Goal: Task Accomplishment & Management: Complete application form

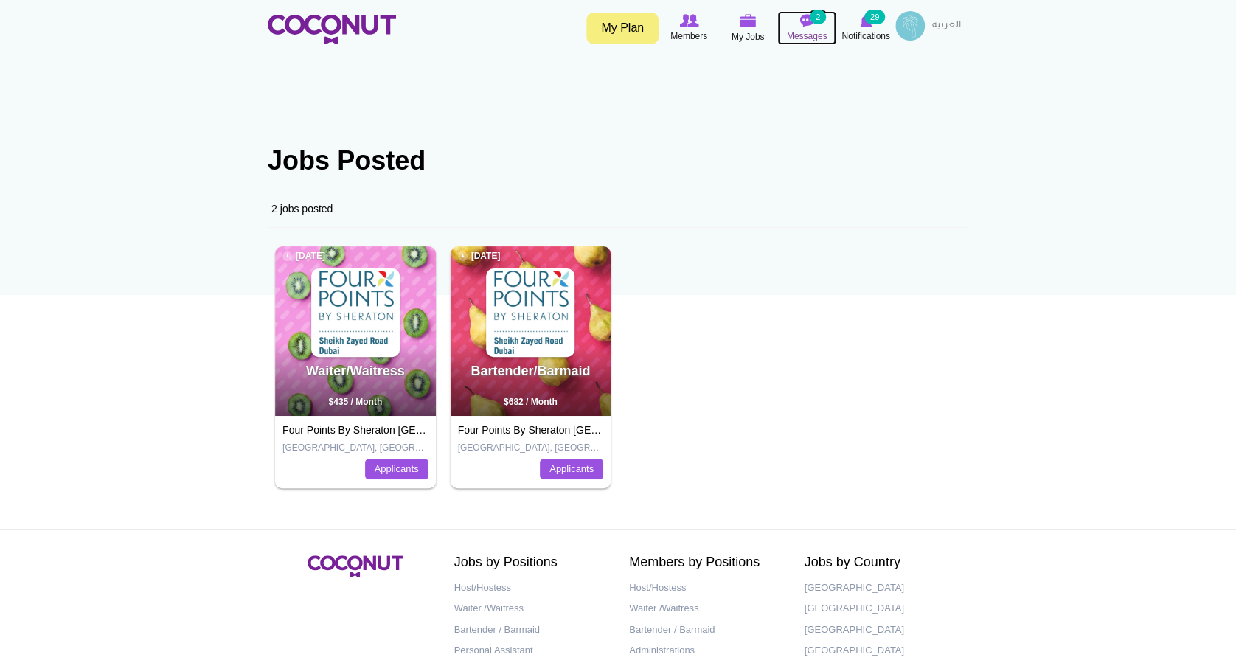
click at [808, 22] on img at bounding box center [806, 20] width 15 height 13
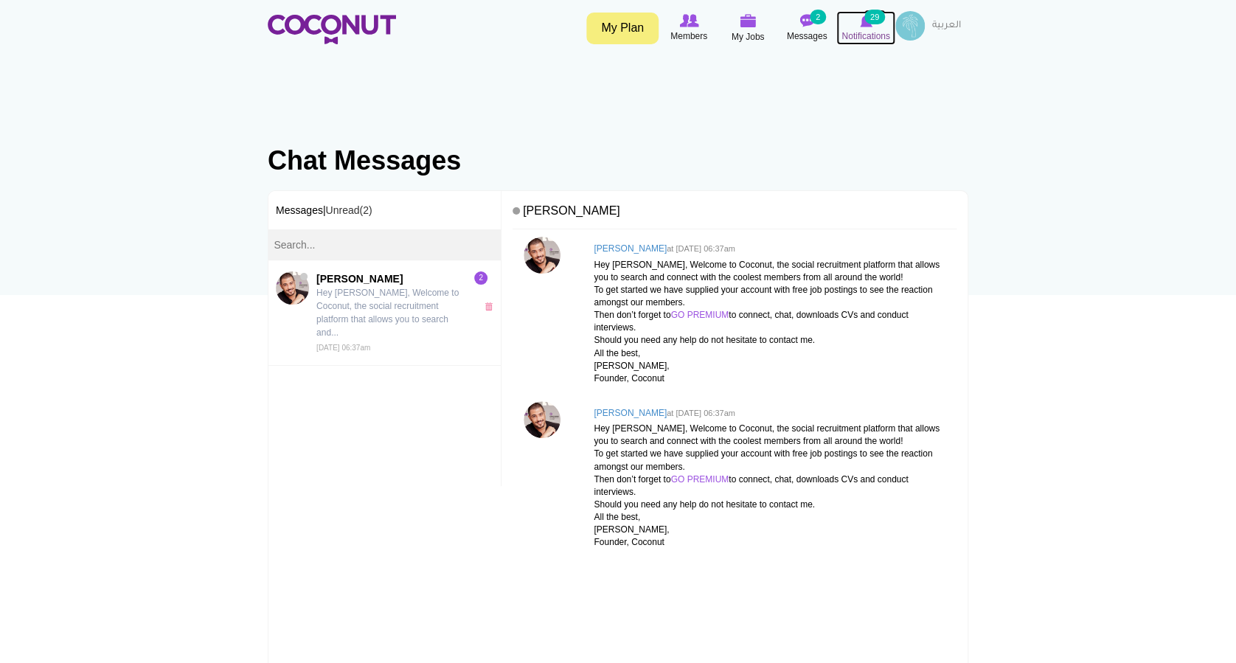
click at [869, 12] on small "29" at bounding box center [874, 17] width 21 height 15
click at [867, 29] on span "Notifications" at bounding box center [865, 36] width 48 height 15
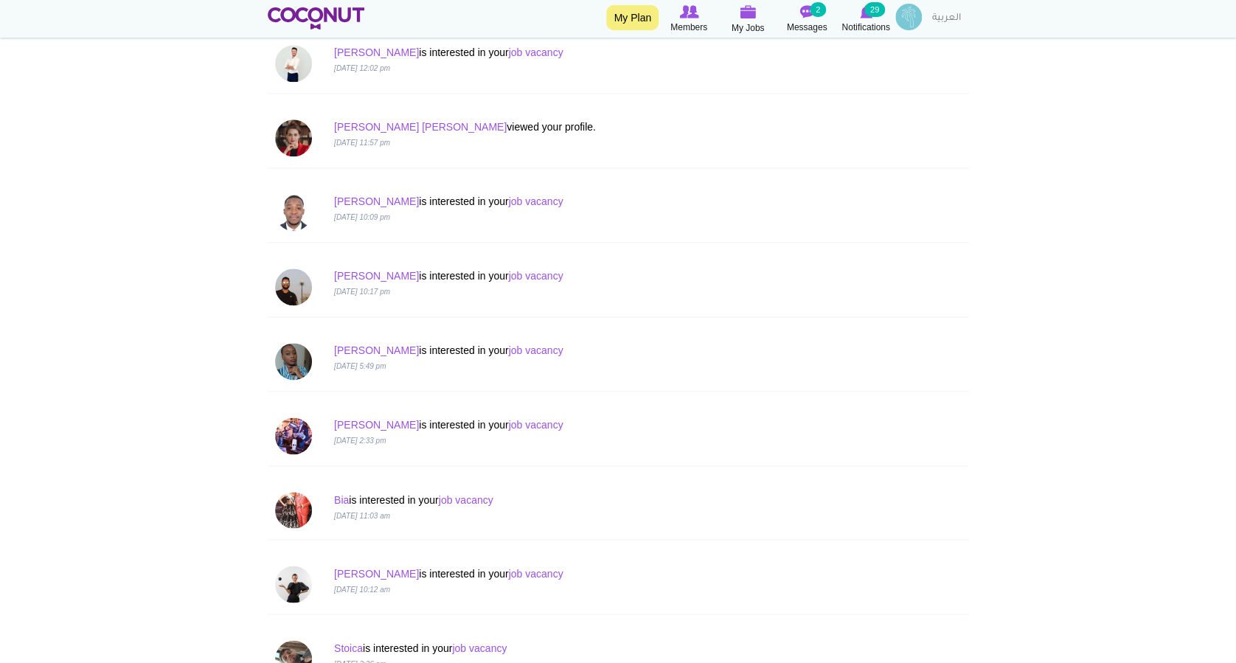
scroll to position [919, 0]
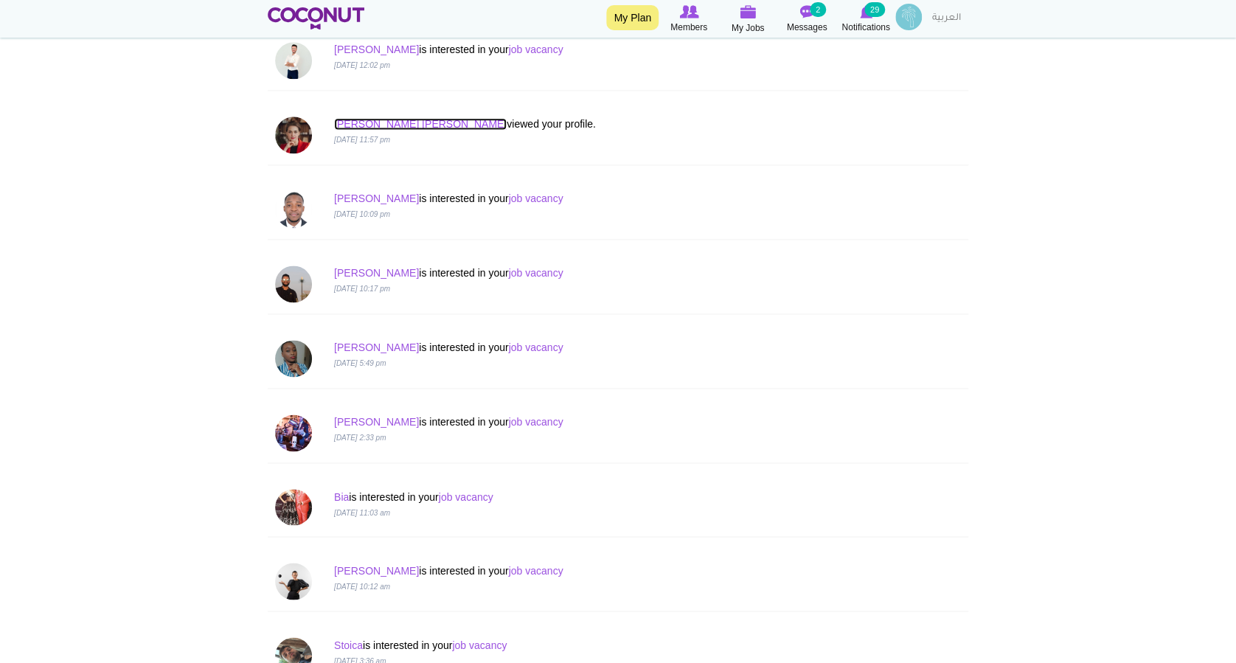
click at [351, 124] on link "Ana Liza" at bounding box center [420, 124] width 173 height 12
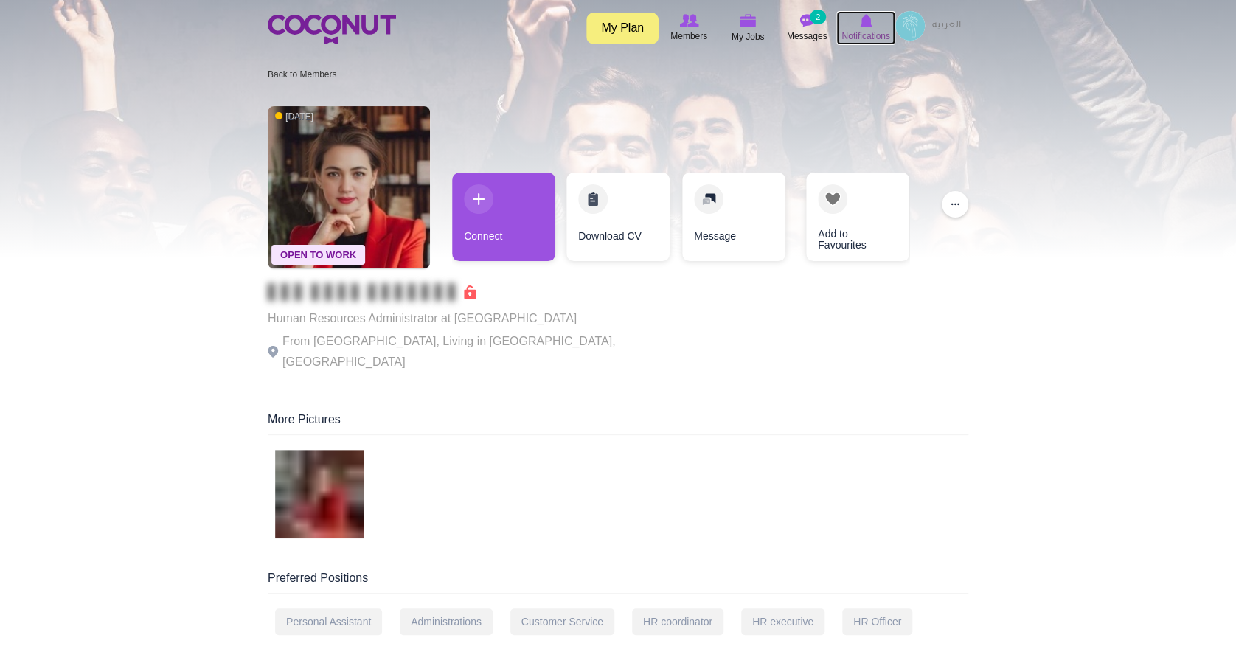
click at [869, 29] on span "Notifications" at bounding box center [865, 36] width 48 height 15
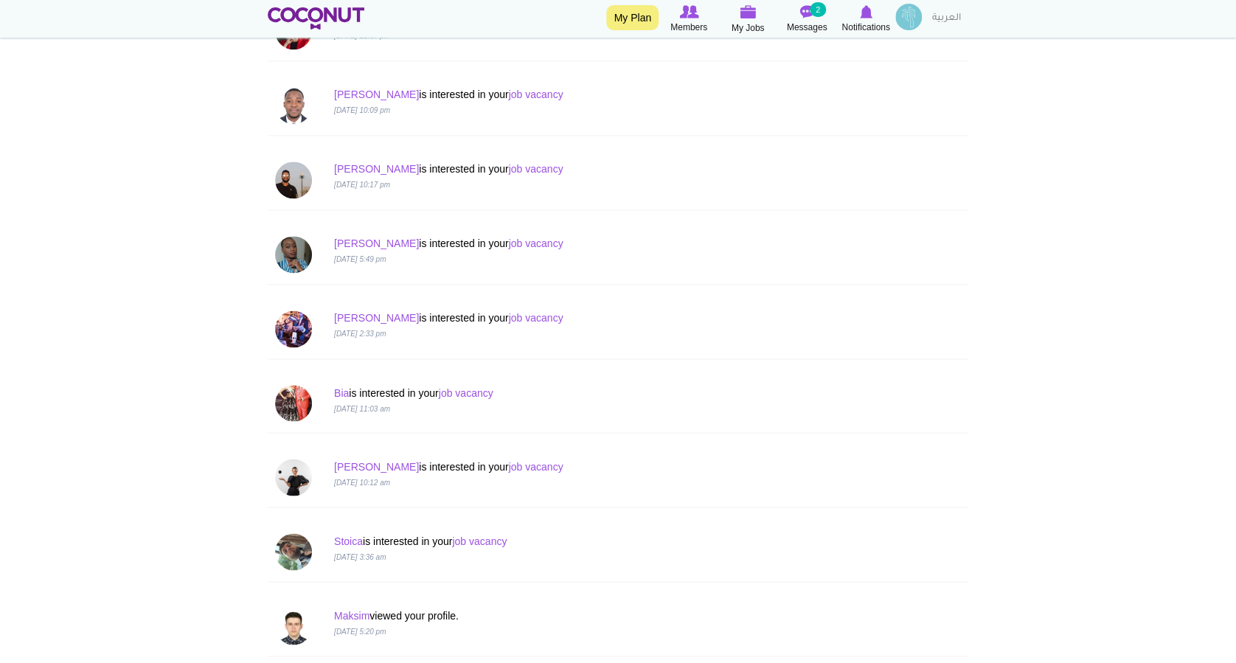
scroll to position [1025, 0]
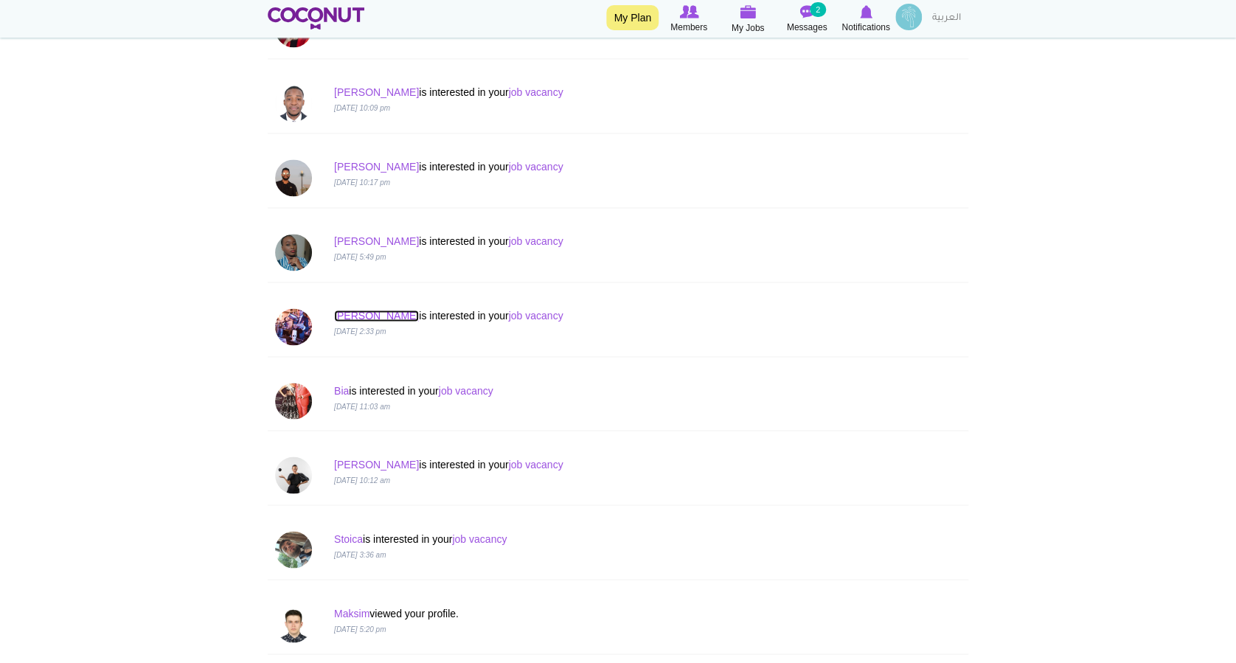
click at [344, 310] on link "Sergey" at bounding box center [376, 316] width 85 height 12
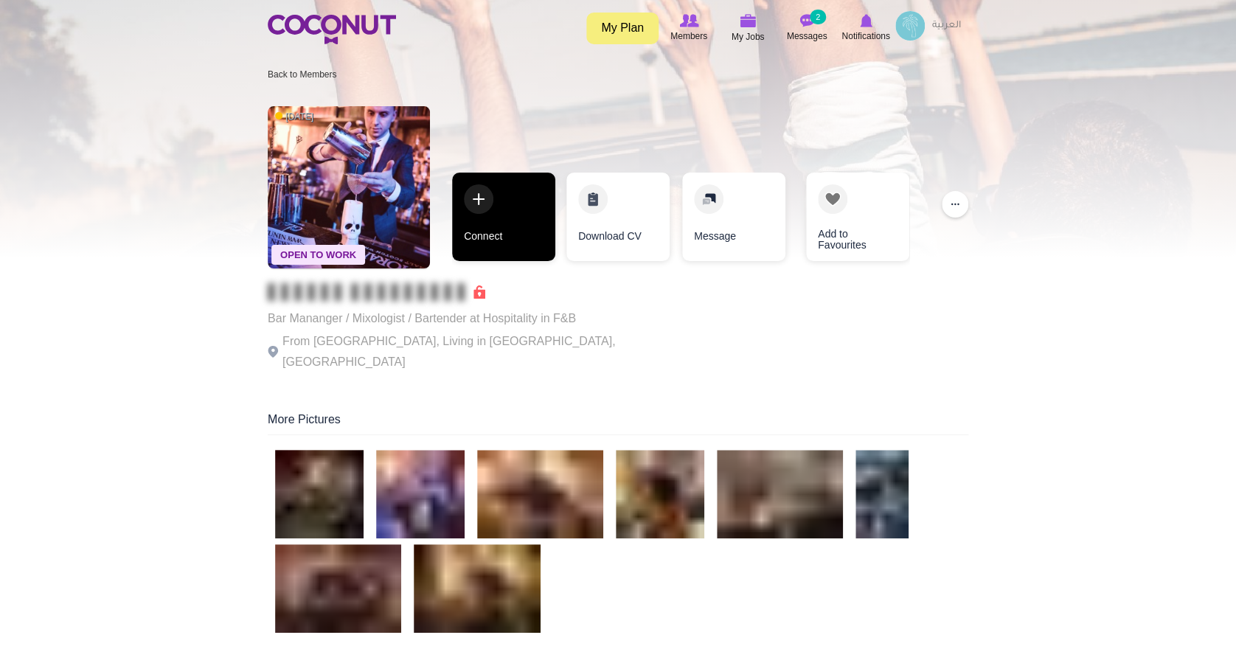
click at [493, 192] on link "Connect" at bounding box center [503, 217] width 103 height 88
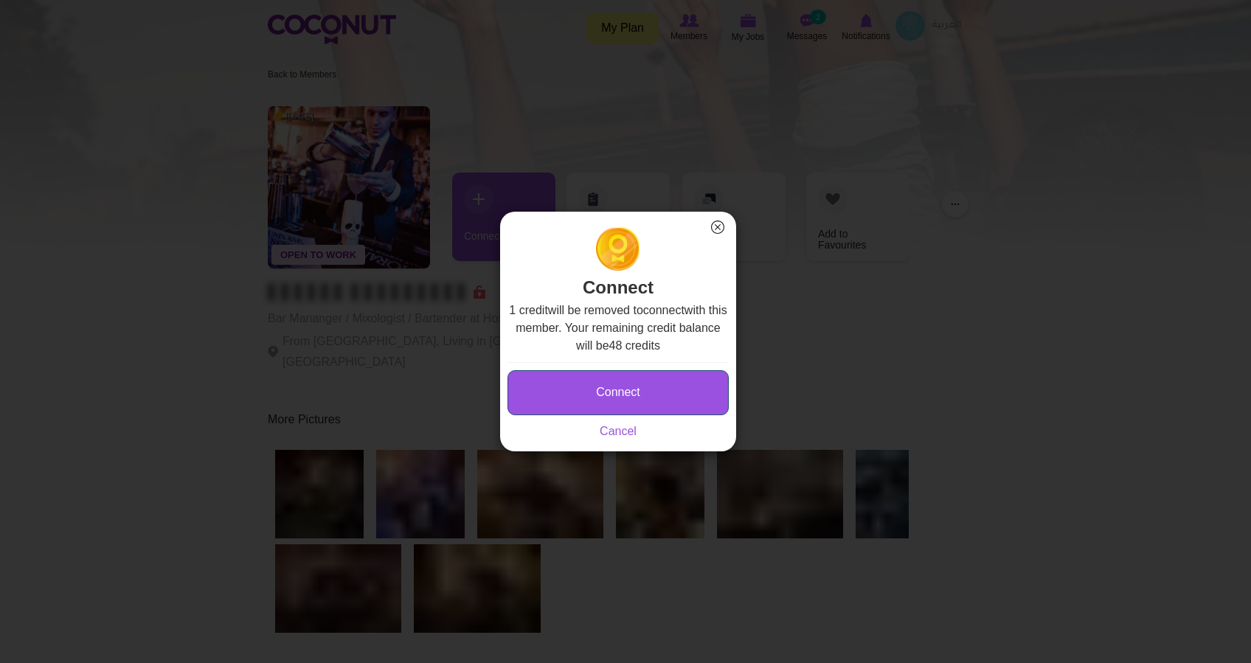
click at [631, 393] on button "Connect" at bounding box center [617, 392] width 221 height 45
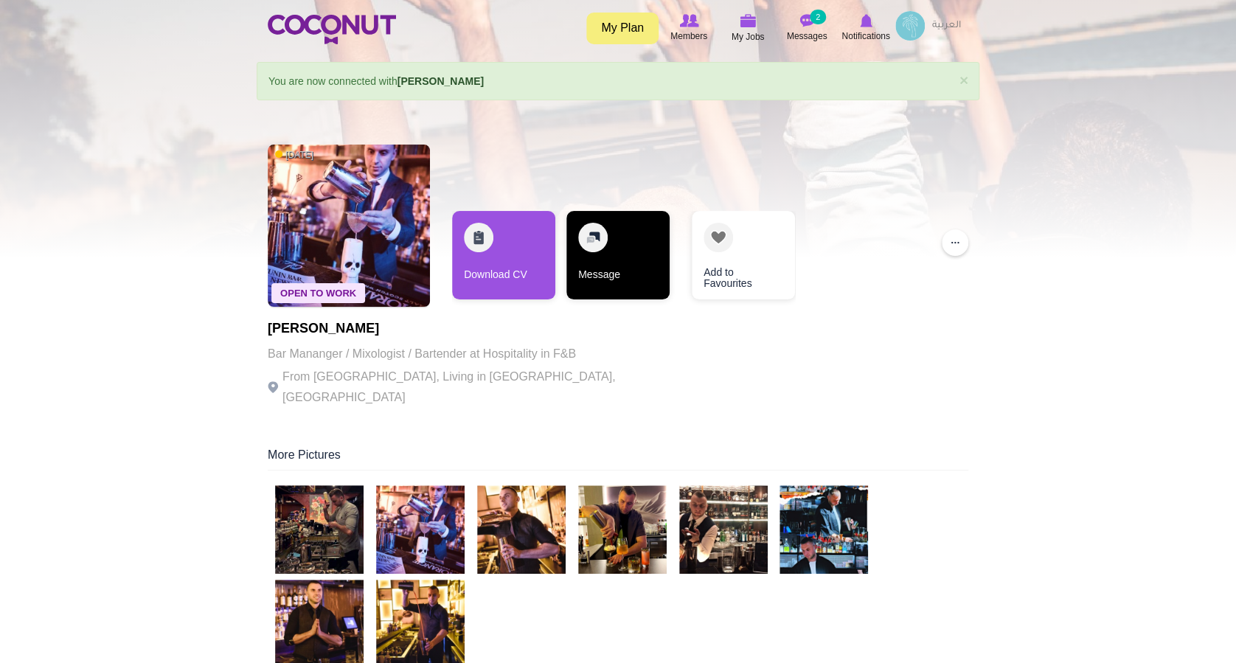
click at [619, 253] on link "Message" at bounding box center [617, 255] width 103 height 88
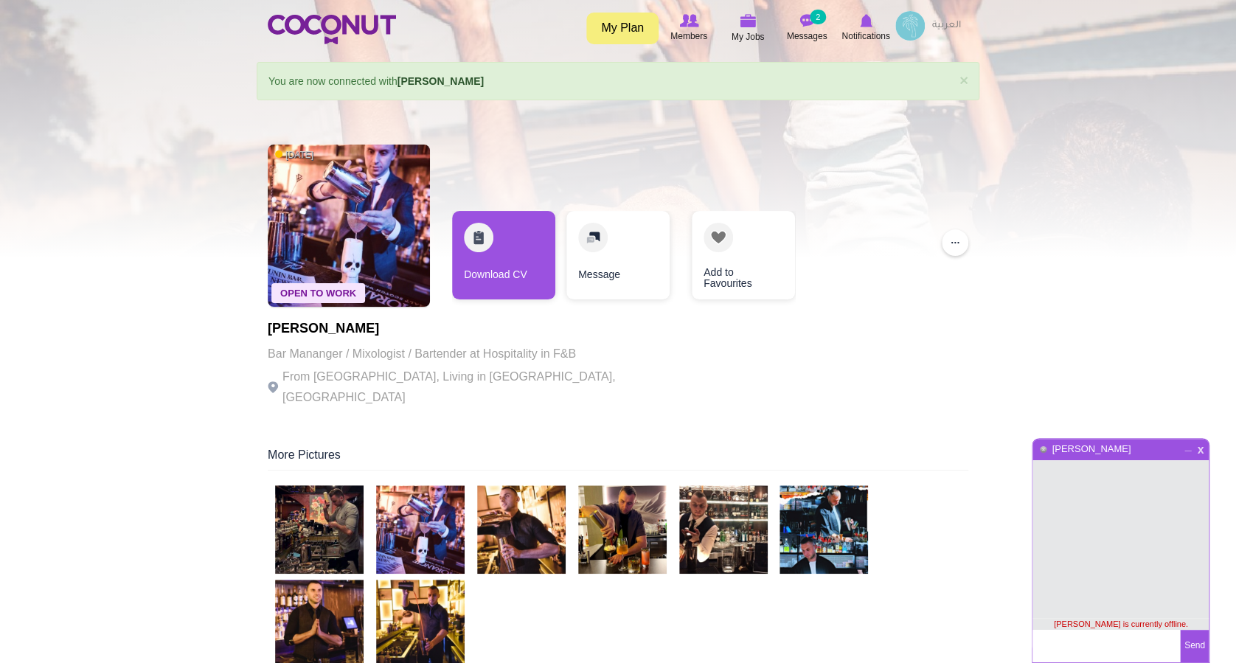
click at [1200, 451] on span "x" at bounding box center [1200, 447] width 13 height 11
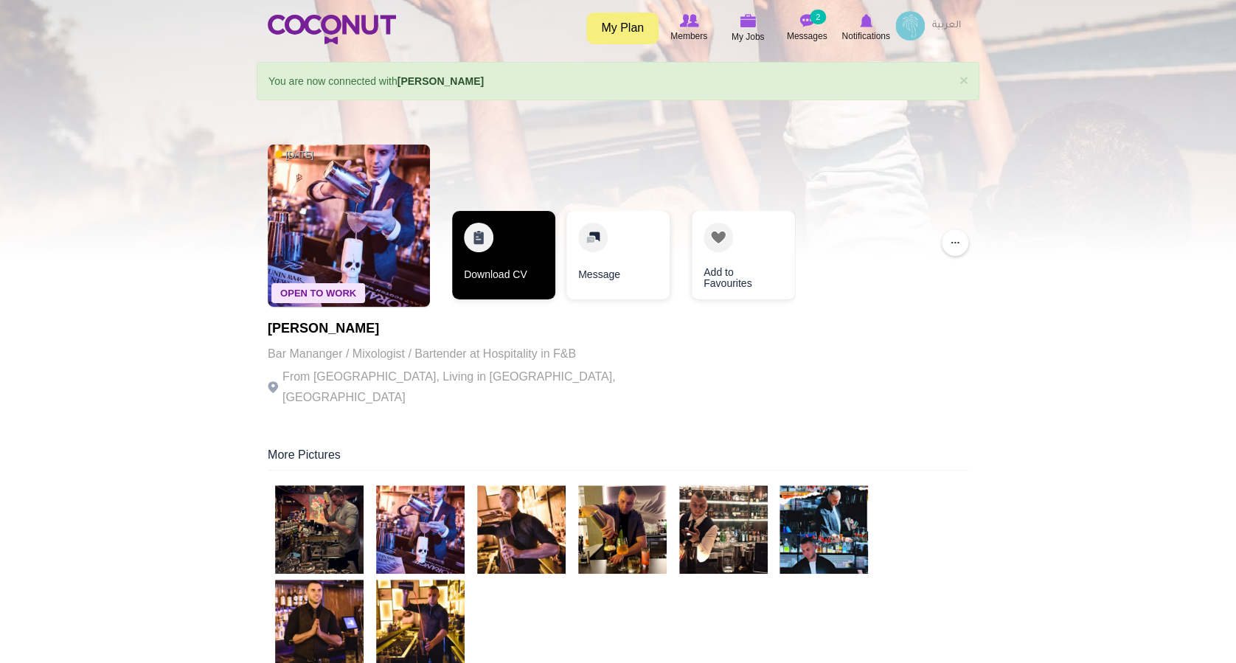
click at [476, 254] on link "Download CV" at bounding box center [503, 255] width 103 height 88
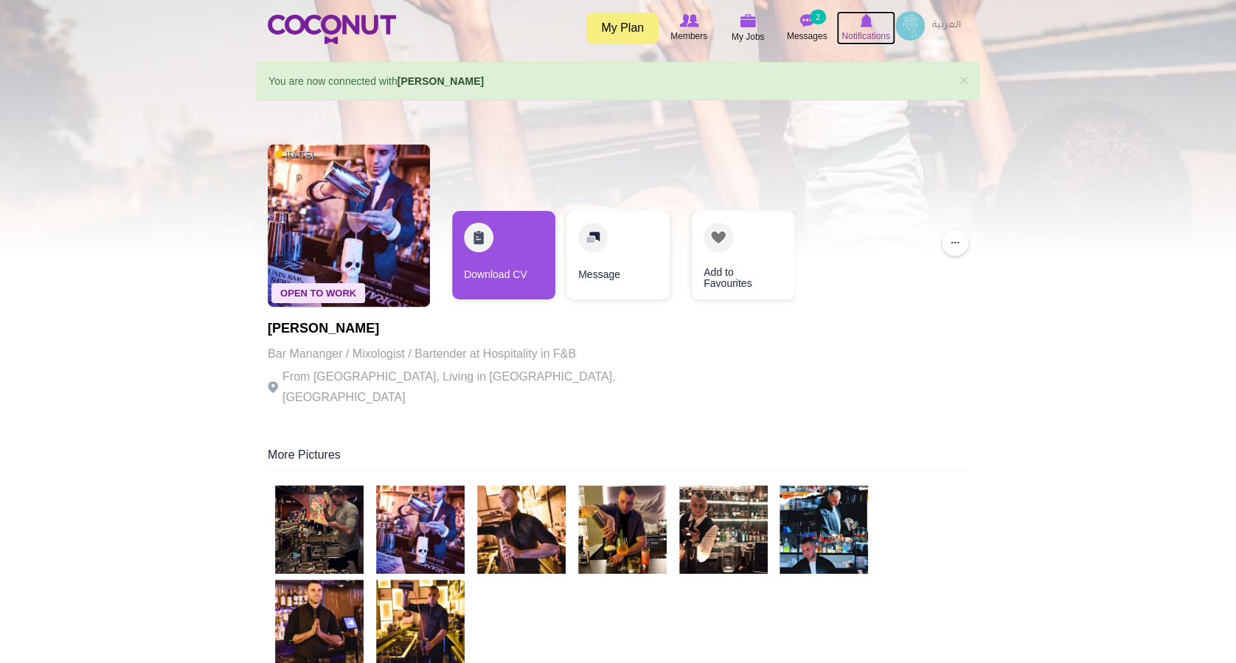
click at [861, 19] on img at bounding box center [866, 20] width 13 height 13
click at [869, 20] on img at bounding box center [866, 20] width 13 height 13
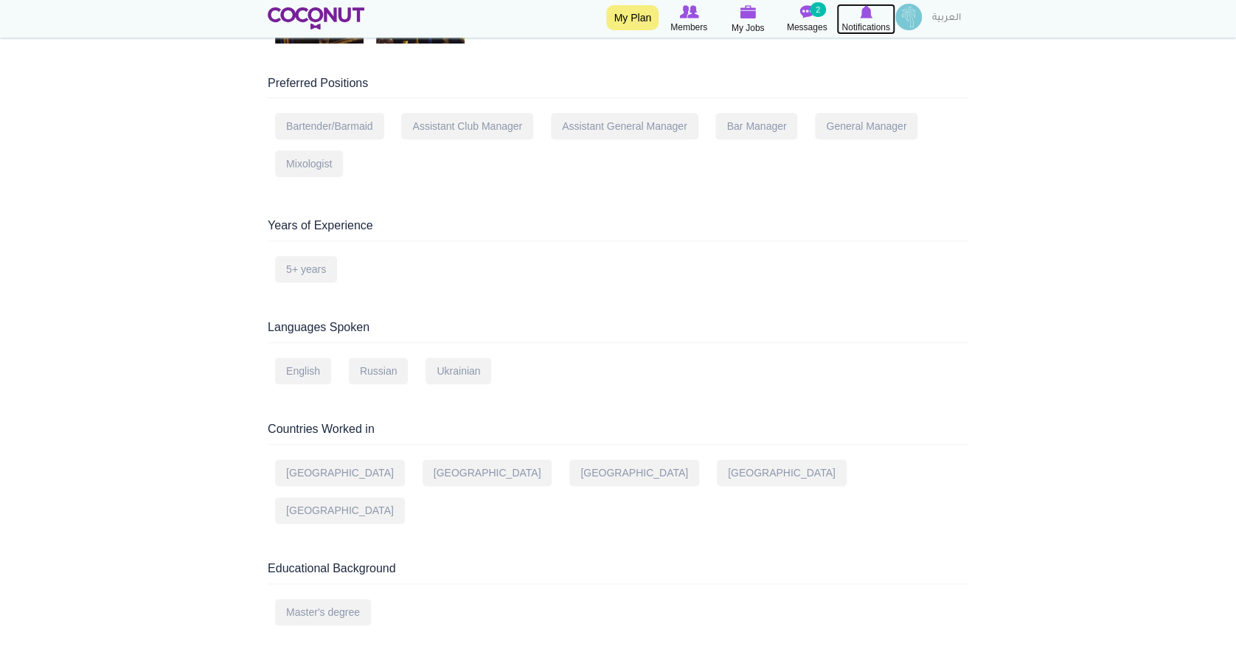
scroll to position [626, 0]
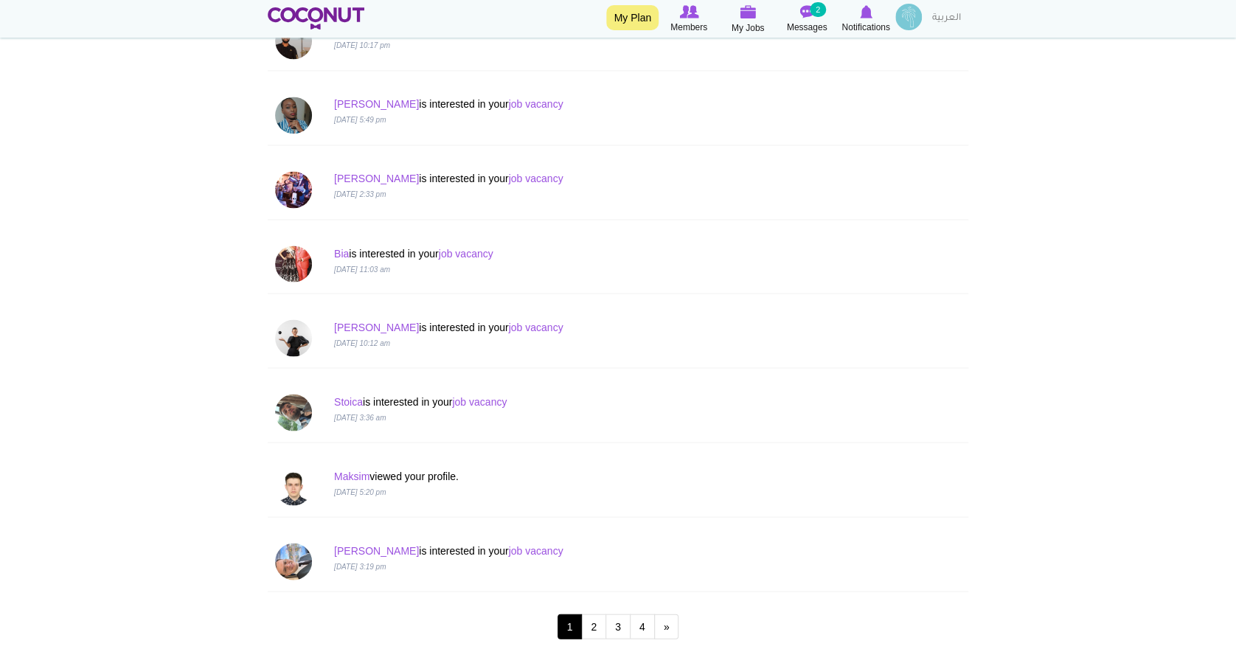
scroll to position [1169, 0]
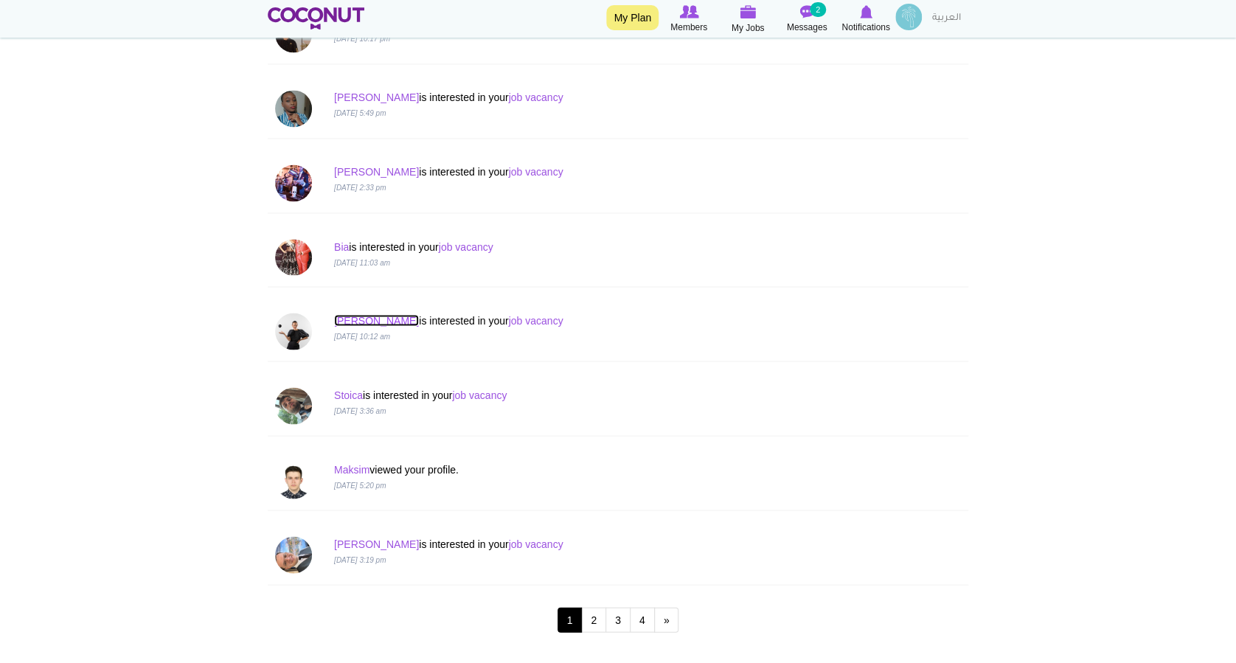
click at [348, 319] on link "[PERSON_NAME]" at bounding box center [376, 320] width 85 height 12
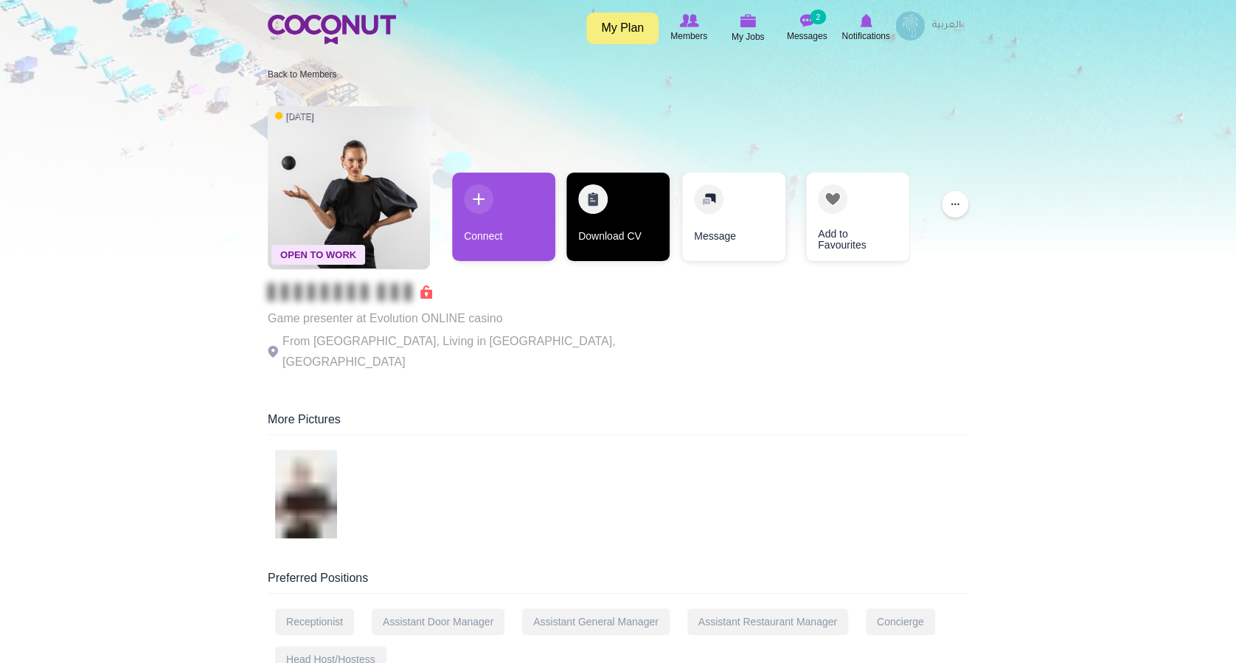
click at [590, 215] on link "Download CV" at bounding box center [617, 217] width 103 height 88
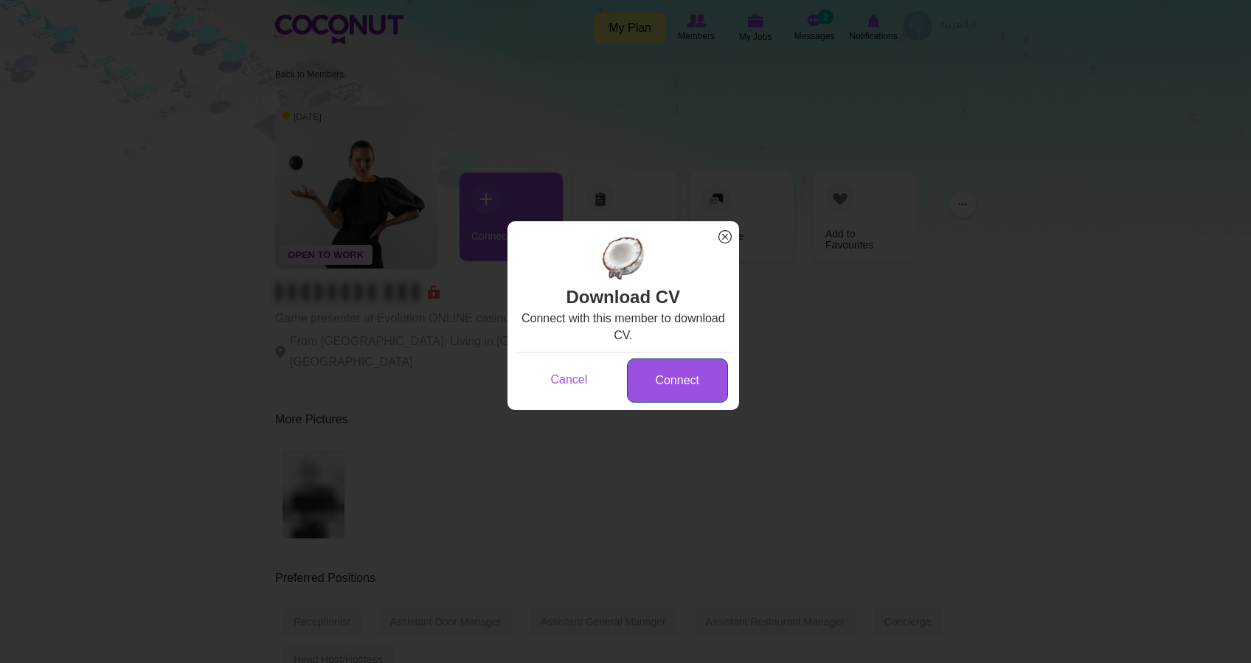
click at [666, 387] on link "Connect" at bounding box center [677, 380] width 101 height 45
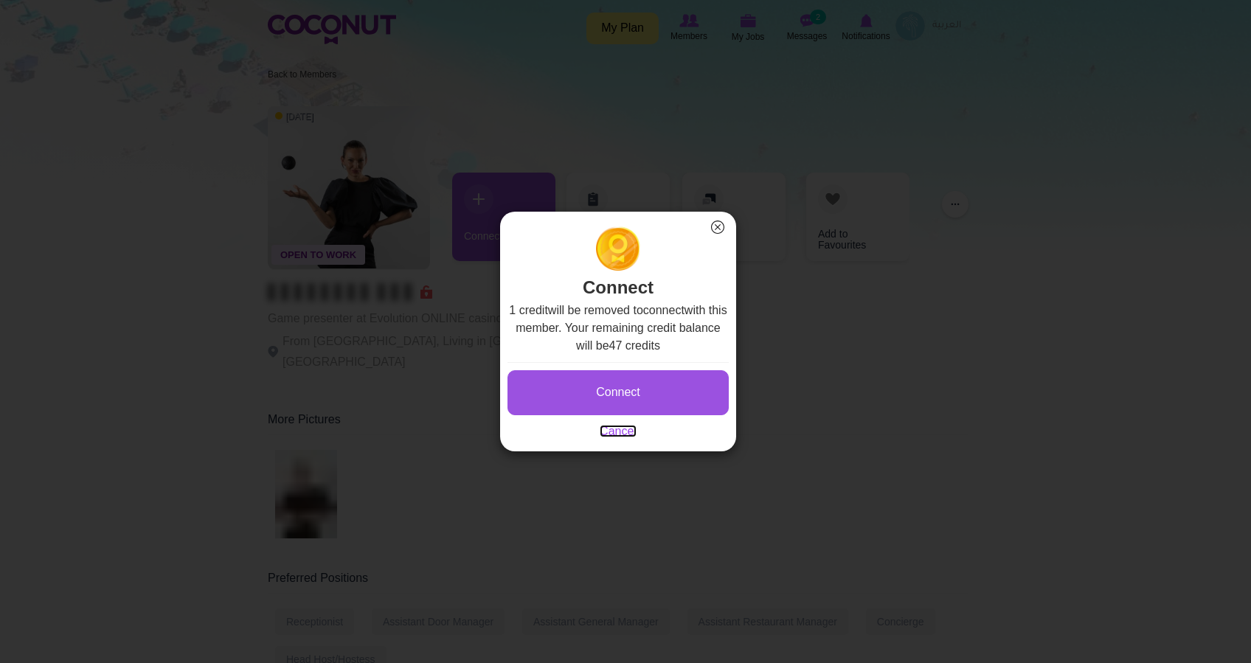
click at [615, 429] on link "Cancel" at bounding box center [617, 431] width 37 height 13
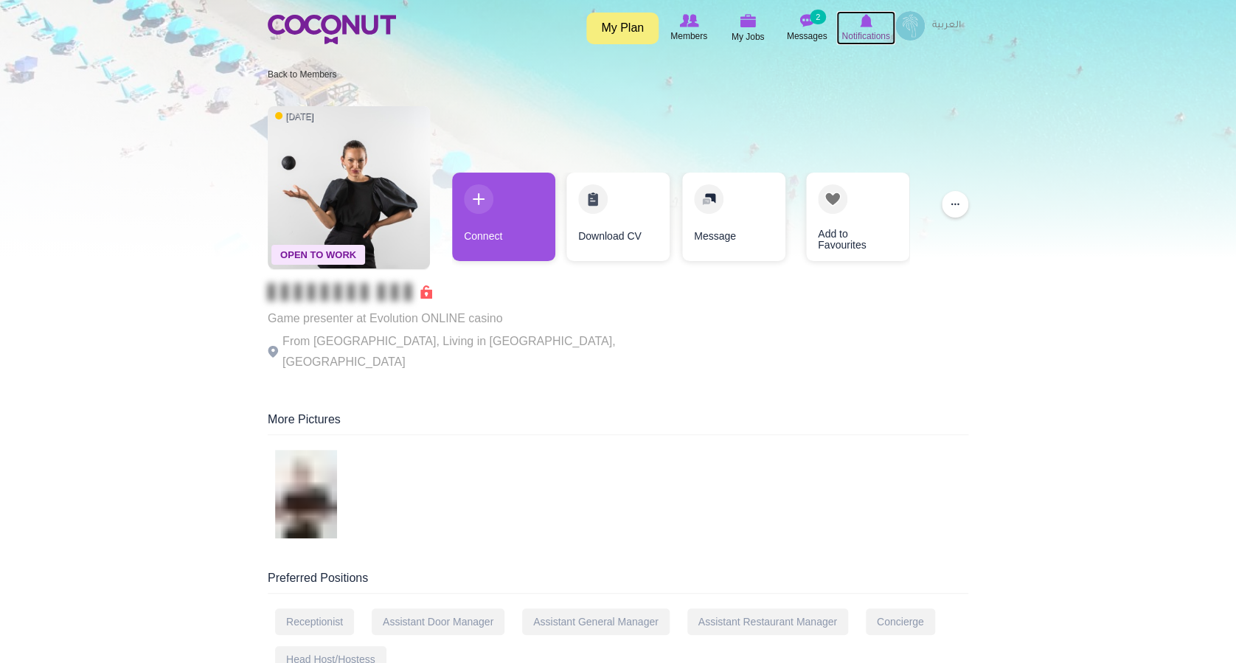
click at [862, 29] on span "Notifications" at bounding box center [865, 36] width 48 height 15
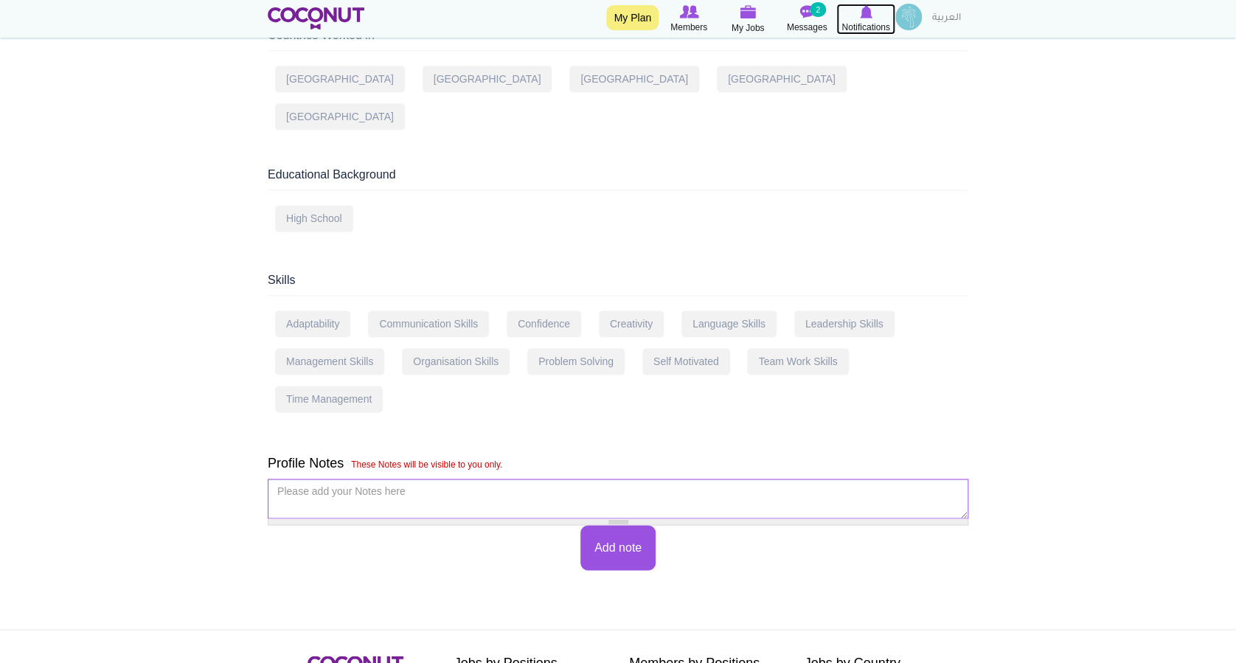
scroll to position [896, 0]
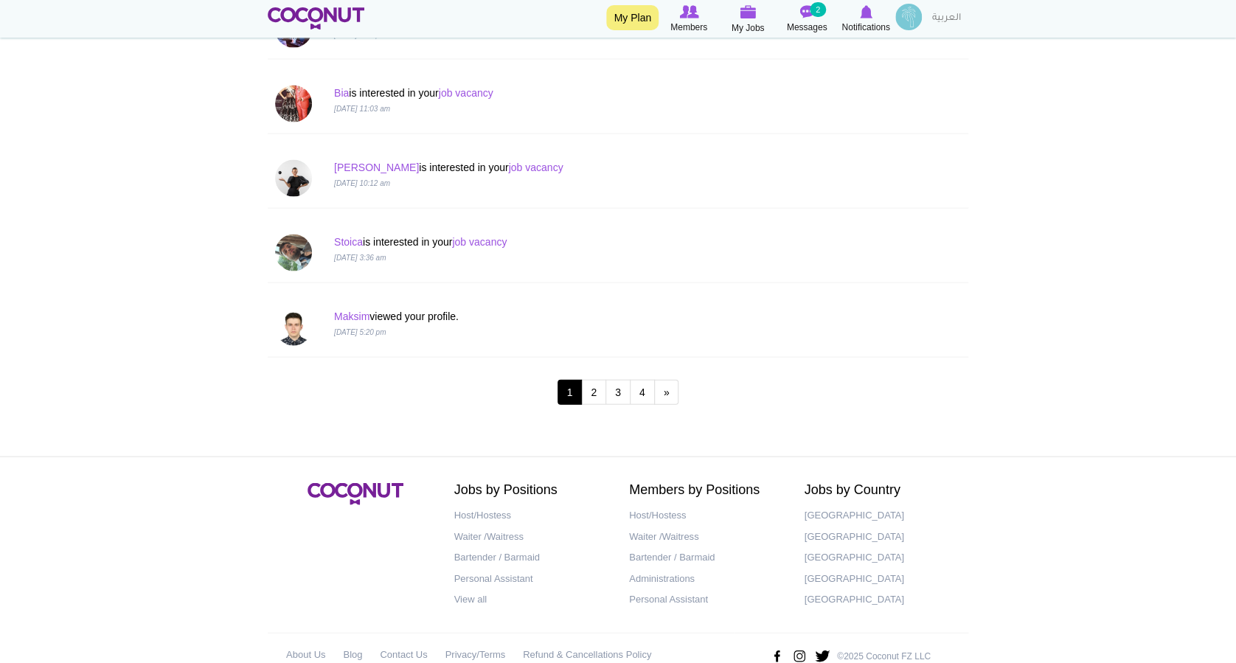
scroll to position [1400, 0]
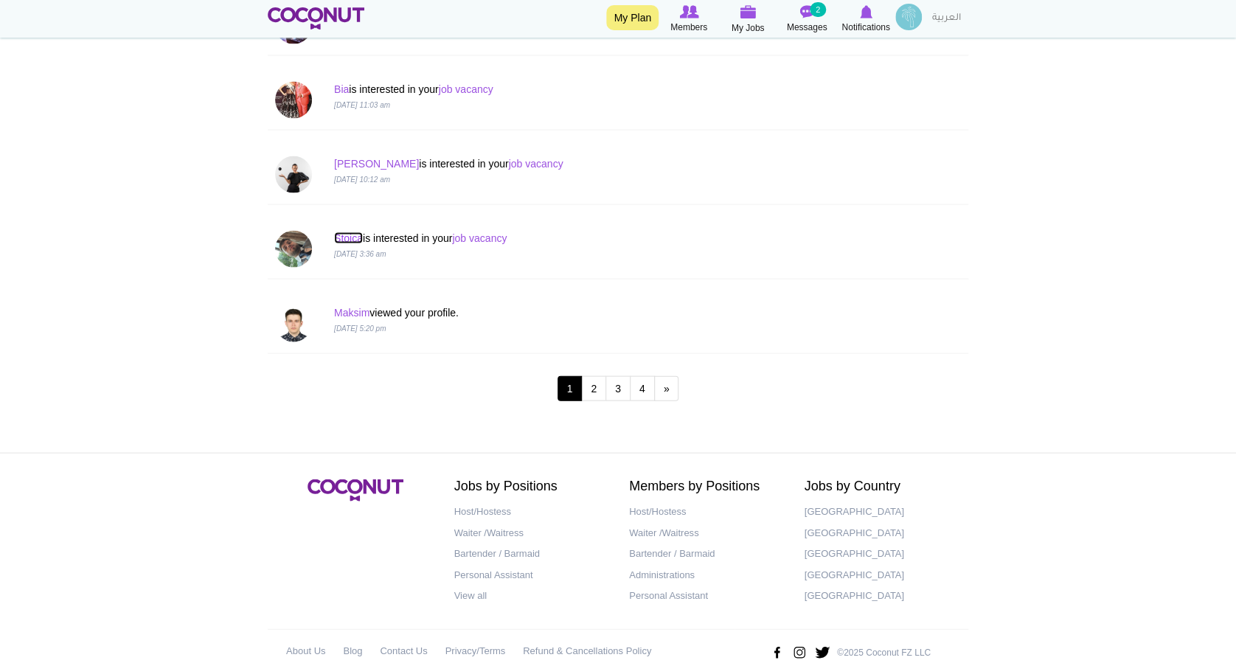
click at [341, 232] on link "Stoica" at bounding box center [348, 238] width 29 height 12
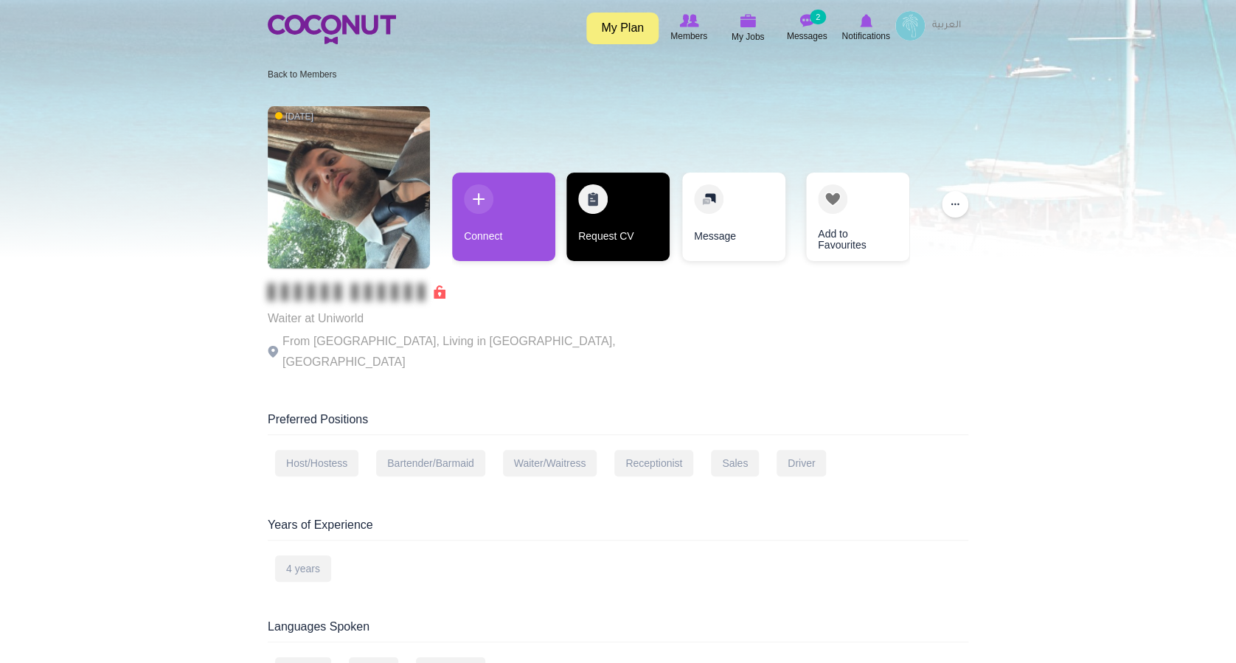
click at [602, 230] on link "Request CV" at bounding box center [617, 217] width 103 height 88
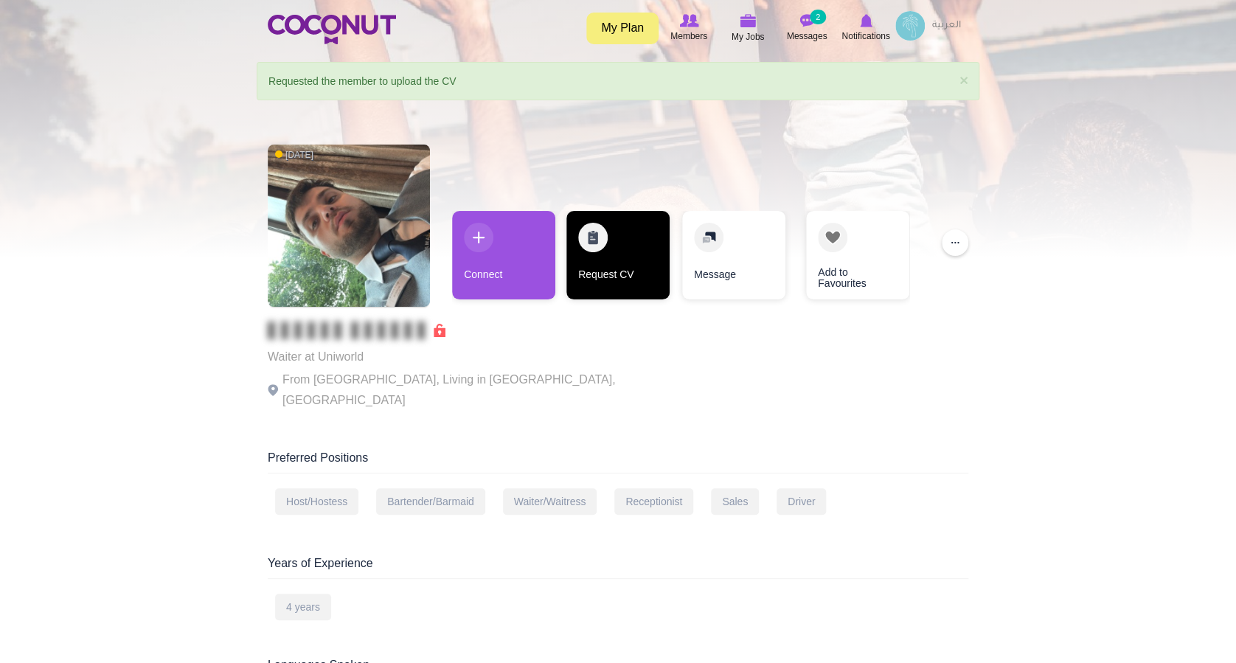
click at [615, 284] on link "Request CV" at bounding box center [617, 255] width 103 height 88
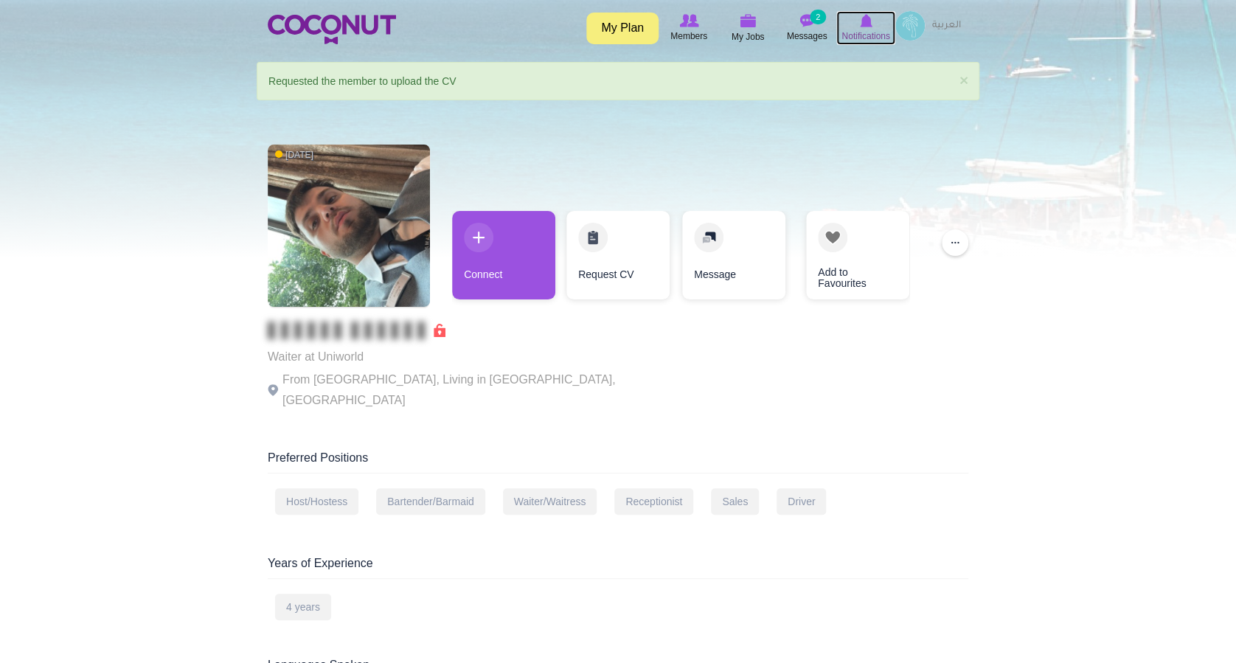
click at [863, 33] on span "Notifications" at bounding box center [865, 36] width 48 height 15
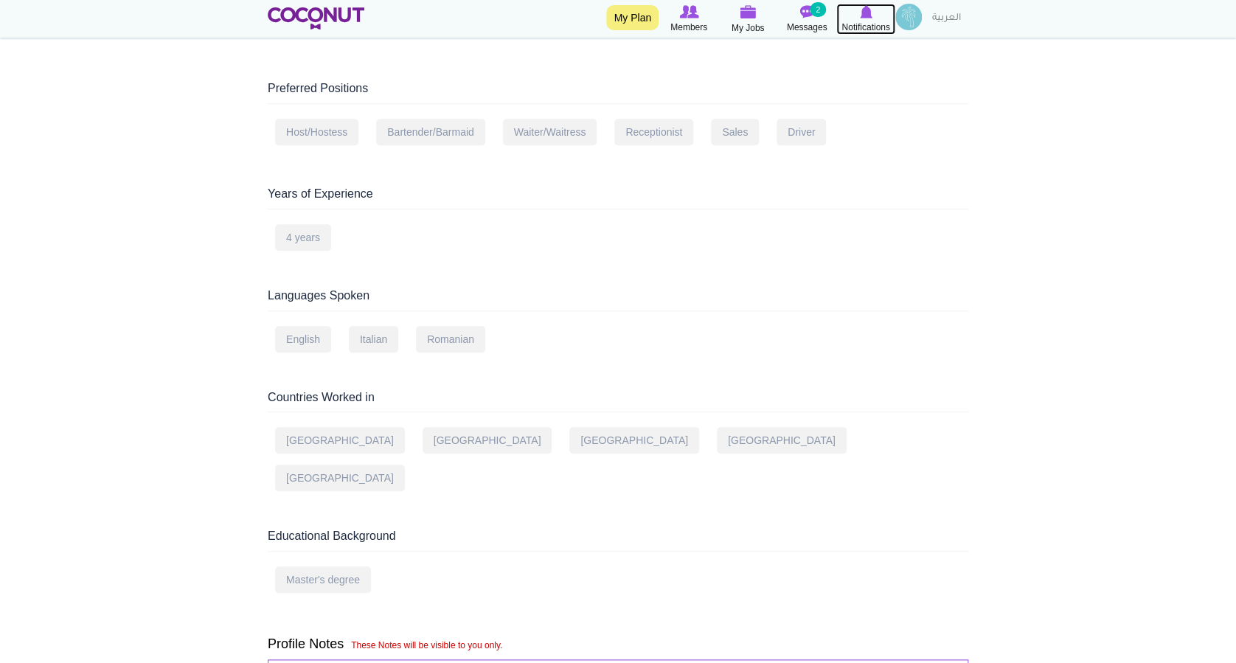
scroll to position [496, 0]
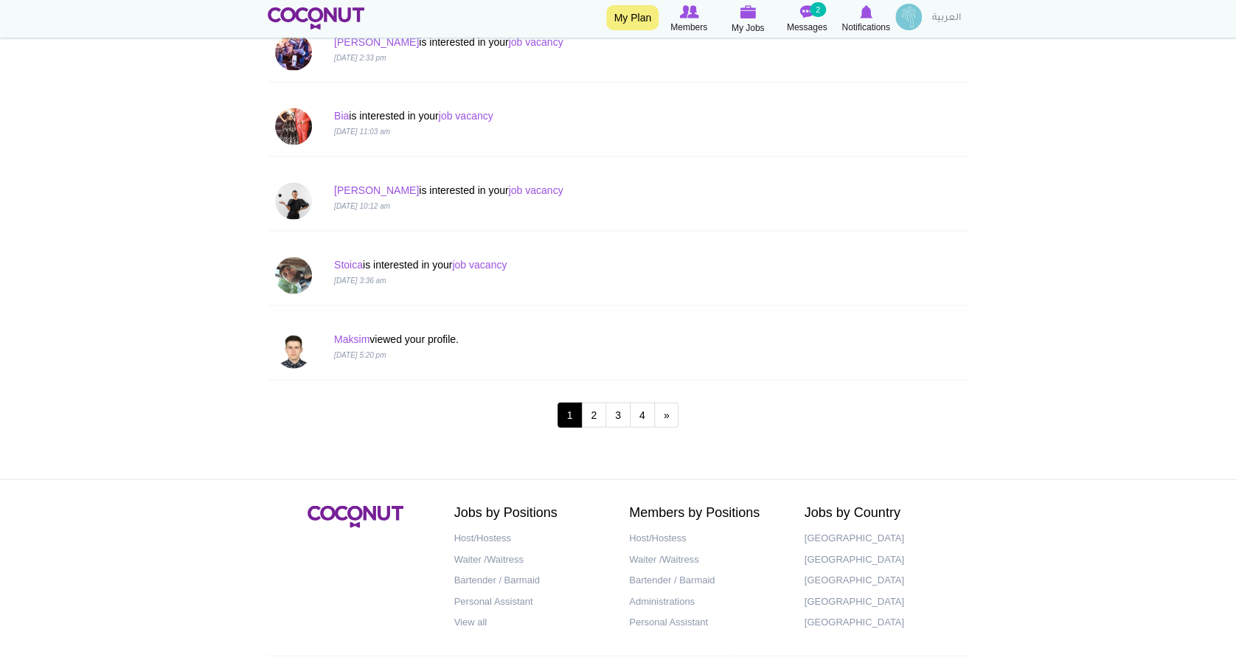
scroll to position [1427, 0]
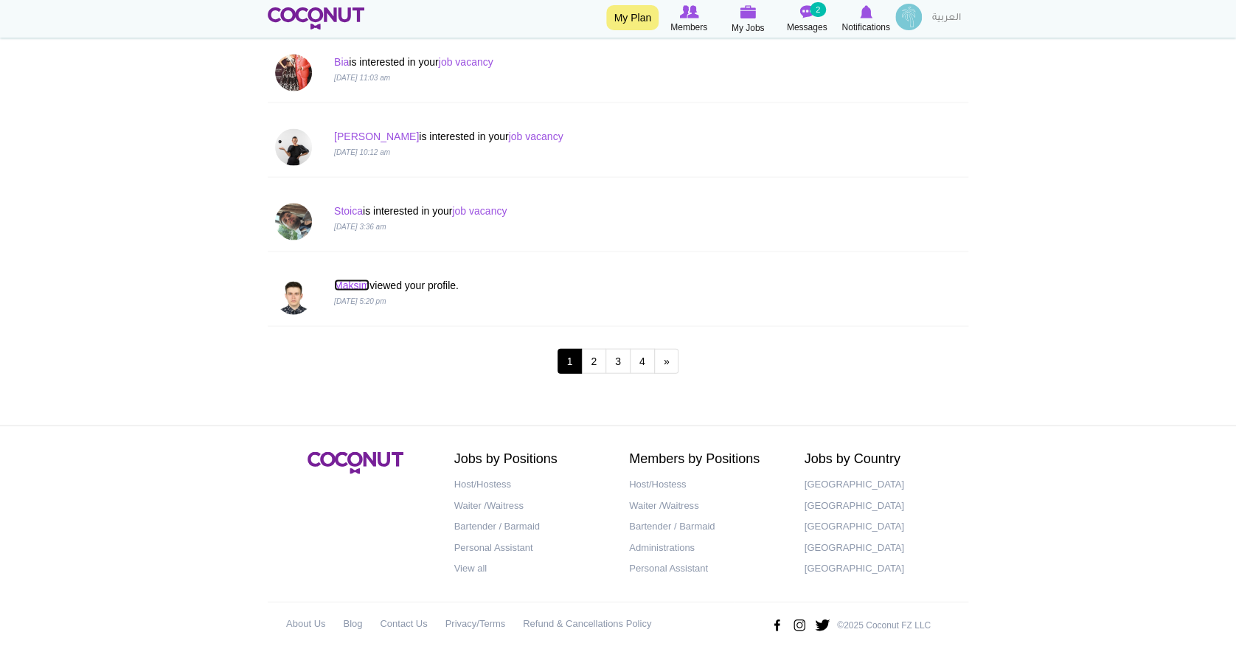
click at [348, 281] on link "Maksim" at bounding box center [351, 285] width 35 height 12
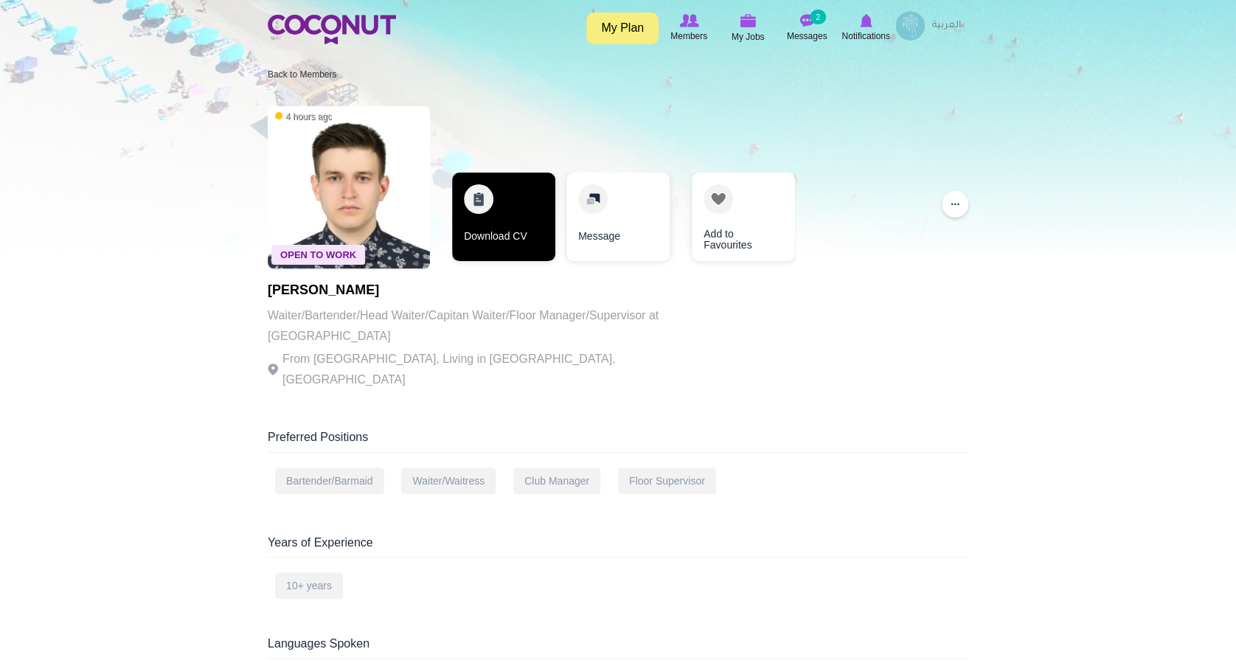
click at [484, 212] on link "Download CV" at bounding box center [503, 217] width 103 height 88
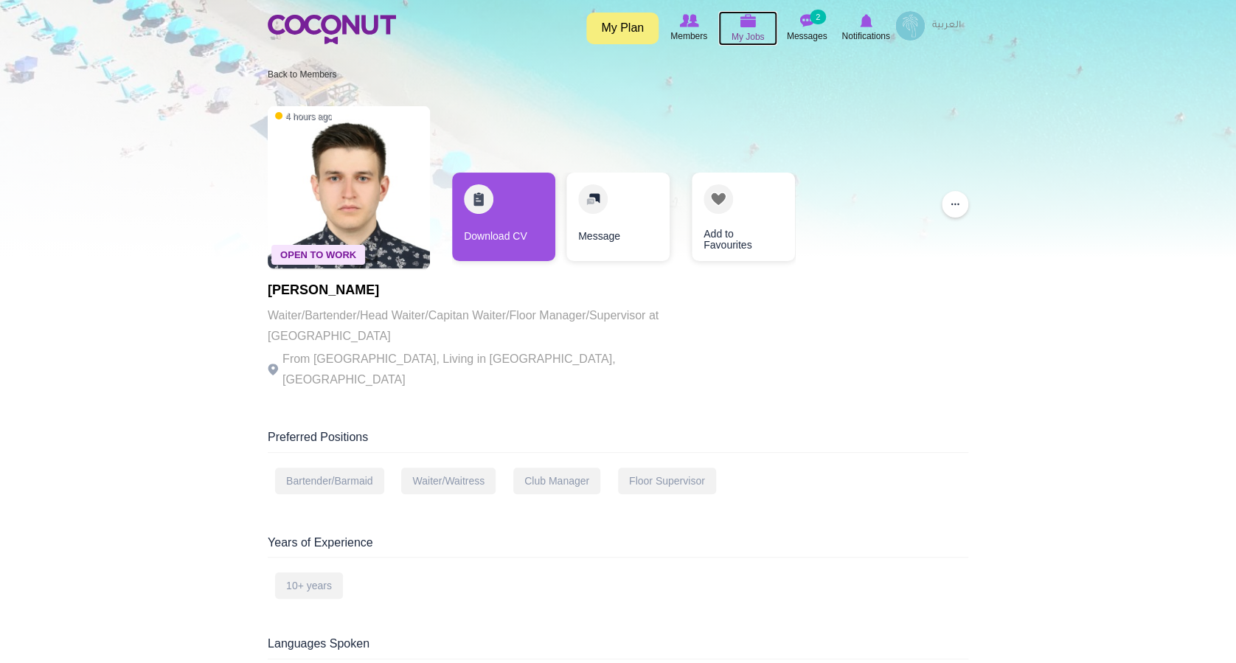
click at [749, 31] on span "My Jobs" at bounding box center [747, 36] width 33 height 15
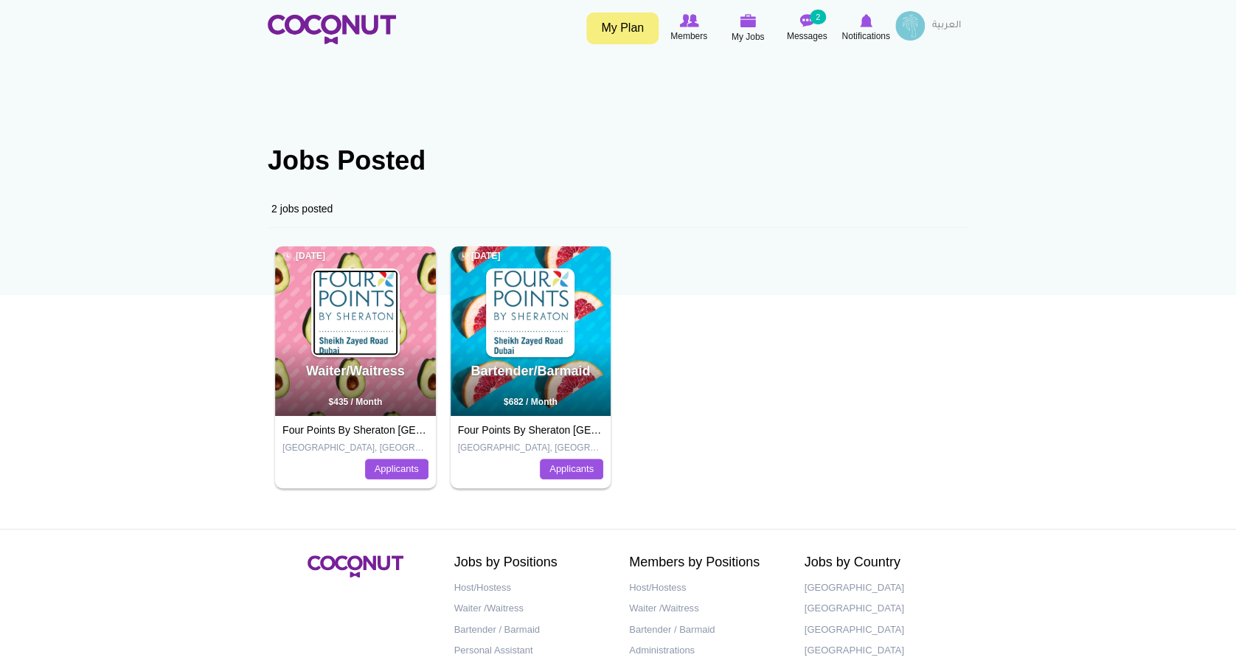
click at [358, 319] on img at bounding box center [356, 313] width 86 height 86
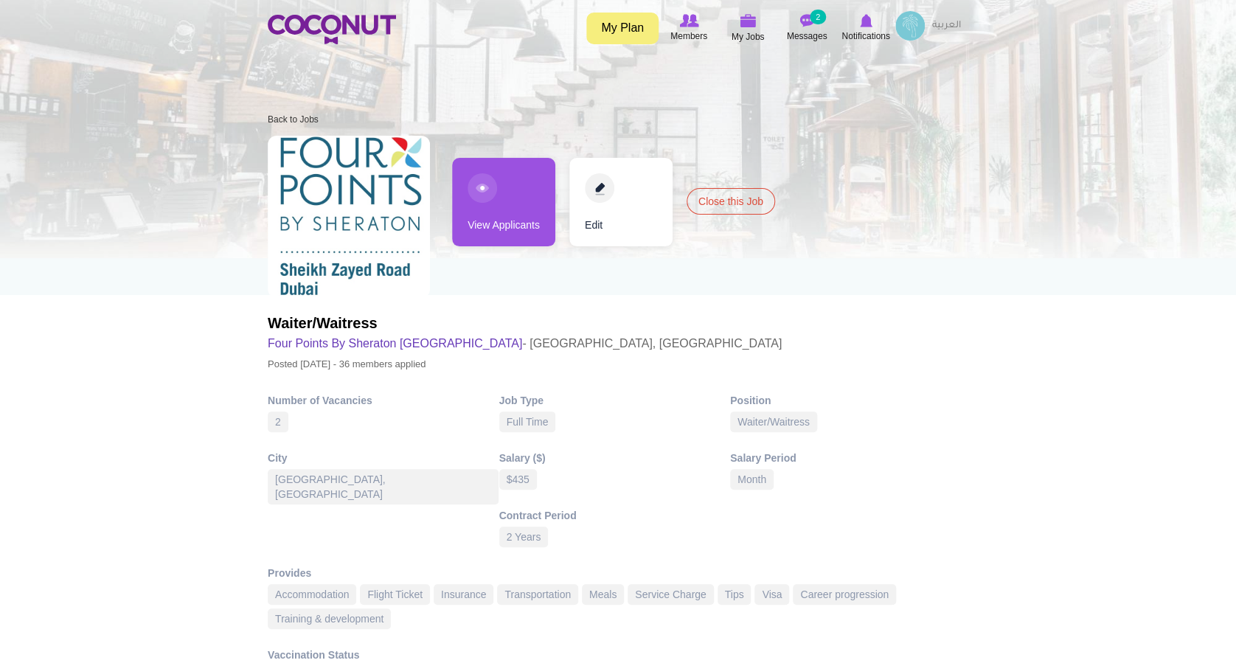
click at [606, 181] on link "Edit" at bounding box center [620, 202] width 103 height 88
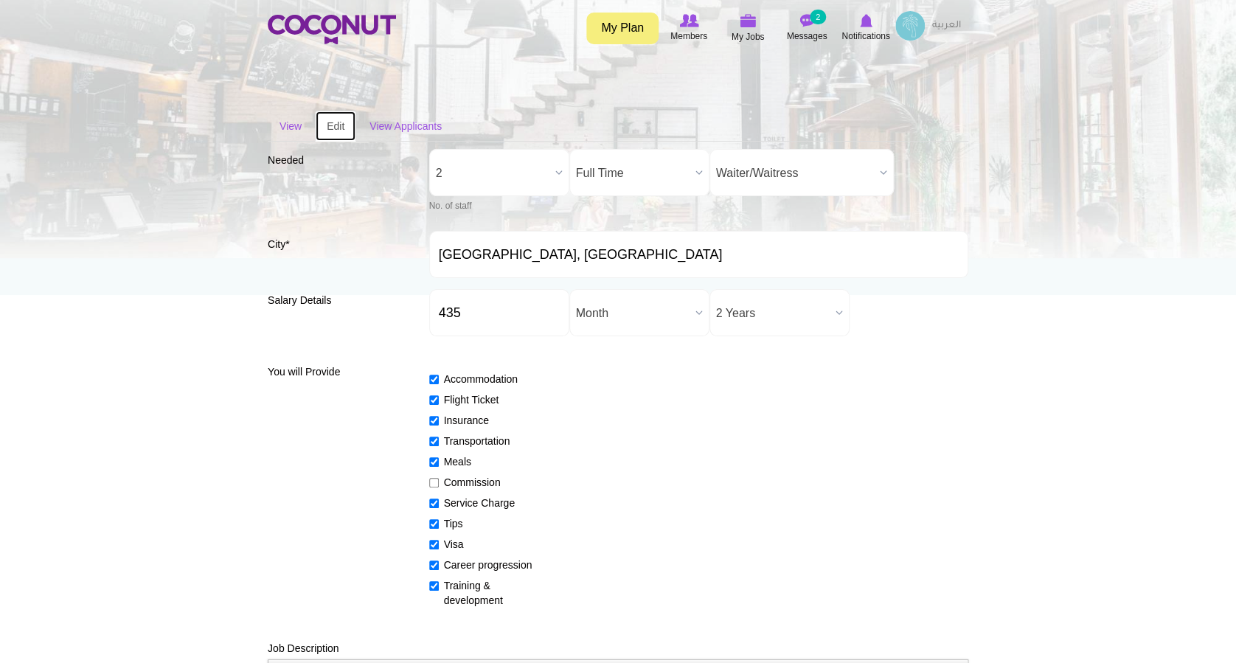
click at [339, 128] on link "Edit (active tab)" at bounding box center [335, 126] width 41 height 31
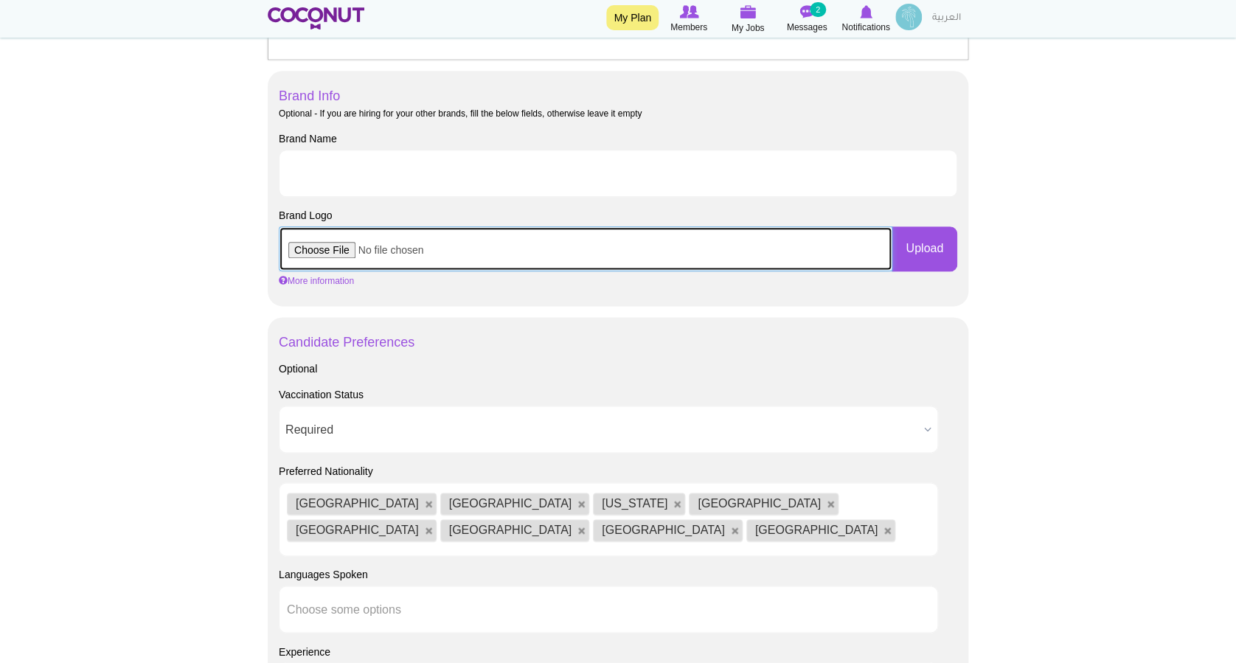
click at [313, 245] on input "file" at bounding box center [586, 248] width 614 height 44
type input "C:\fakepath\FPSZ2.jpg"
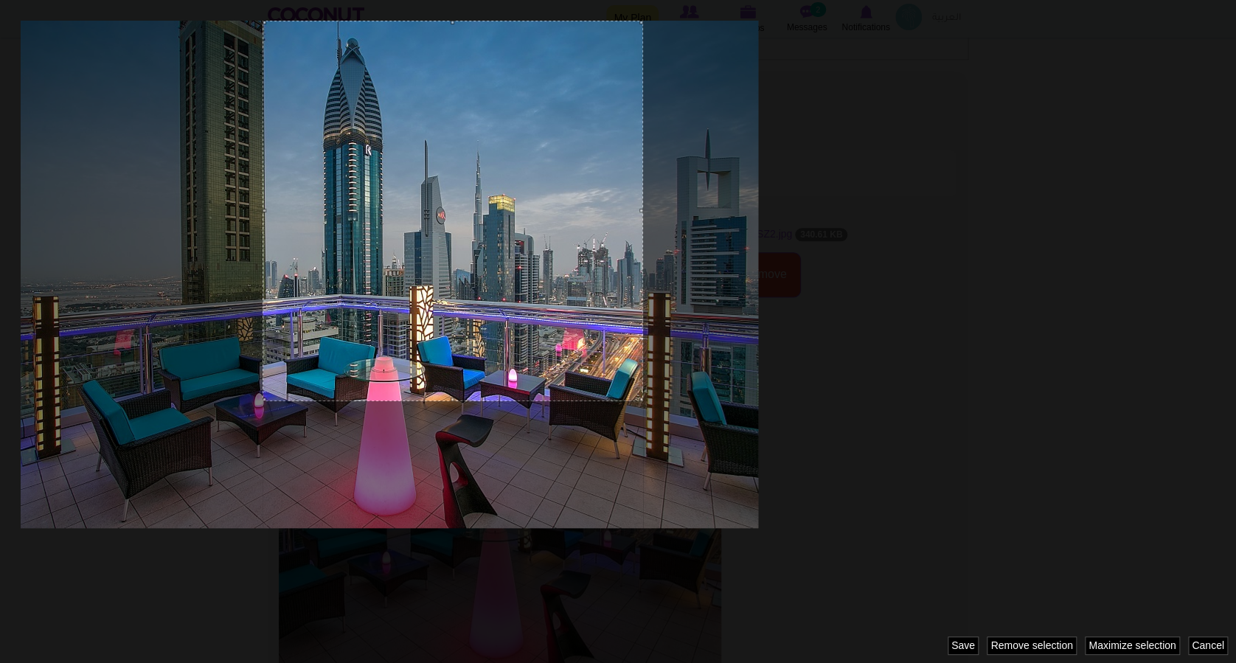
drag, startPoint x: 514, startPoint y: 153, endPoint x: 740, endPoint y: 80, distance: 237.9
click at [740, 80] on div at bounding box center [618, 331] width 1236 height 663
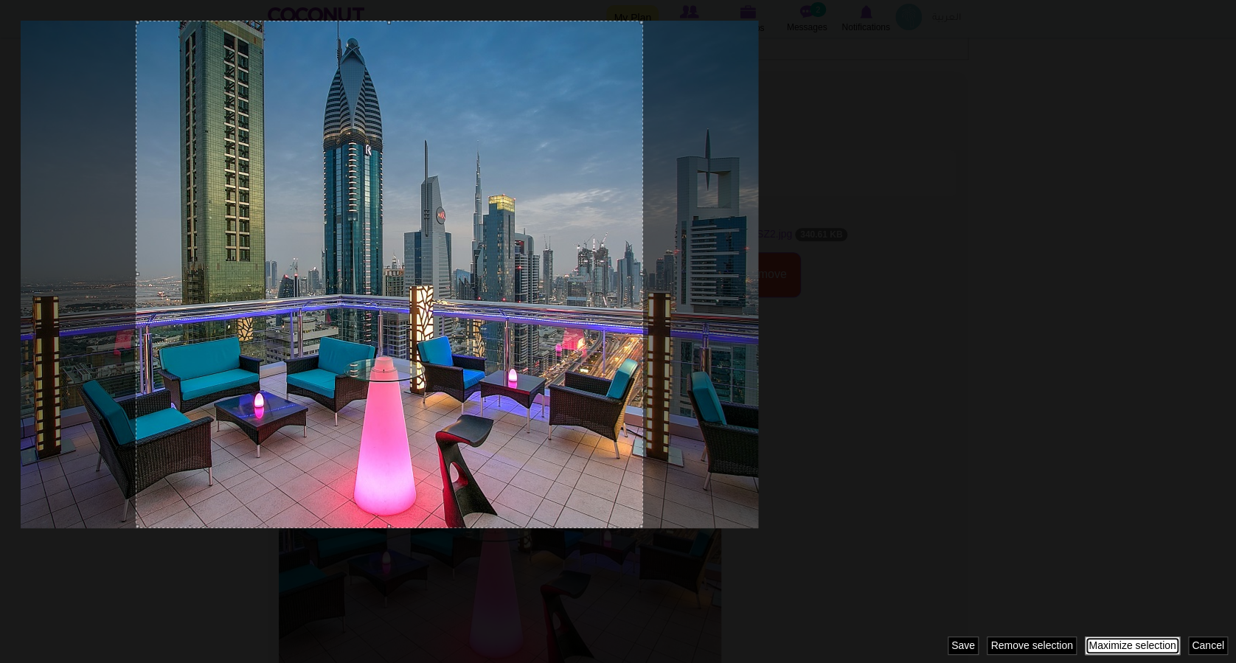
click at [1147, 642] on link "Maximize selection" at bounding box center [1132, 645] width 95 height 18
drag, startPoint x: 136, startPoint y: 274, endPoint x: 5, endPoint y: 244, distance: 134.7
click at [5, 244] on div at bounding box center [618, 331] width 1236 height 663
drag, startPoint x: 138, startPoint y: 273, endPoint x: -1, endPoint y: 304, distance: 142.0
click at [0, 304] on html "Toggle navigation My Plan Members My Jobs Post a Job Messages 2 Notifications F…" at bounding box center [618, 491] width 1236 height 2541
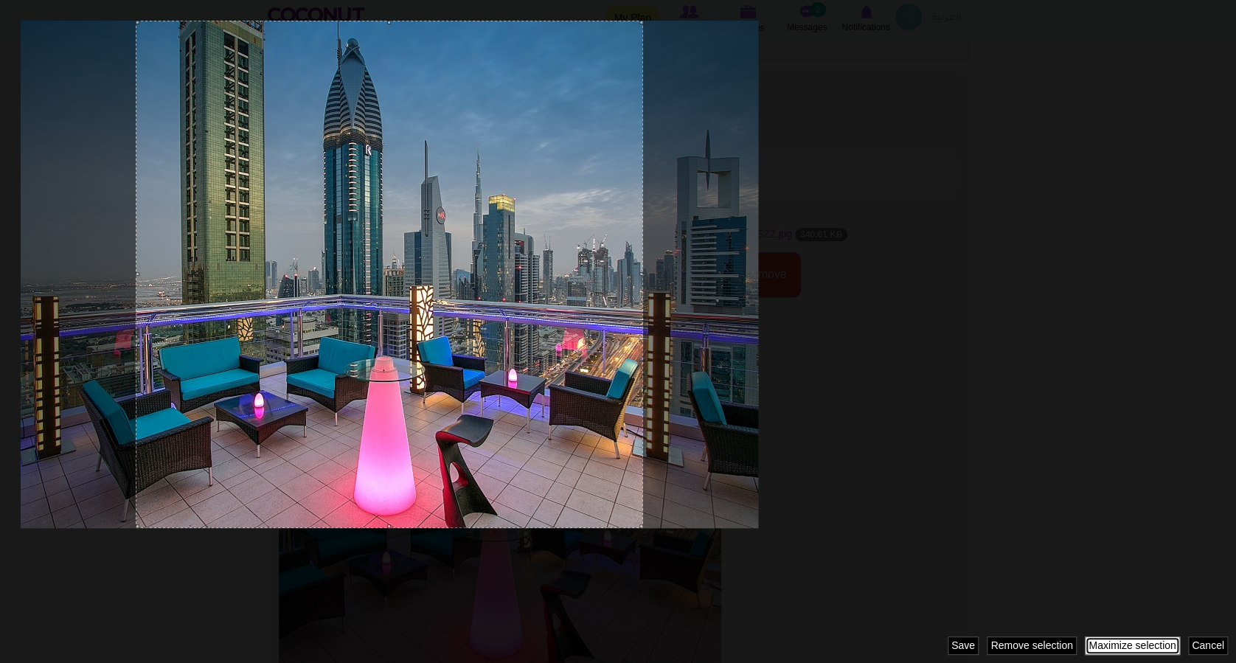
click at [1128, 645] on link "Maximize selection" at bounding box center [1132, 645] width 95 height 18
drag, startPoint x: 640, startPoint y: 387, endPoint x: 765, endPoint y: 396, distance: 125.7
click at [765, 396] on div at bounding box center [618, 331] width 1236 height 663
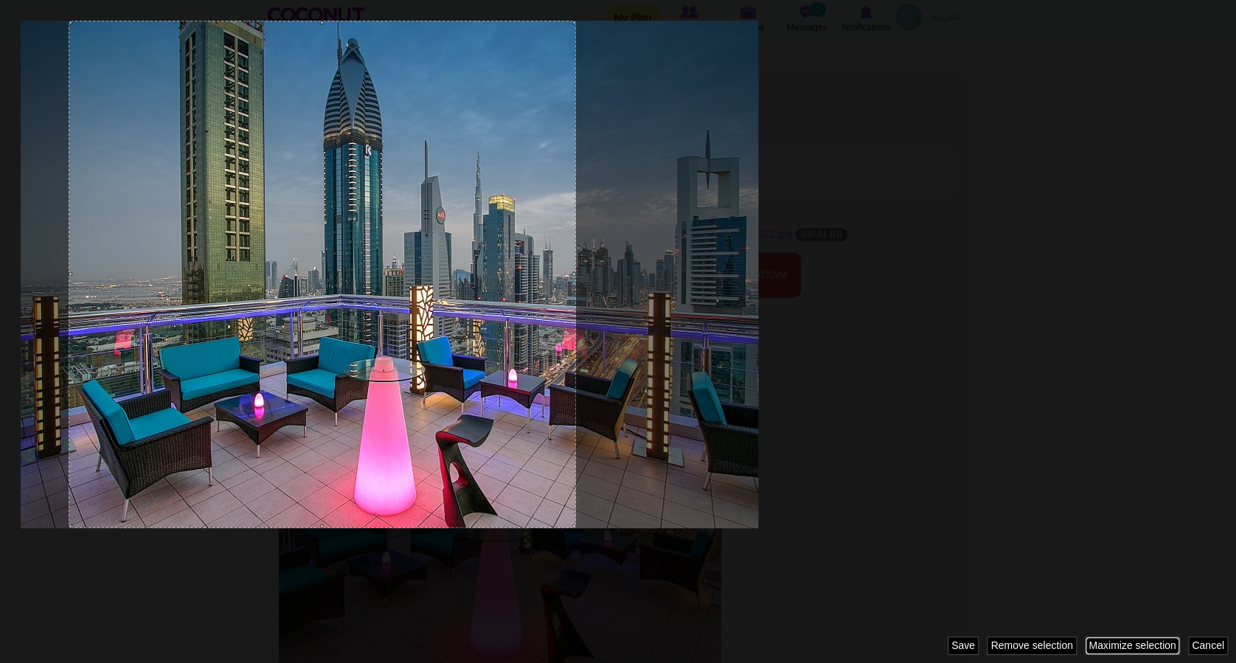
drag, startPoint x: 574, startPoint y: 328, endPoint x: 508, endPoint y: 356, distance: 72.0
click at [508, 356] on div at bounding box center [322, 274] width 507 height 507
click at [571, 264] on div at bounding box center [322, 274] width 507 height 507
click at [573, 265] on div at bounding box center [322, 274] width 507 height 507
drag, startPoint x: 571, startPoint y: 273, endPoint x: 812, endPoint y: 245, distance: 242.7
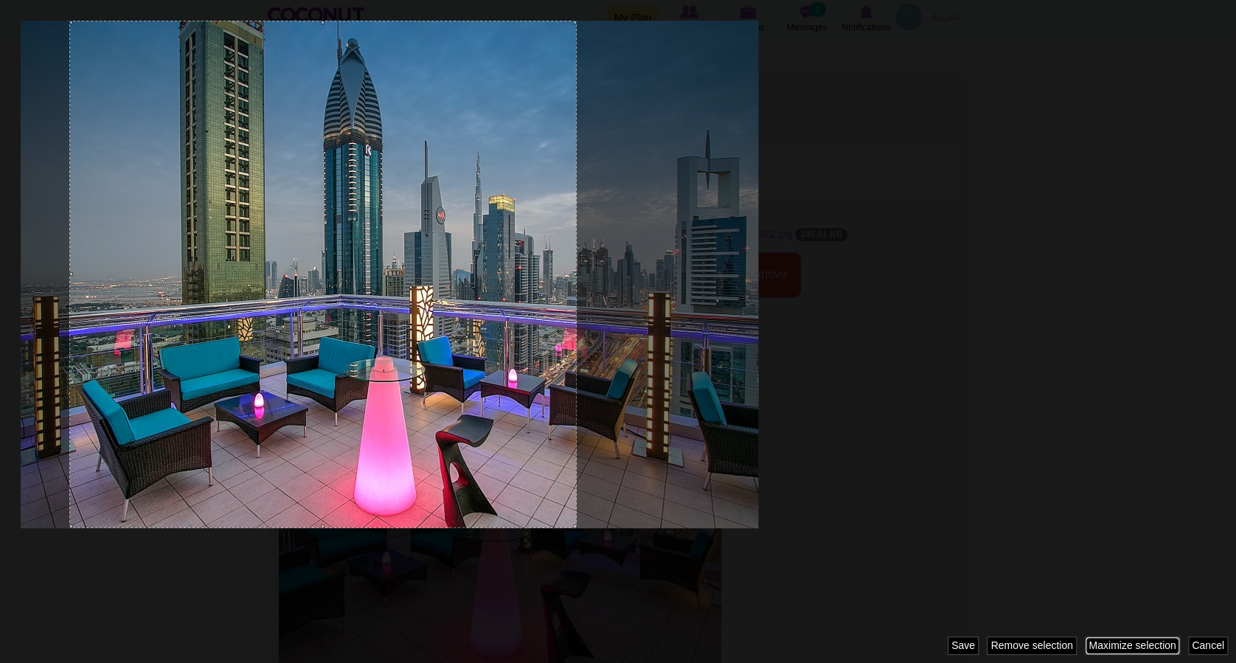
click at [812, 245] on div at bounding box center [618, 331] width 1236 height 663
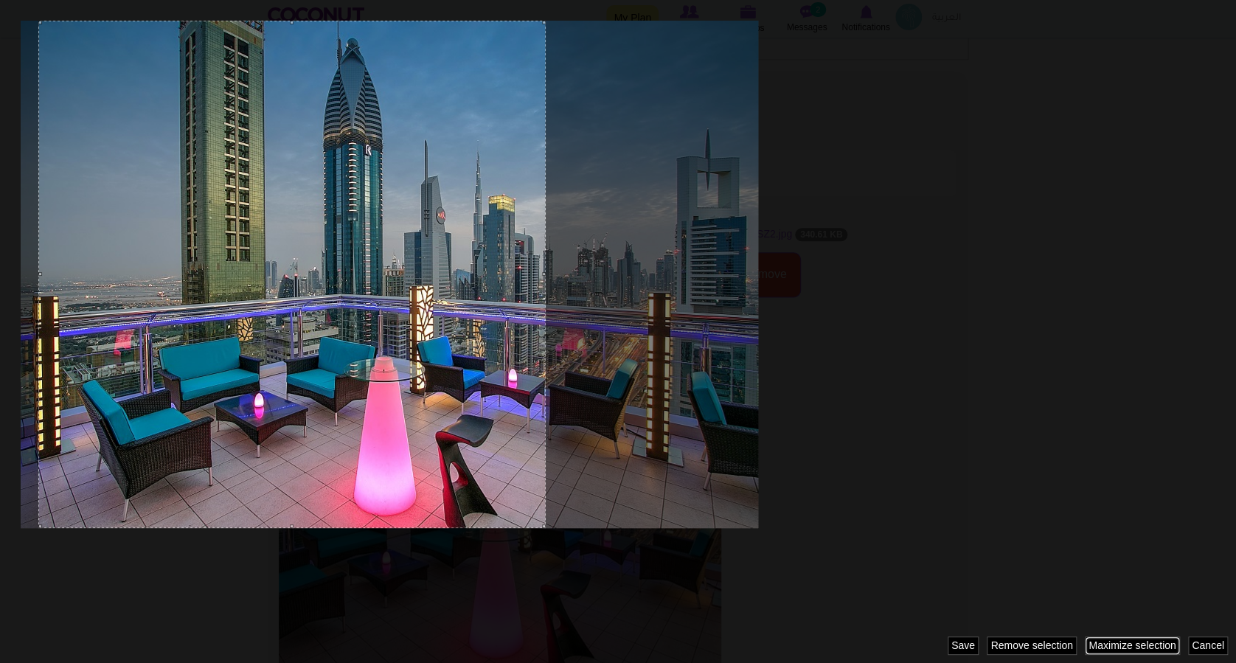
drag, startPoint x: 526, startPoint y: 316, endPoint x: 495, endPoint y: 258, distance: 66.0
click at [495, 258] on div at bounding box center [291, 274] width 507 height 507
drag, startPoint x: 543, startPoint y: 273, endPoint x: 730, endPoint y: 254, distance: 188.2
click at [730, 254] on div at bounding box center [618, 331] width 1236 height 663
drag, startPoint x: 543, startPoint y: 21, endPoint x: 712, endPoint y: 51, distance: 171.5
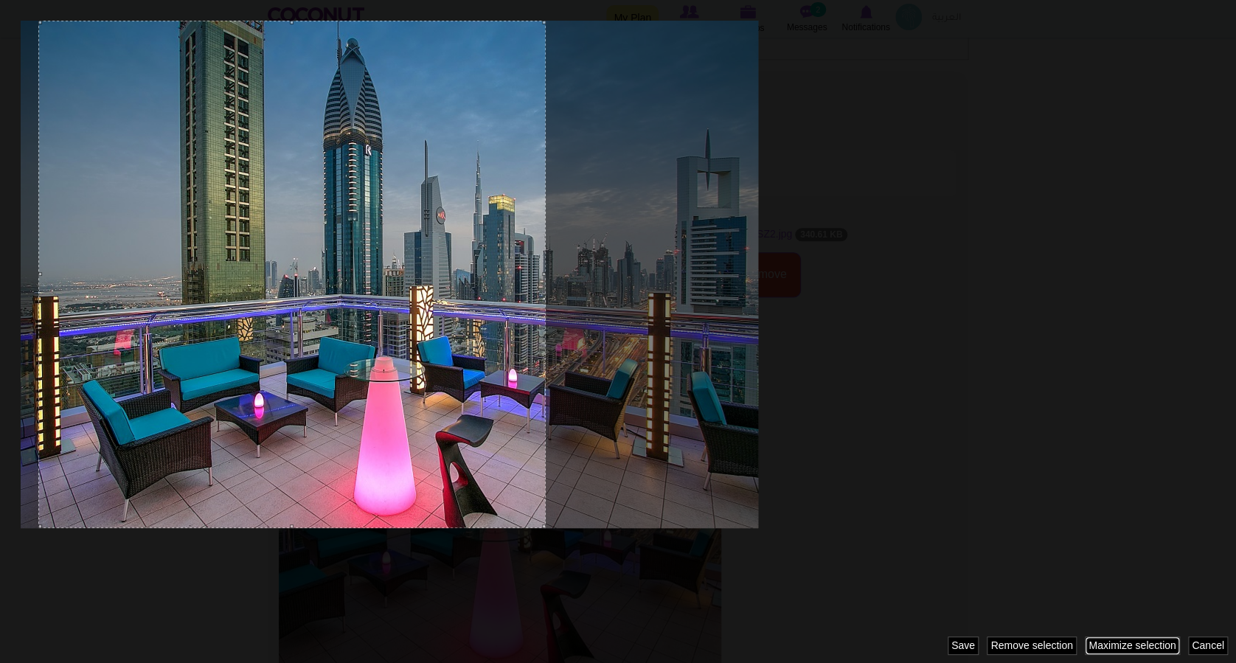
click at [712, 51] on div at bounding box center [618, 331] width 1236 height 663
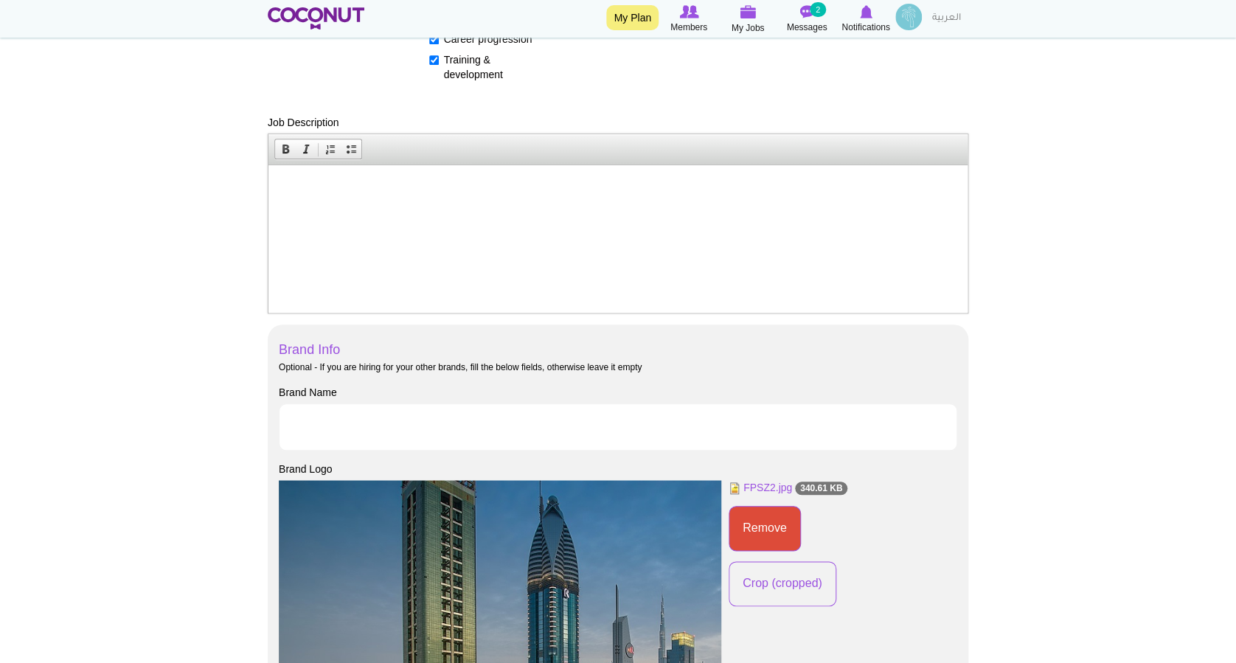
scroll to position [504, 0]
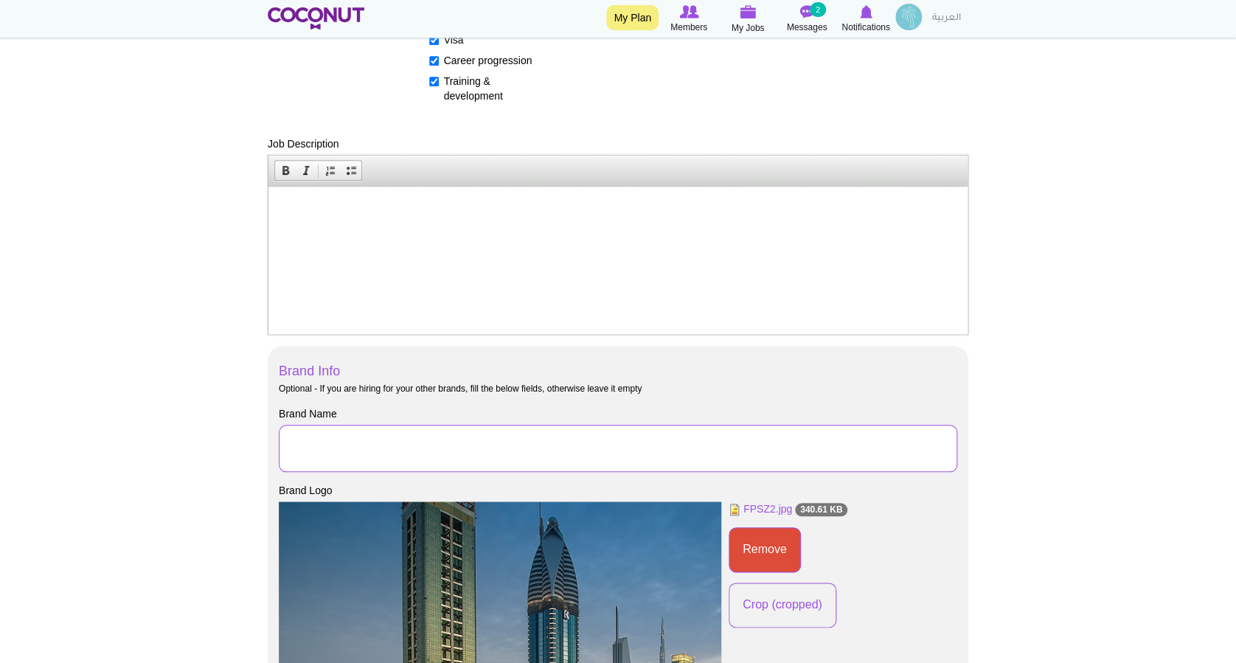
click at [341, 460] on input "Brand Name" at bounding box center [618, 448] width 678 height 47
click at [368, 232] on html at bounding box center [617, 209] width 699 height 45
click at [342, 437] on input "Brand Name" at bounding box center [618, 448] width 678 height 47
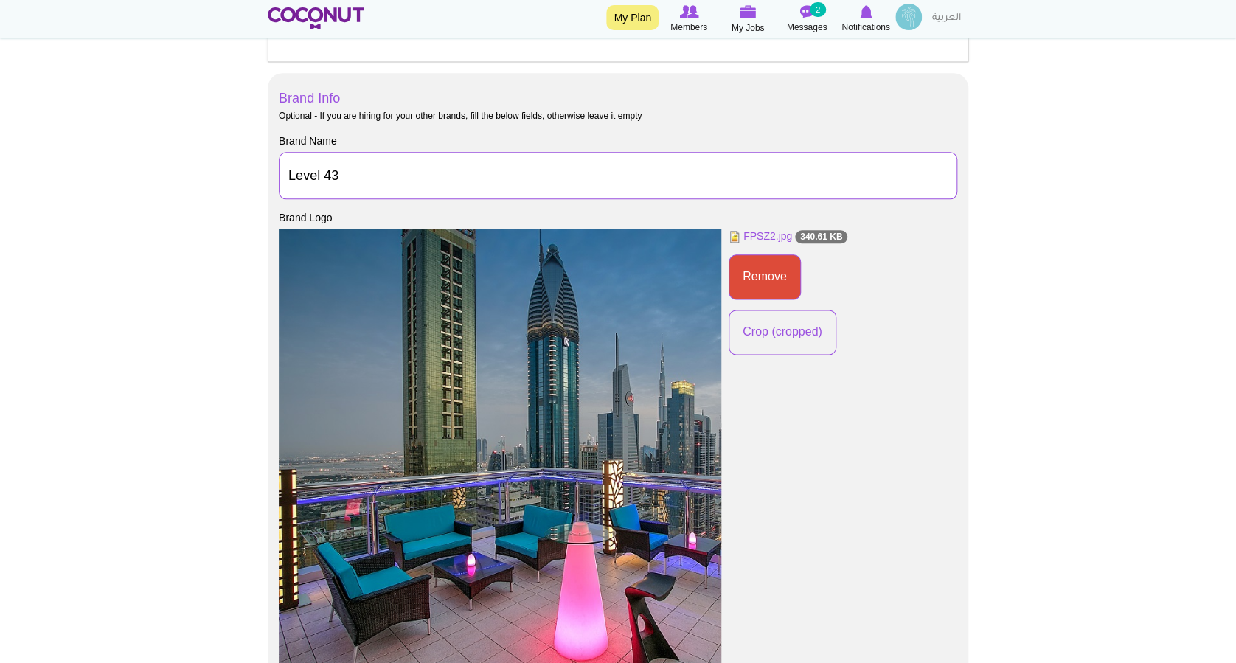
scroll to position [779, 0]
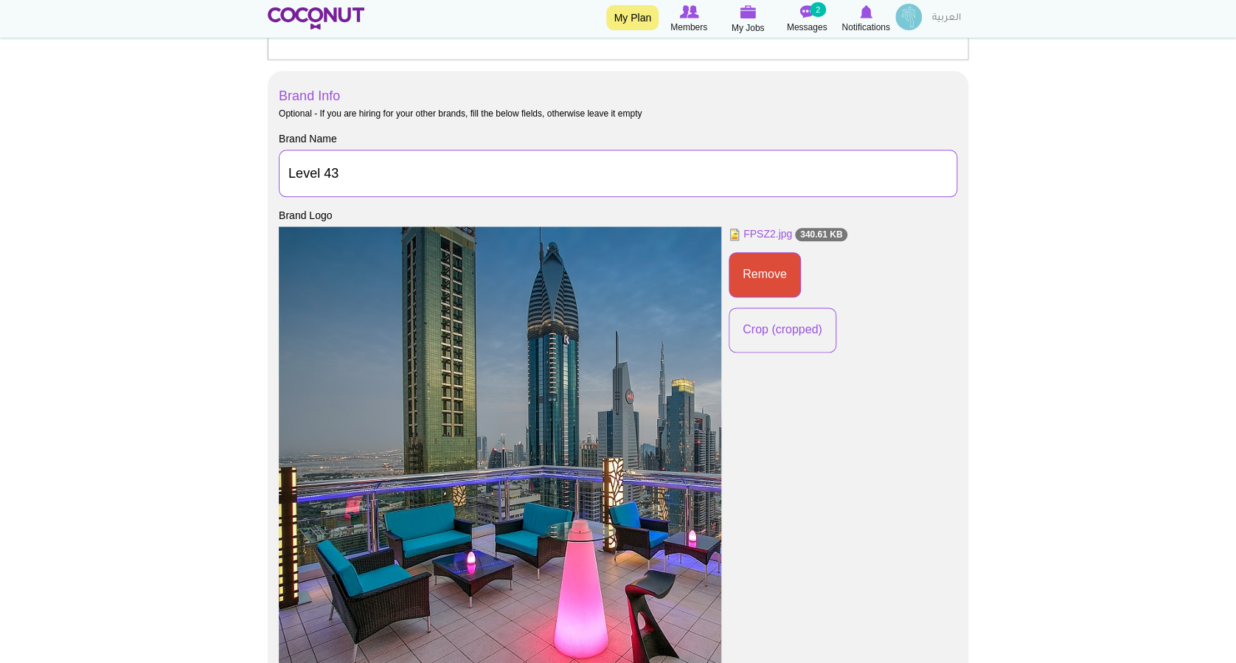
type input "Level 43"
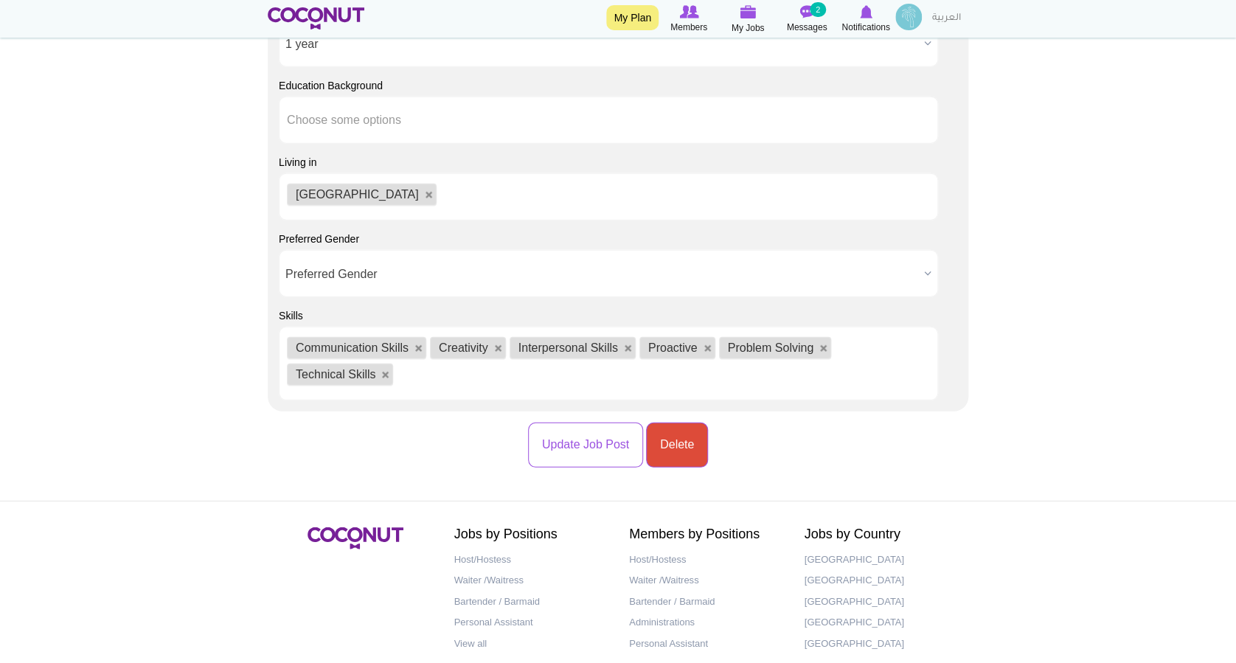
scroll to position [1851, 0]
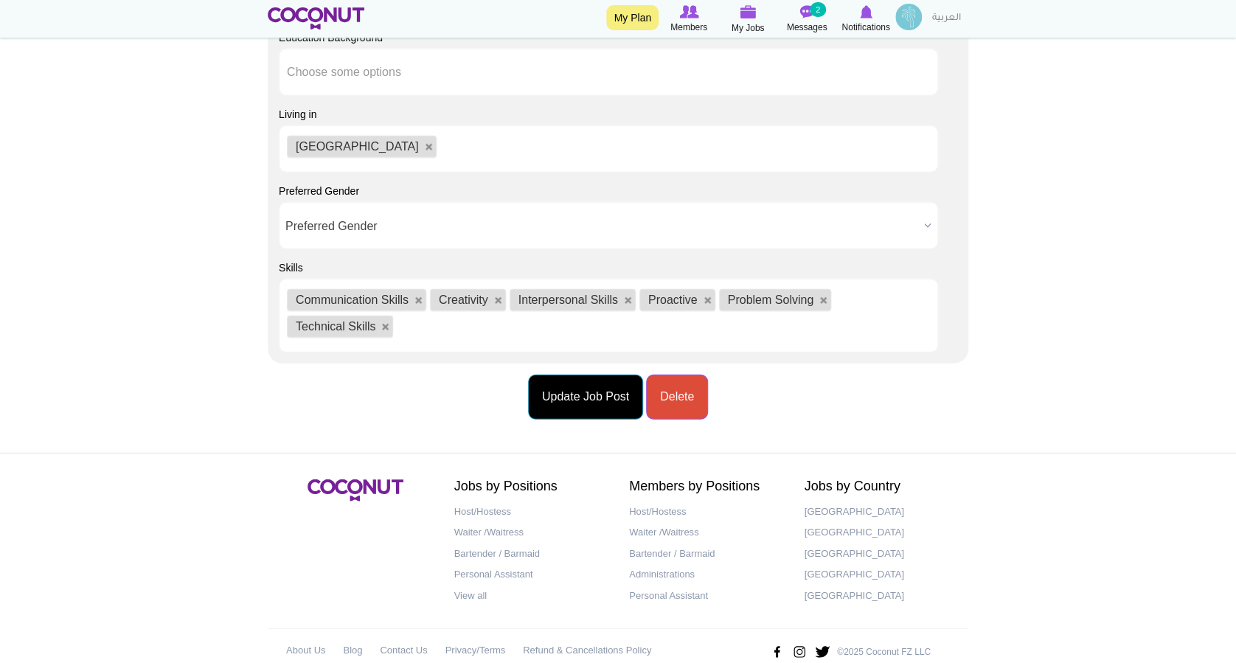
click at [552, 375] on button "Update Job Post" at bounding box center [585, 397] width 115 height 45
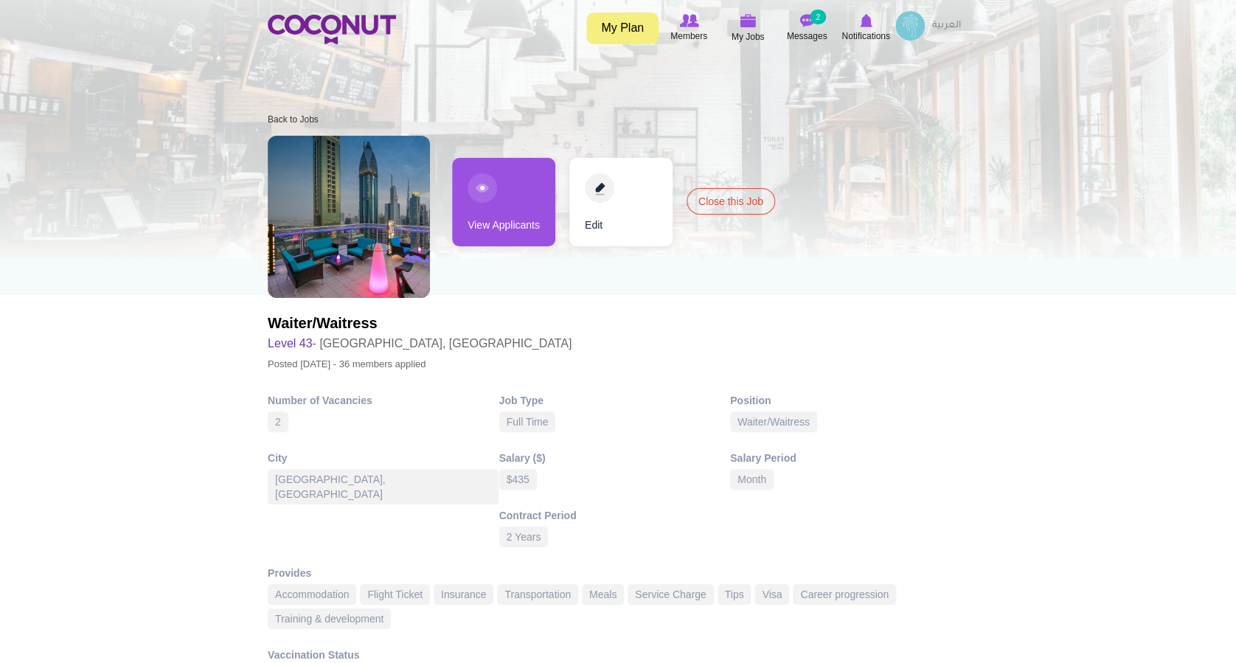
click at [841, 123] on ol "Back to Jobs Four Points By Sheraton Sheikh Zayed Road hiring Waiter/Waitress a…" at bounding box center [618, 120] width 701 height 18
click at [746, 24] on img at bounding box center [748, 20] width 16 height 13
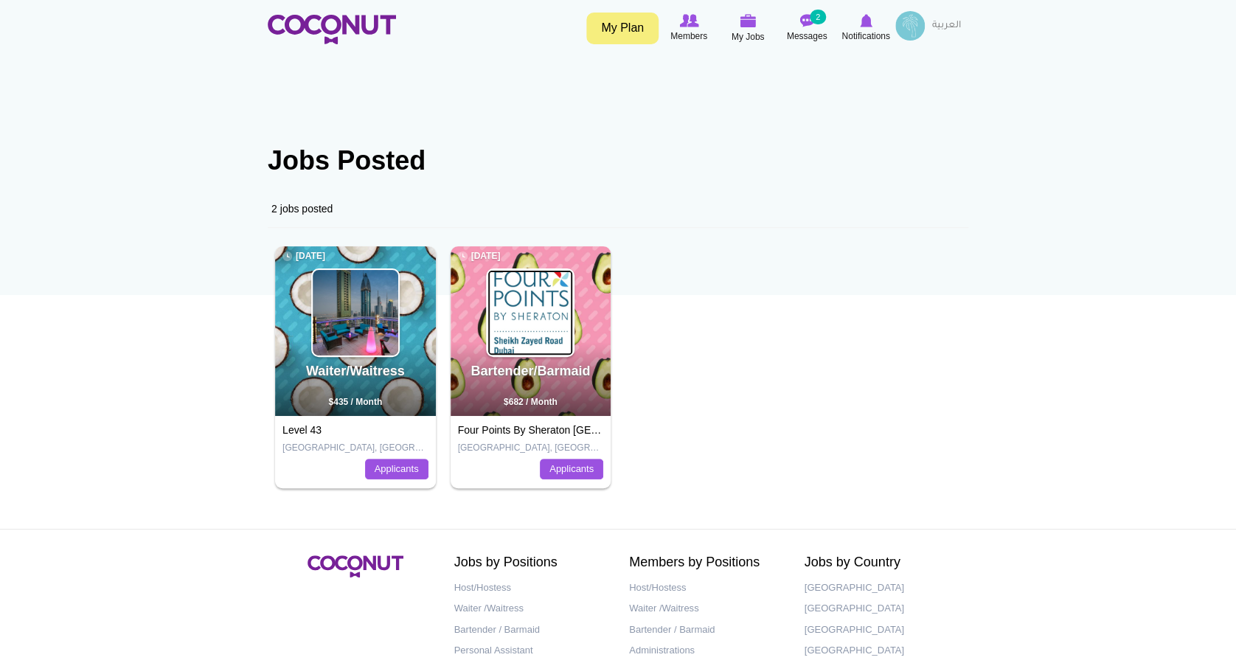
click at [543, 315] on img at bounding box center [530, 313] width 86 height 86
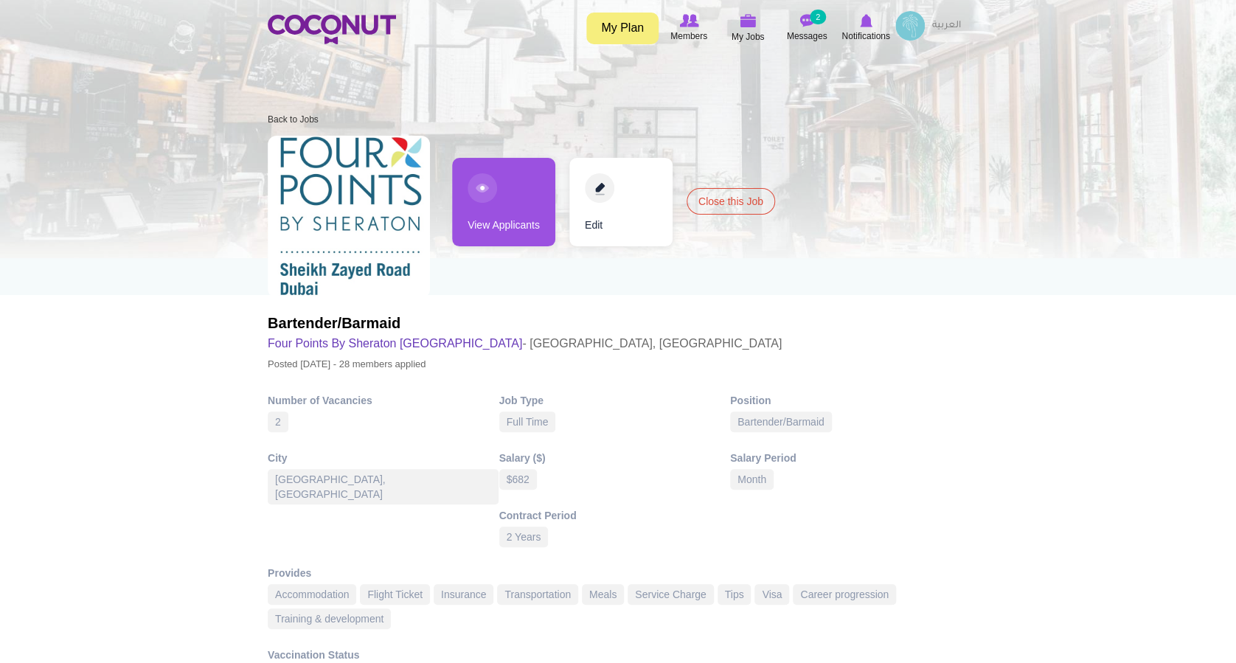
click at [591, 189] on link "Edit" at bounding box center [620, 202] width 103 height 88
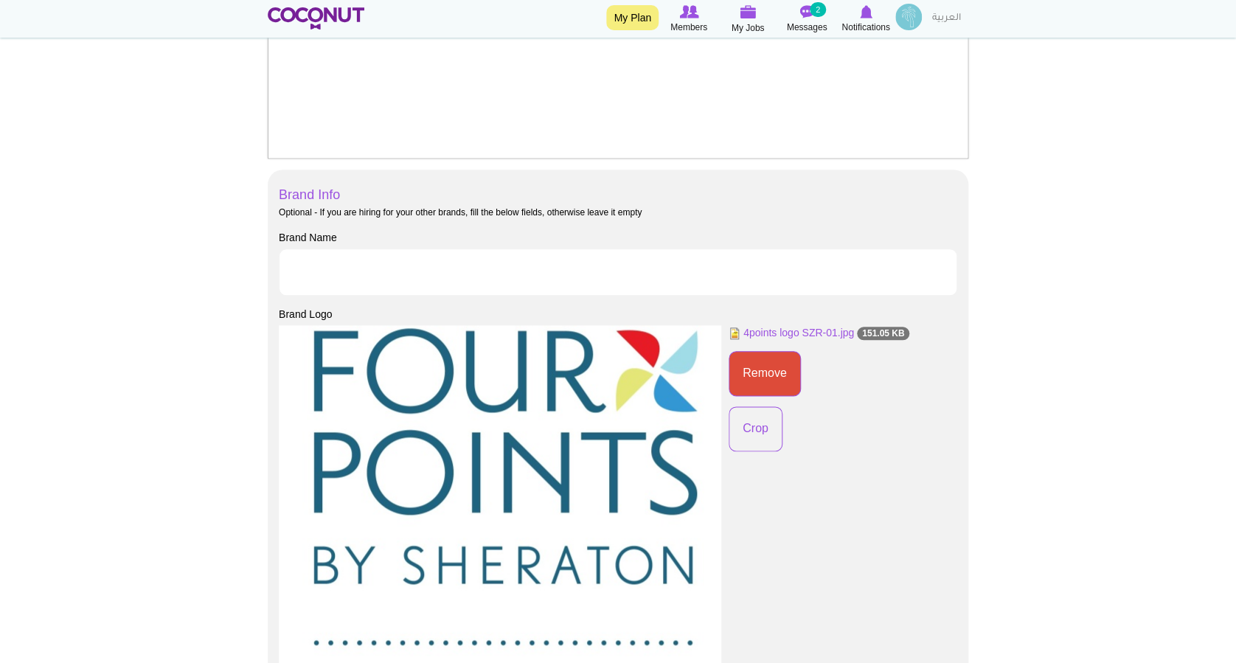
scroll to position [691, 0]
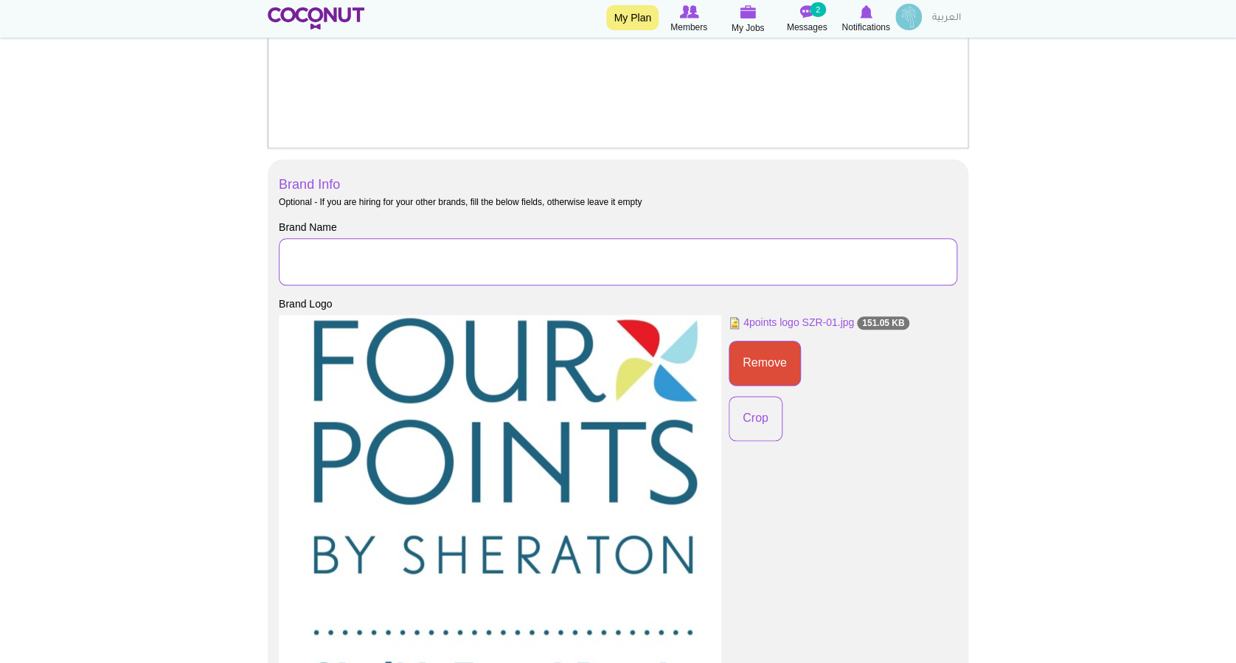
click at [438, 263] on input "Brand Name" at bounding box center [618, 261] width 678 height 47
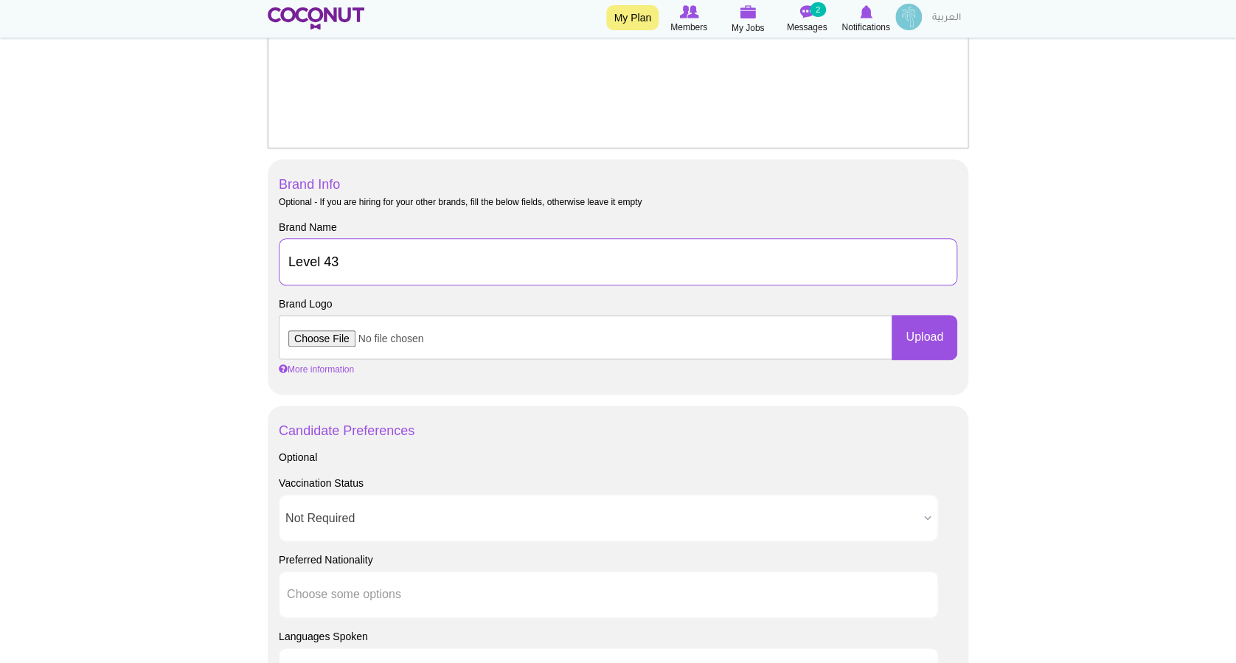
type input "Level 43"
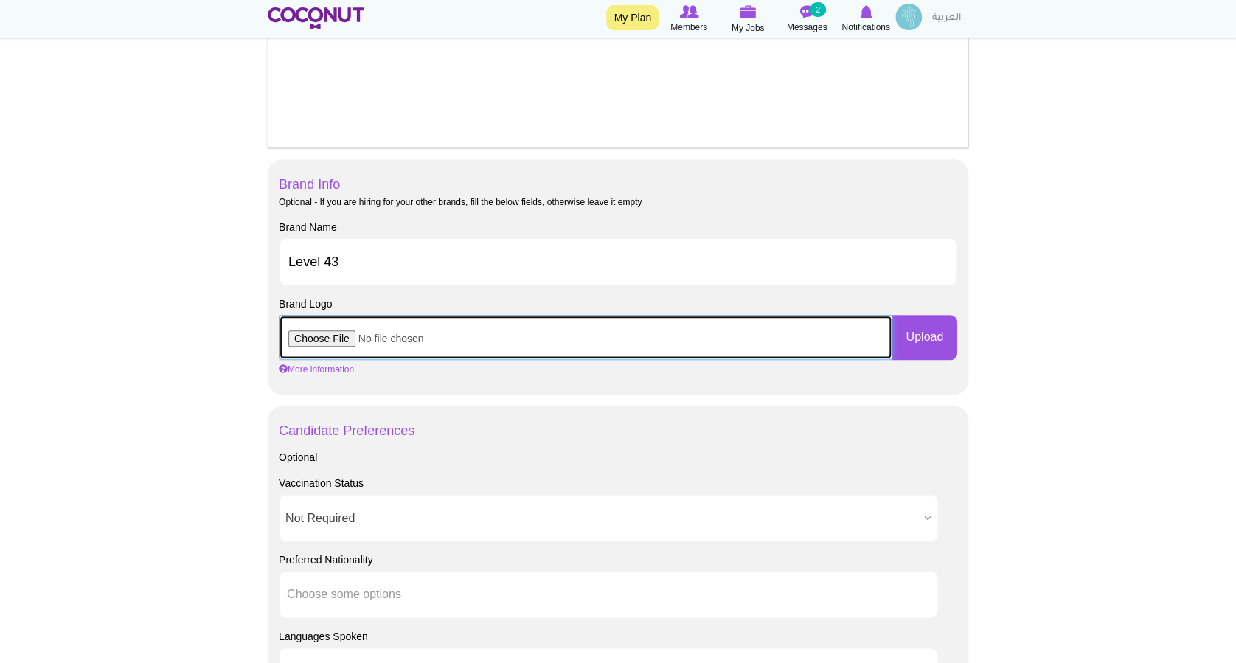
click at [328, 344] on input "file" at bounding box center [586, 337] width 614 height 44
type input "C:\fakepath\FPSZ2.jpg"
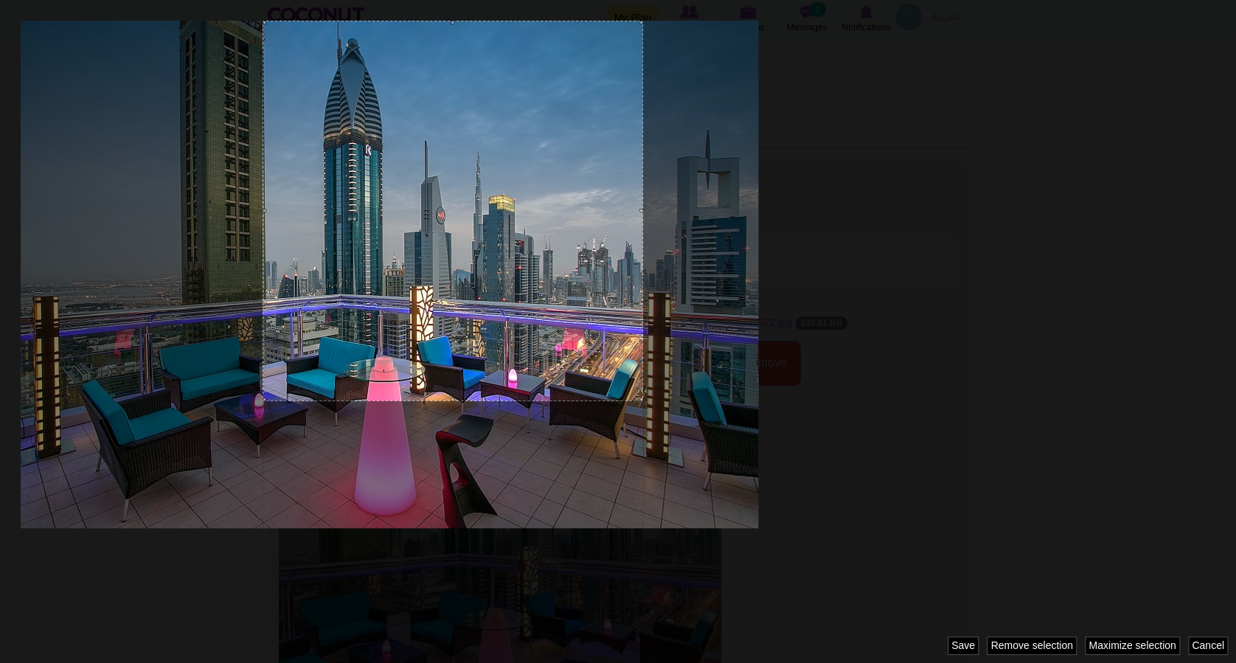
drag, startPoint x: 512, startPoint y: 154, endPoint x: 715, endPoint y: 15, distance: 245.4
click at [715, 15] on div at bounding box center [618, 331] width 1236 height 663
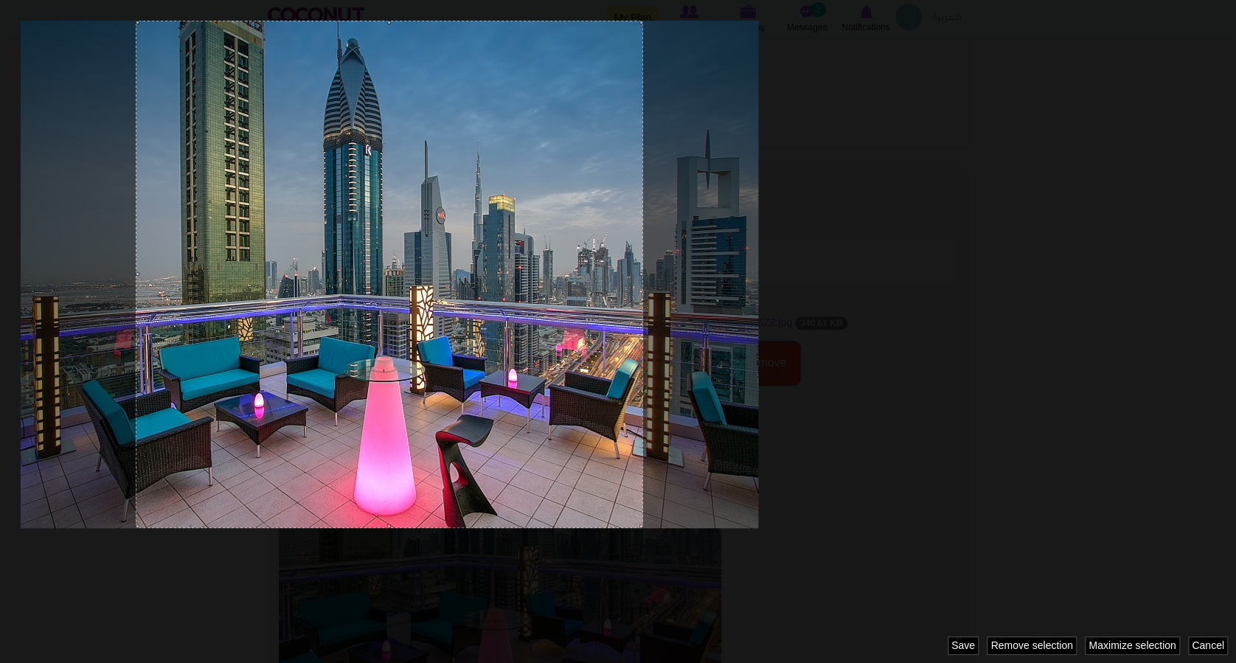
drag, startPoint x: 263, startPoint y: 399, endPoint x: 13, endPoint y: 501, distance: 270.2
click at [13, 501] on div at bounding box center [618, 331] width 1236 height 663
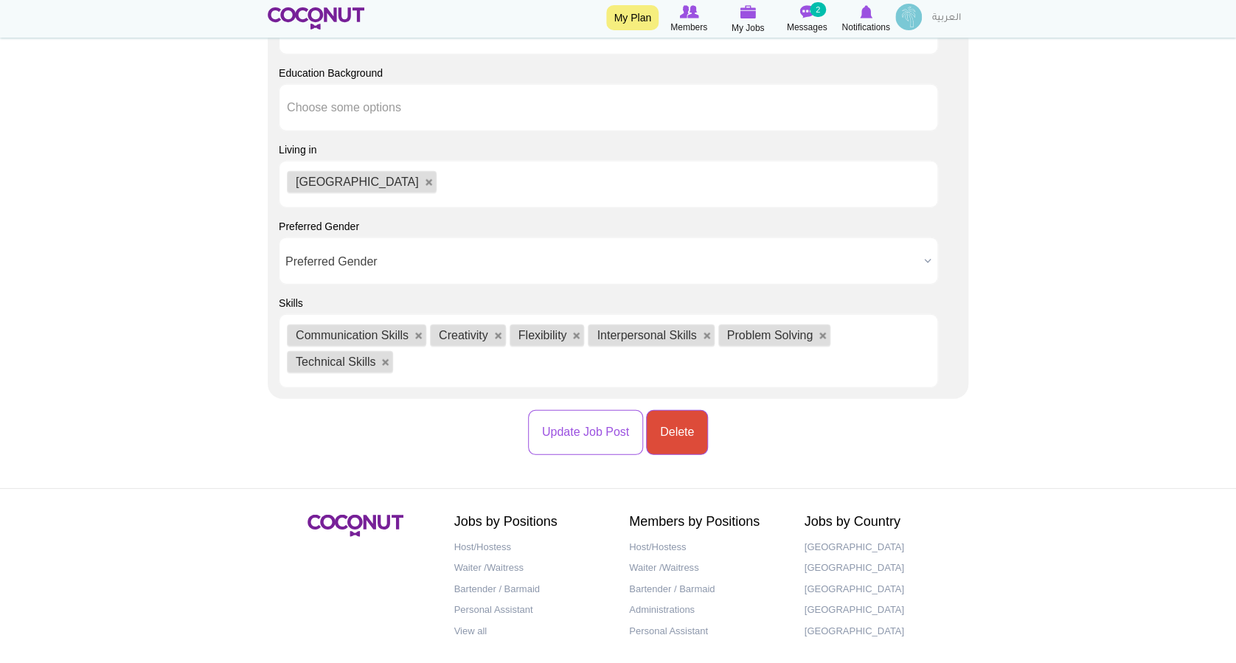
scroll to position [1851, 0]
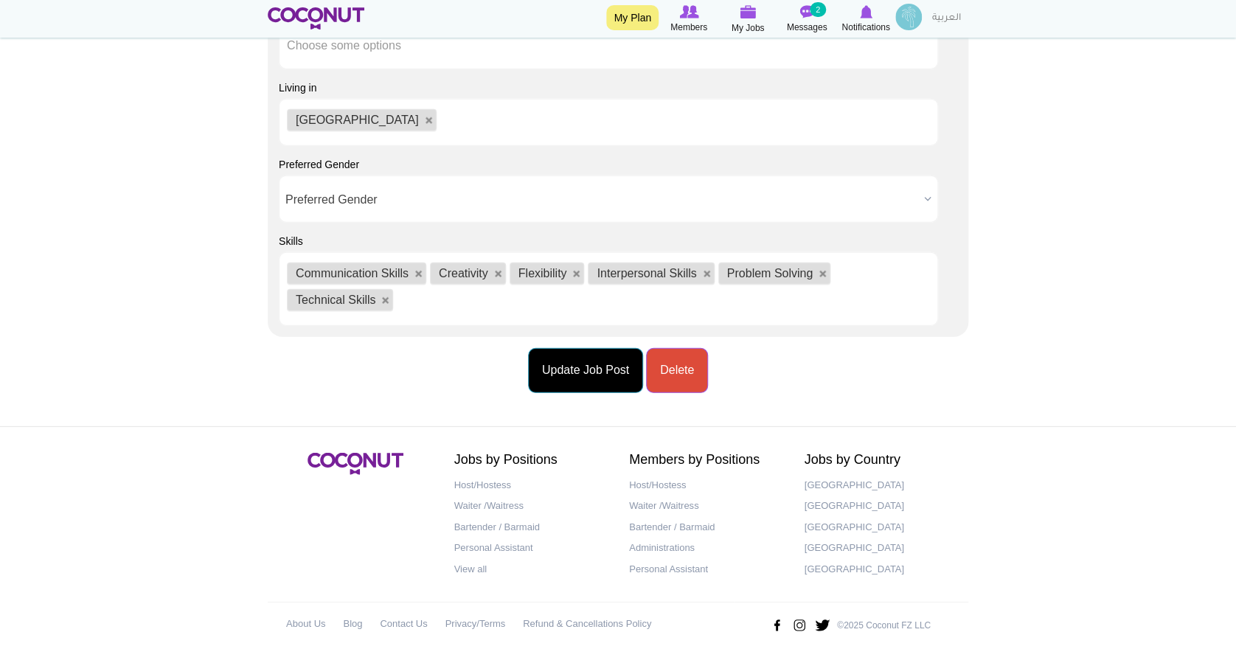
click at [562, 366] on button "Update Job Post" at bounding box center [585, 370] width 115 height 45
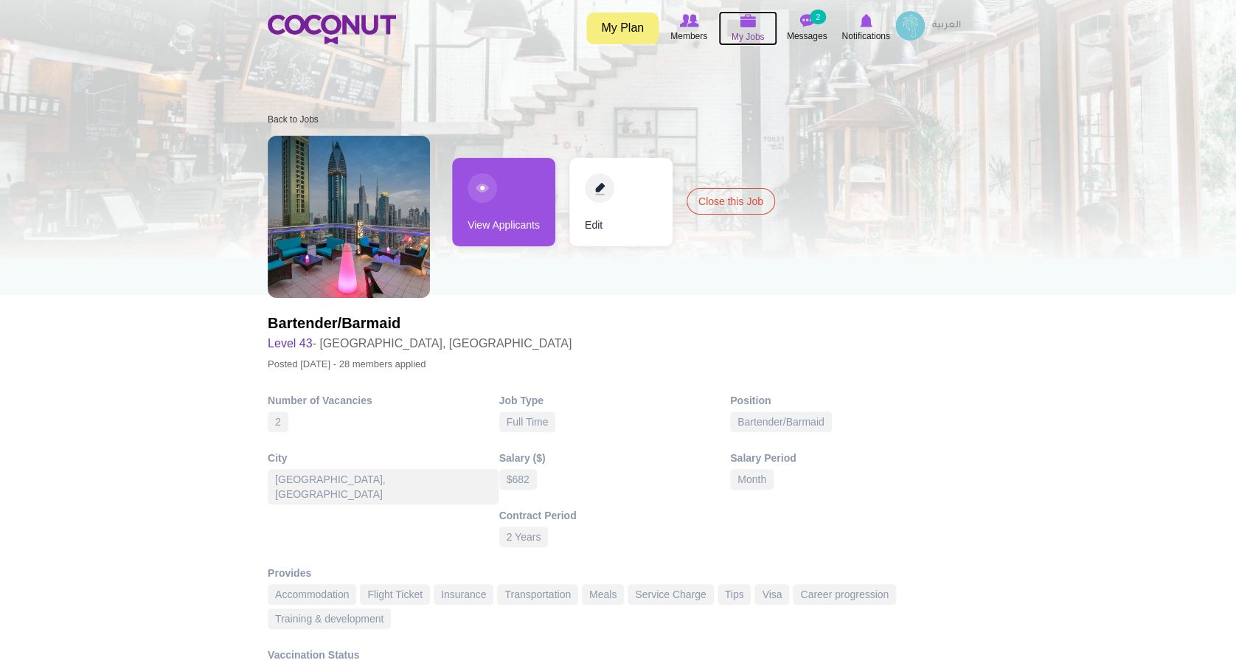
click at [748, 22] on img at bounding box center [748, 20] width 16 height 13
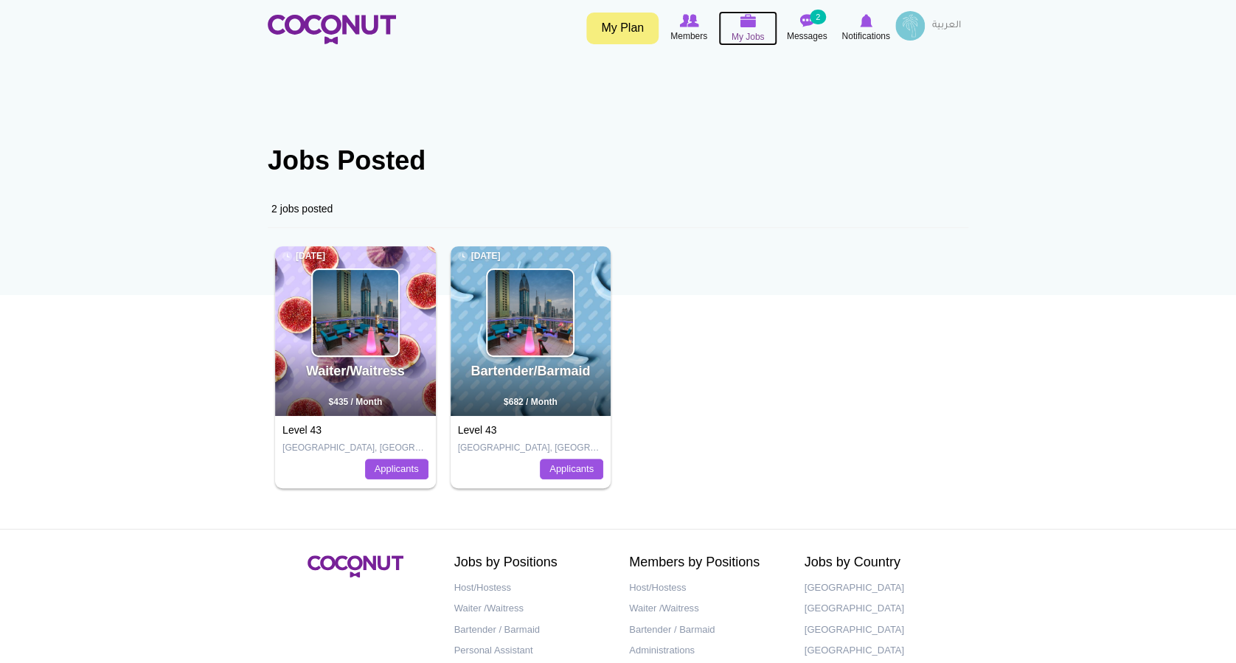
click at [746, 29] on icon at bounding box center [748, 21] width 56 height 17
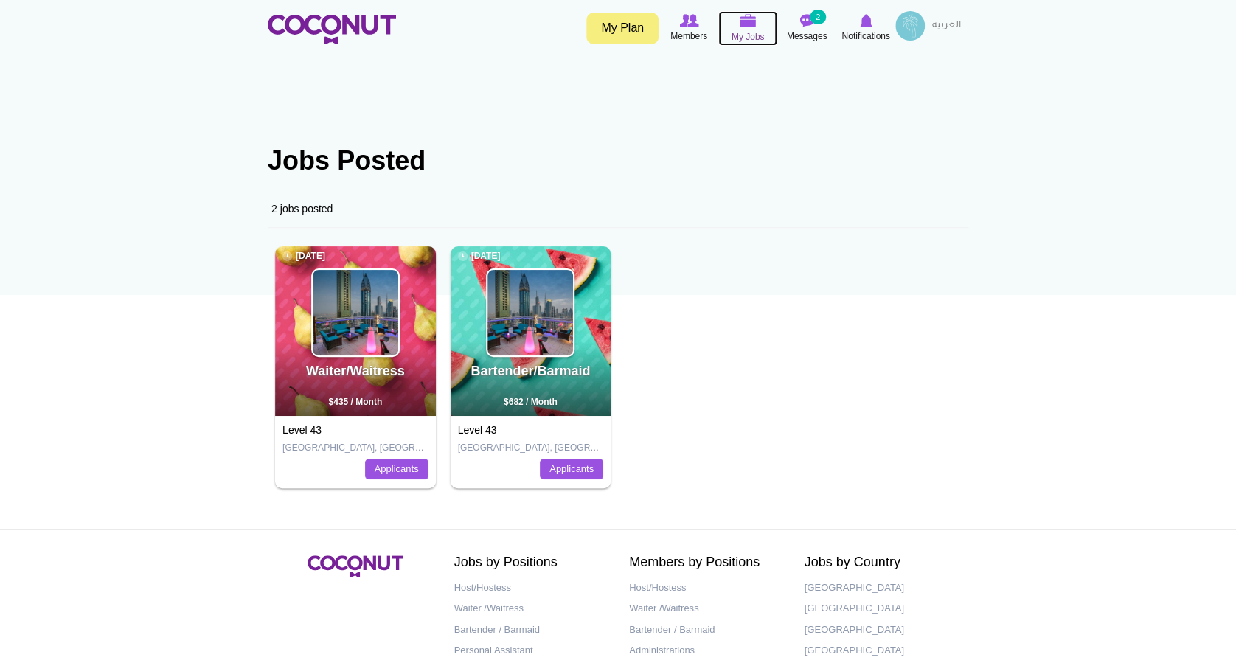
click at [745, 29] on span "My Jobs" at bounding box center [747, 36] width 33 height 15
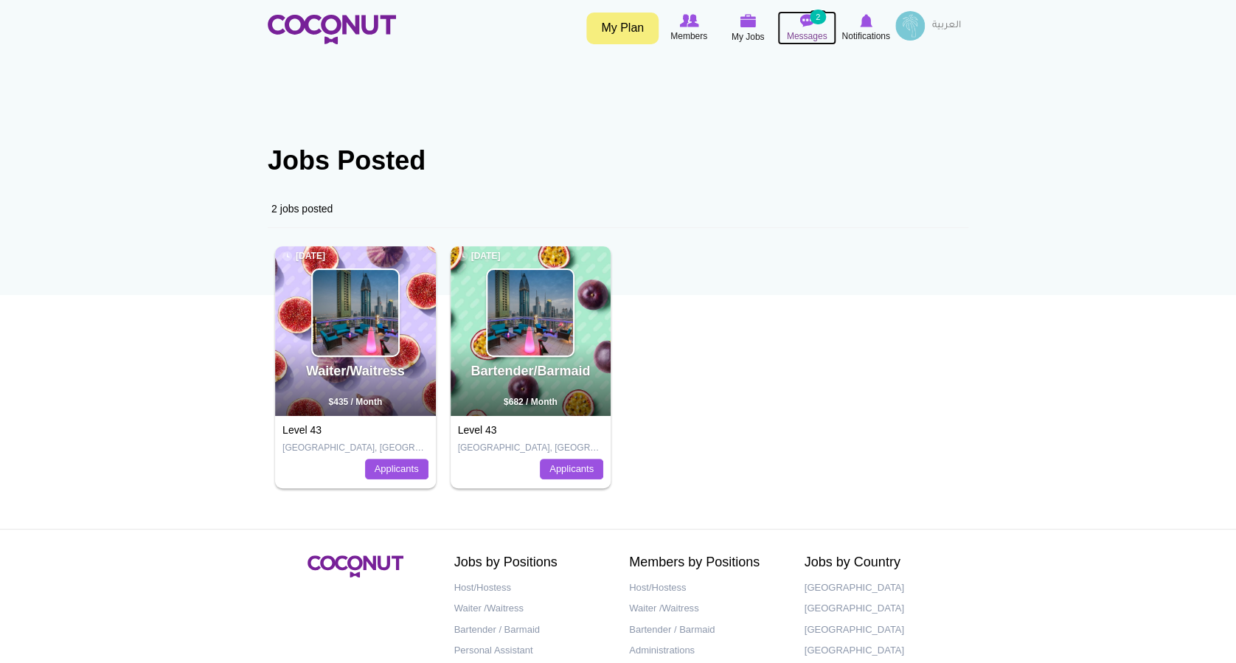
click at [806, 25] on img at bounding box center [806, 20] width 15 height 13
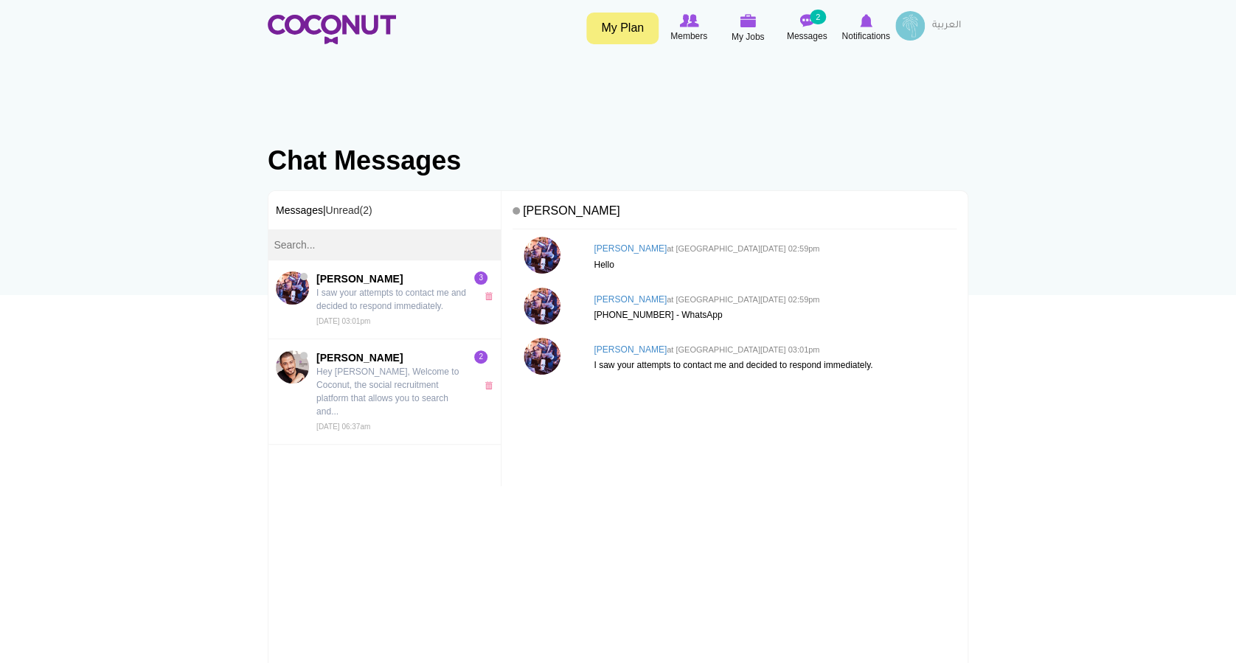
click at [685, 215] on h4 "[PERSON_NAME]" at bounding box center [734, 214] width 444 height 32
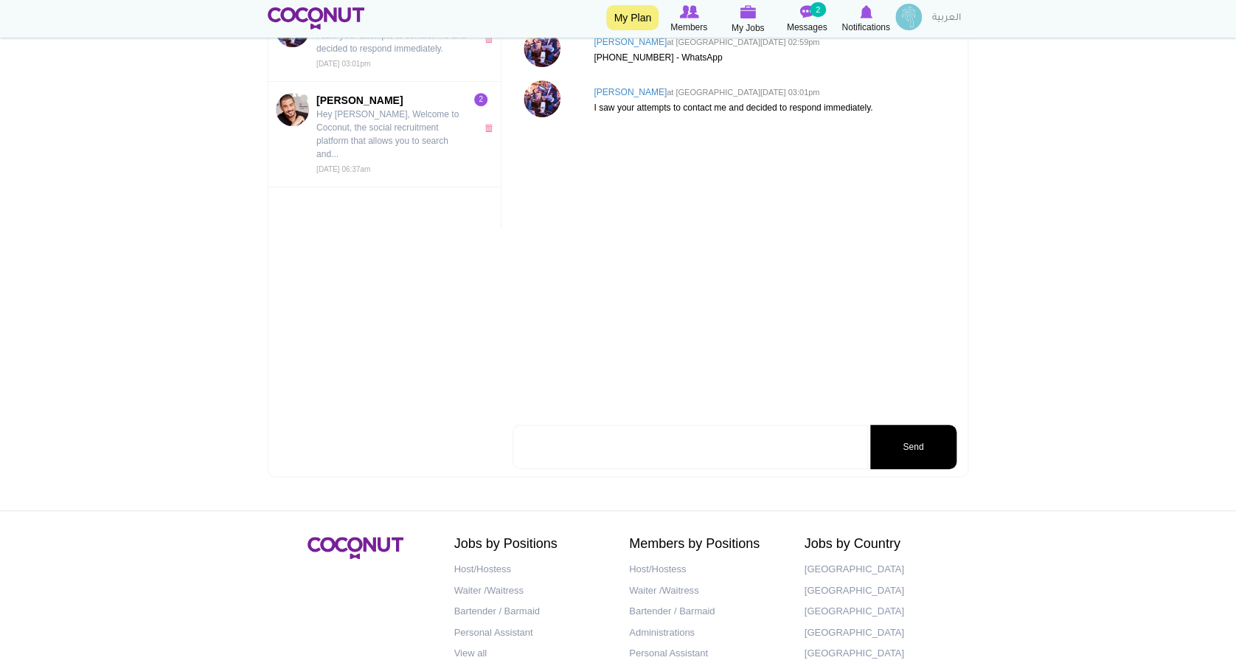
scroll to position [259, 0]
click at [591, 445] on textarea at bounding box center [689, 445] width 355 height 44
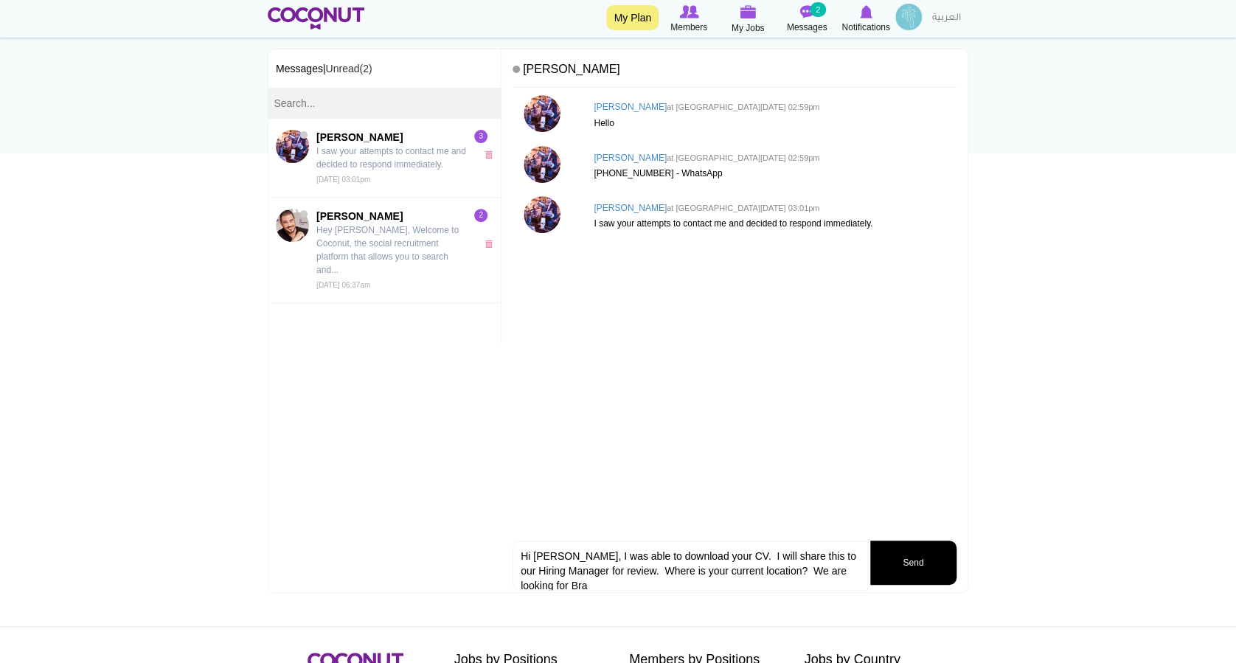
scroll to position [0, 0]
type textarea "Hi [PERSON_NAME], I was able to download your CV. I will share this to our Hiri…"
click at [932, 566] on button "Send" at bounding box center [913, 563] width 86 height 44
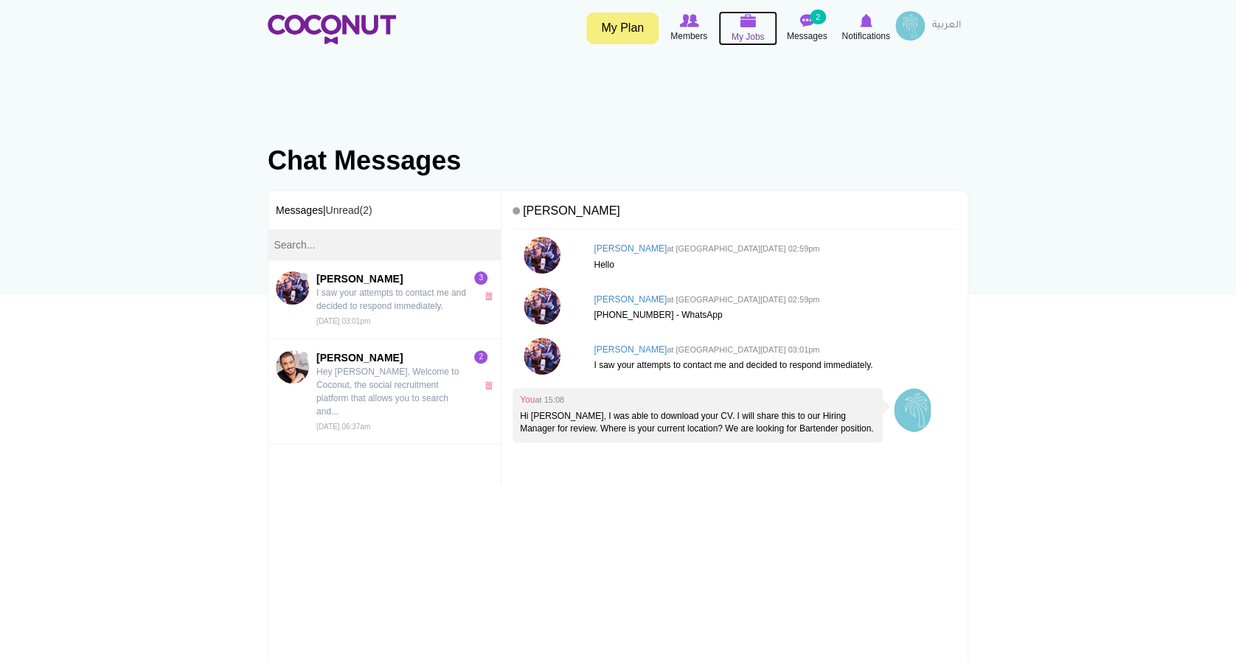
click at [738, 35] on span "My Jobs" at bounding box center [747, 36] width 33 height 15
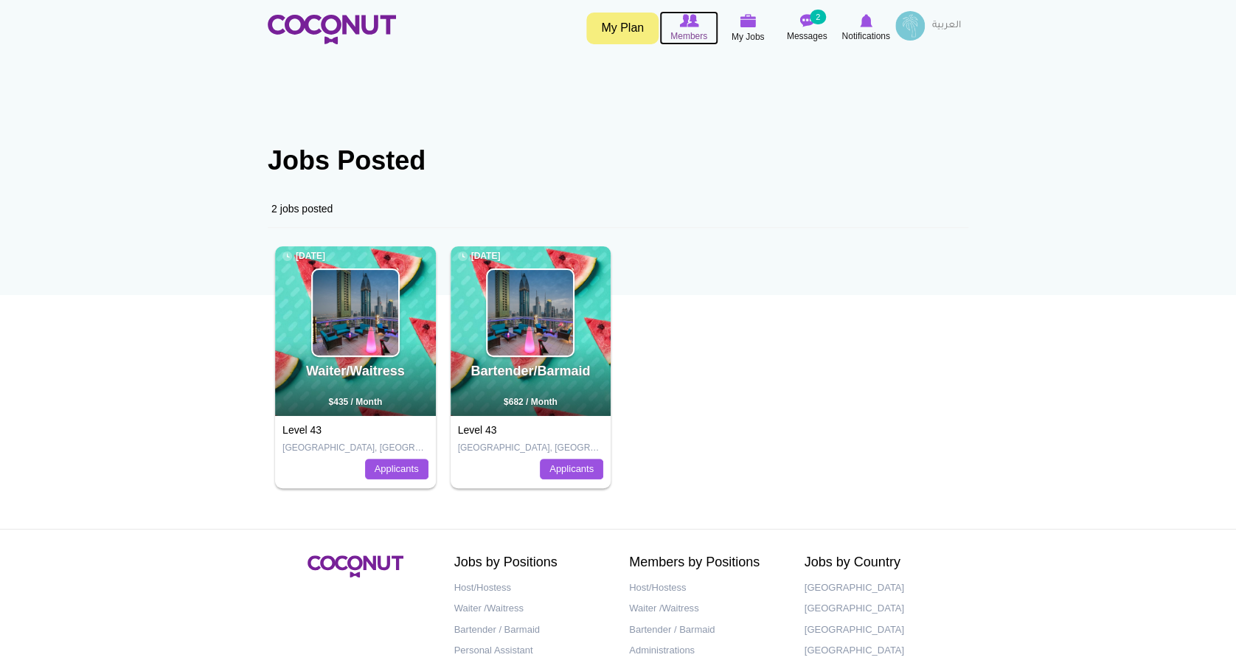
click at [687, 38] on span "Members" at bounding box center [688, 36] width 37 height 15
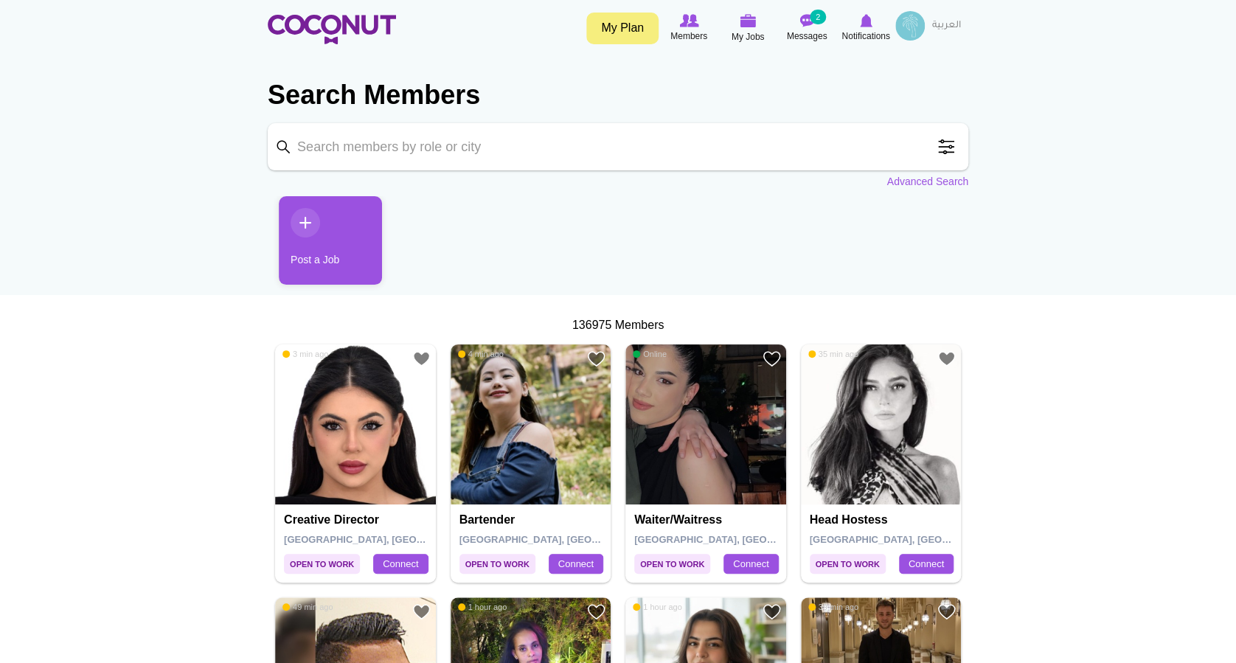
click at [296, 221] on link "Post a Job" at bounding box center [330, 240] width 103 height 88
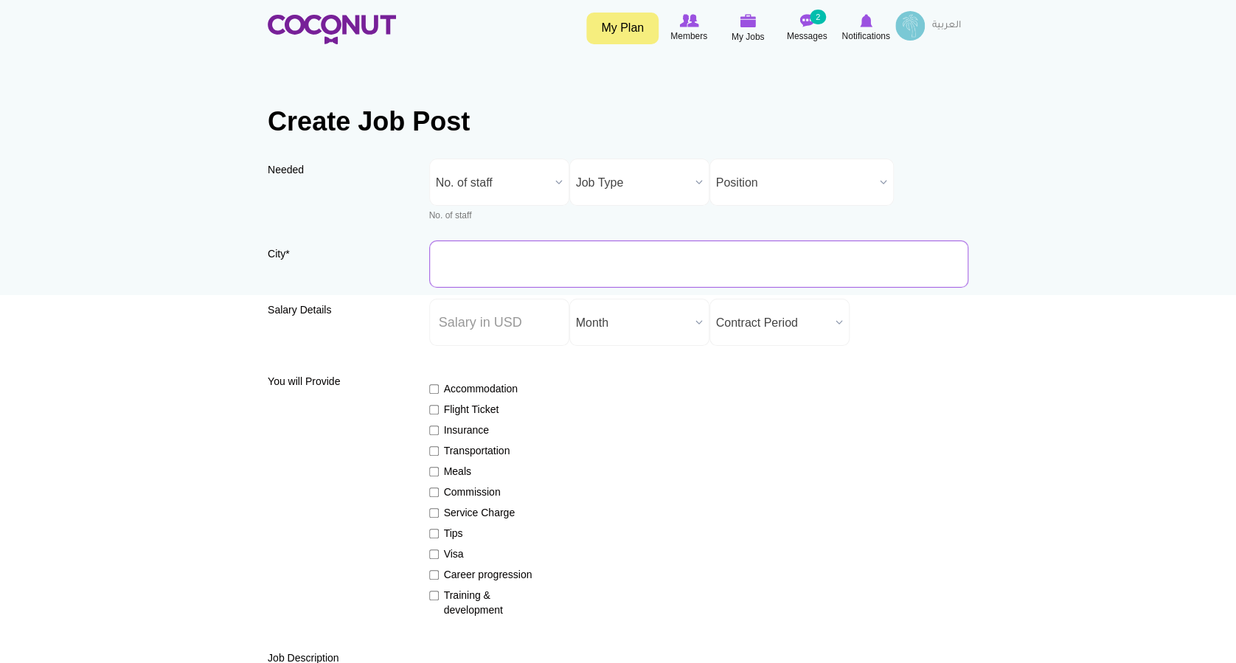
click at [513, 265] on input "City *" at bounding box center [699, 263] width 540 height 47
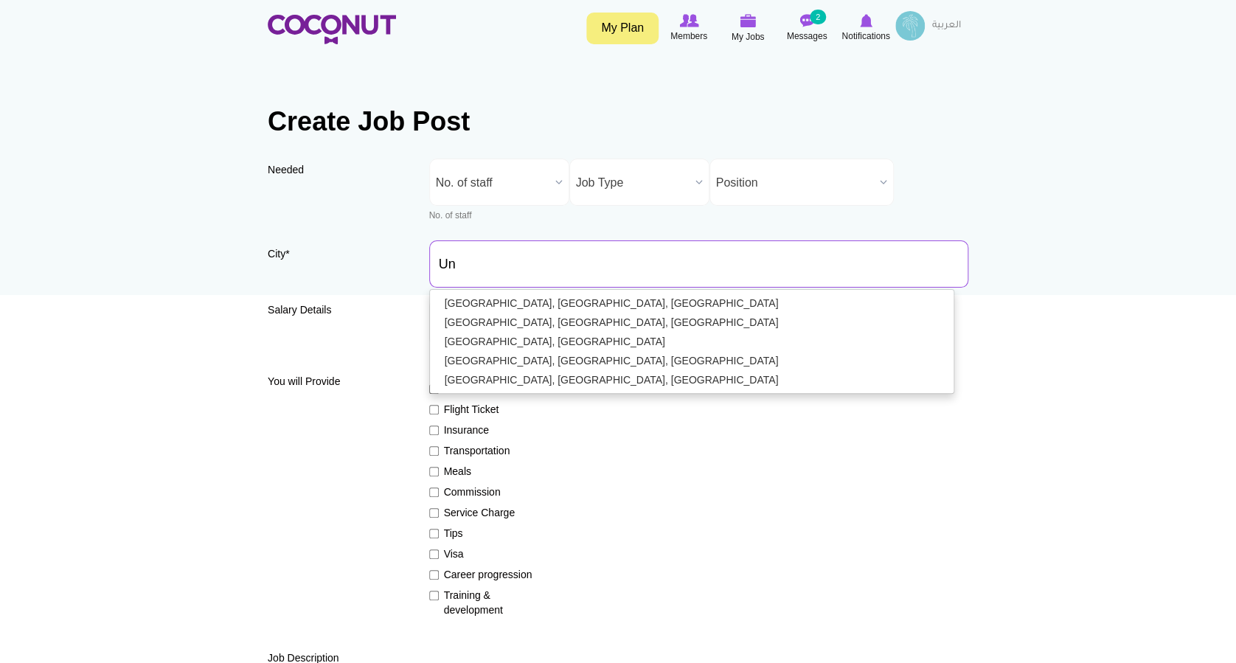
type input "U"
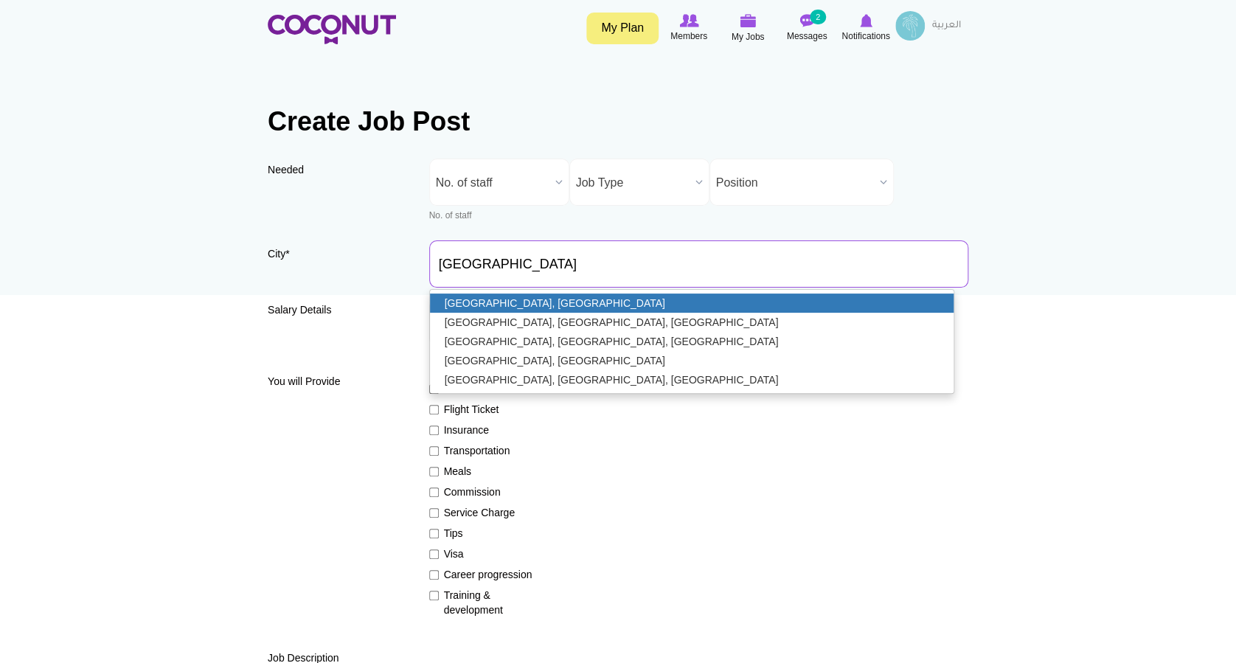
type input "[GEOGRAPHIC_DATA], [GEOGRAPHIC_DATA]"
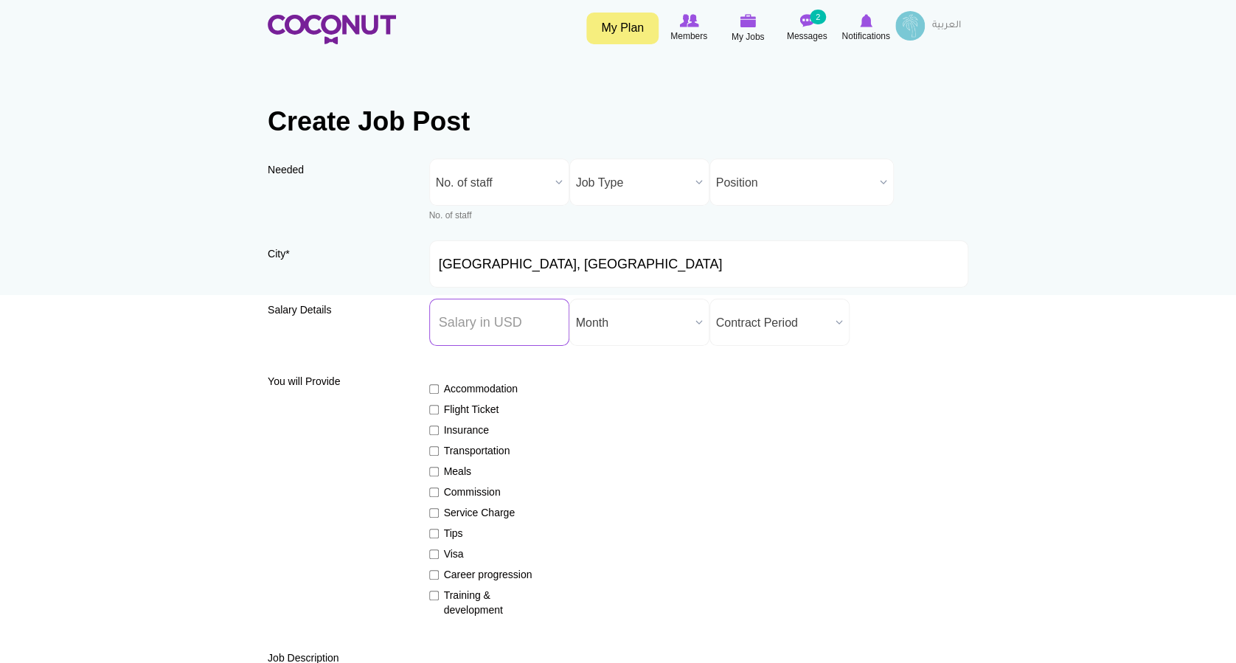
click at [530, 322] on input "Salary ($) *" at bounding box center [499, 322] width 140 height 47
type input "3950"
click at [773, 419] on div "Accommodation Flight Ticket Insurance Transportation Meals Commission Service C…" at bounding box center [699, 492] width 540 height 249
click at [833, 320] on b at bounding box center [839, 322] width 19 height 46
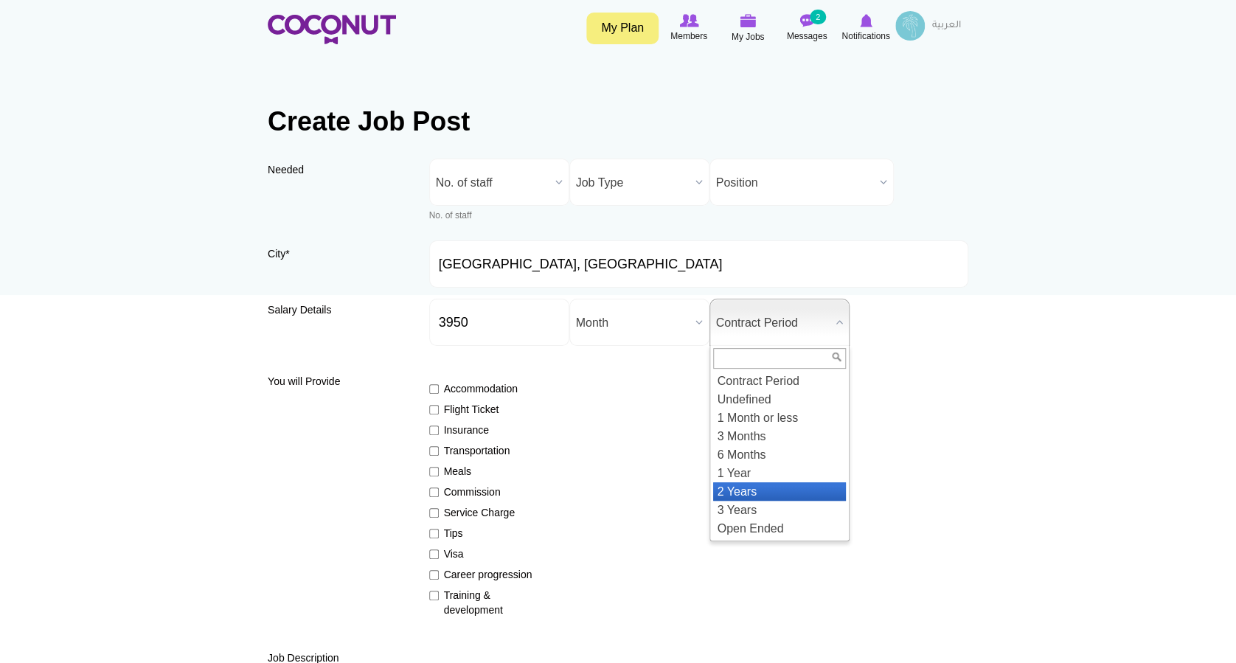
click at [746, 493] on li "2 Years" at bounding box center [779, 491] width 133 height 18
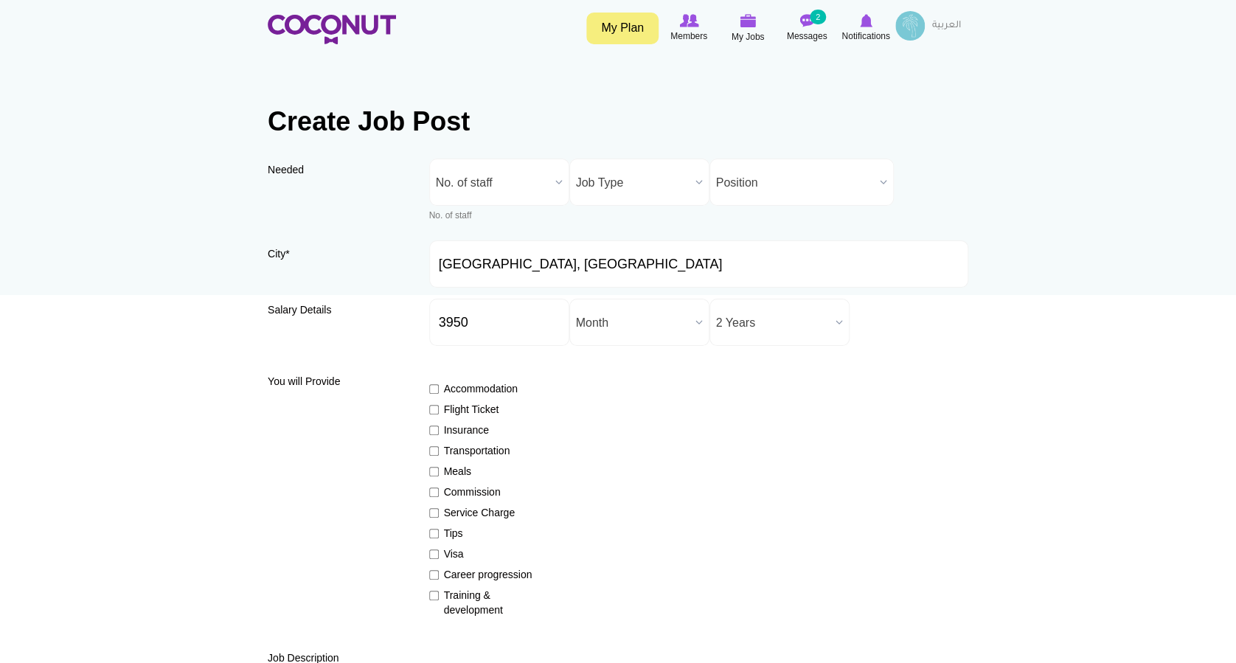
click at [899, 441] on div "Accommodation Flight Ticket Insurance Transportation Meals Commission Service C…" at bounding box center [699, 492] width 540 height 249
click at [667, 418] on div "Accommodation Flight Ticket Insurance Transportation Meals Commission Service C…" at bounding box center [699, 492] width 540 height 249
click at [469, 414] on label "Flight Ticket" at bounding box center [483, 409] width 108 height 15
click at [439, 414] on input "Flight Ticket" at bounding box center [434, 410] width 10 height 10
checkbox input "true"
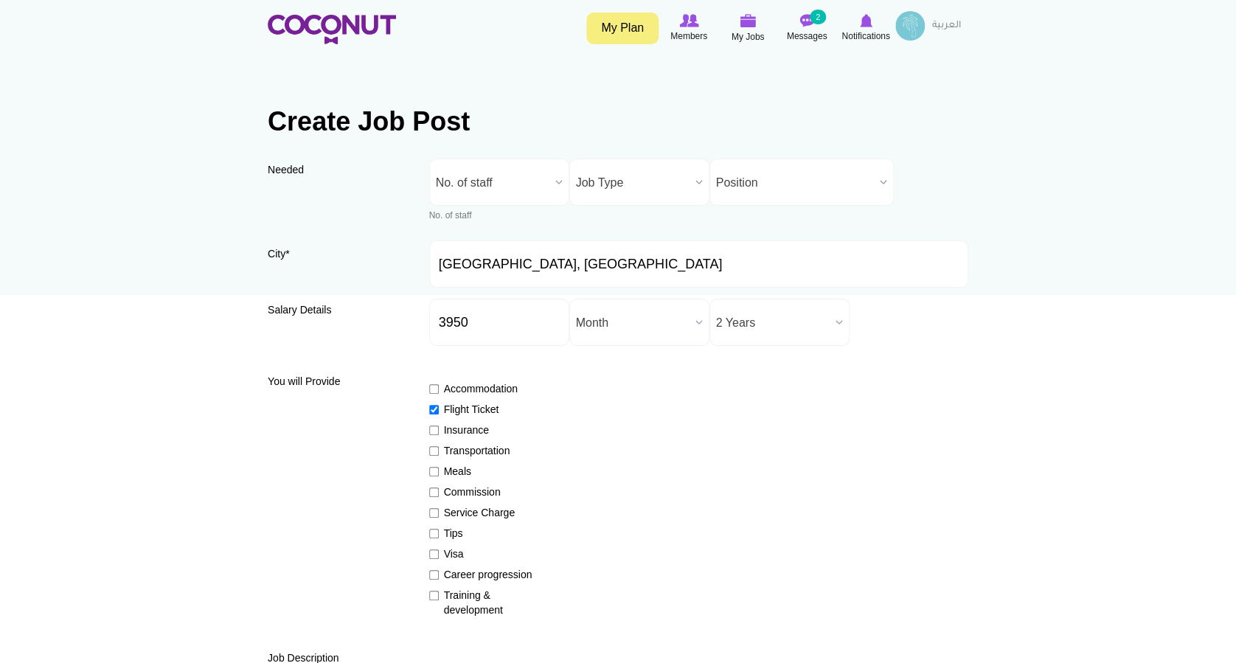
click at [468, 432] on label "Insurance" at bounding box center [483, 430] width 108 height 15
click at [439, 432] on input "Insurance" at bounding box center [434, 430] width 10 height 10
checkbox input "true"
click at [452, 470] on label "Meals" at bounding box center [483, 471] width 108 height 15
click at [439, 470] on input "Meals" at bounding box center [434, 472] width 10 height 10
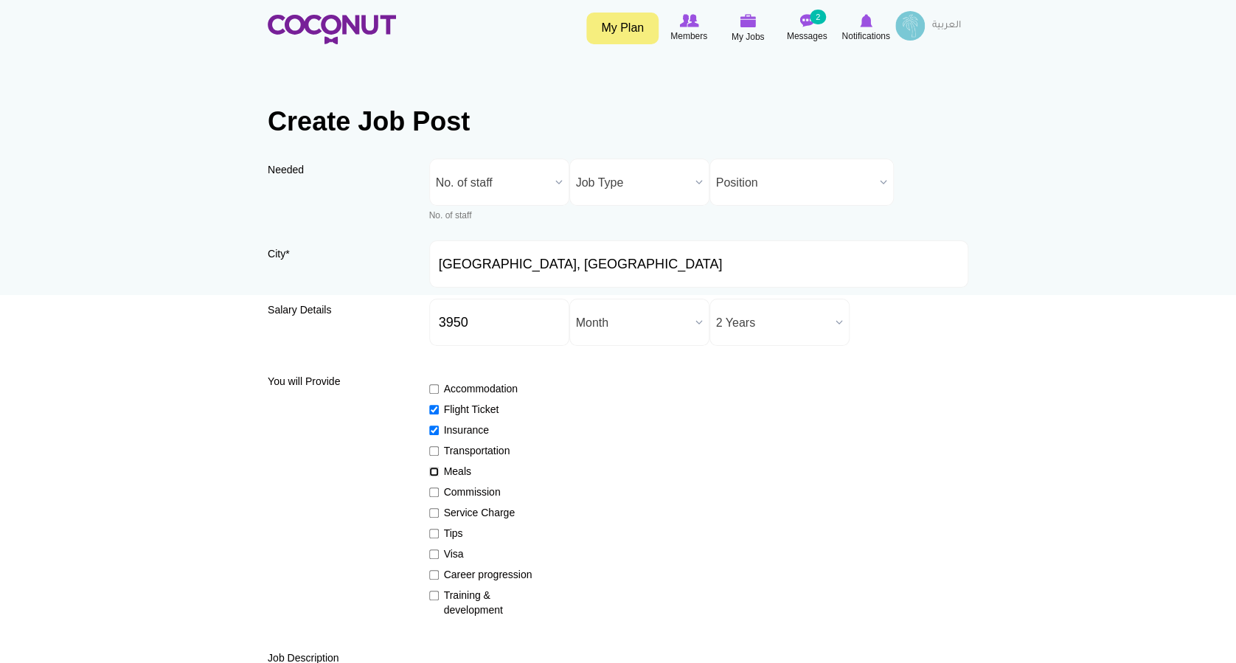
checkbox input "true"
click at [454, 548] on label "Visa" at bounding box center [483, 553] width 108 height 15
click at [439, 549] on input "Visa" at bounding box center [434, 554] width 10 height 10
checkbox input "true"
click at [471, 598] on label "Training & development" at bounding box center [483, 602] width 108 height 29
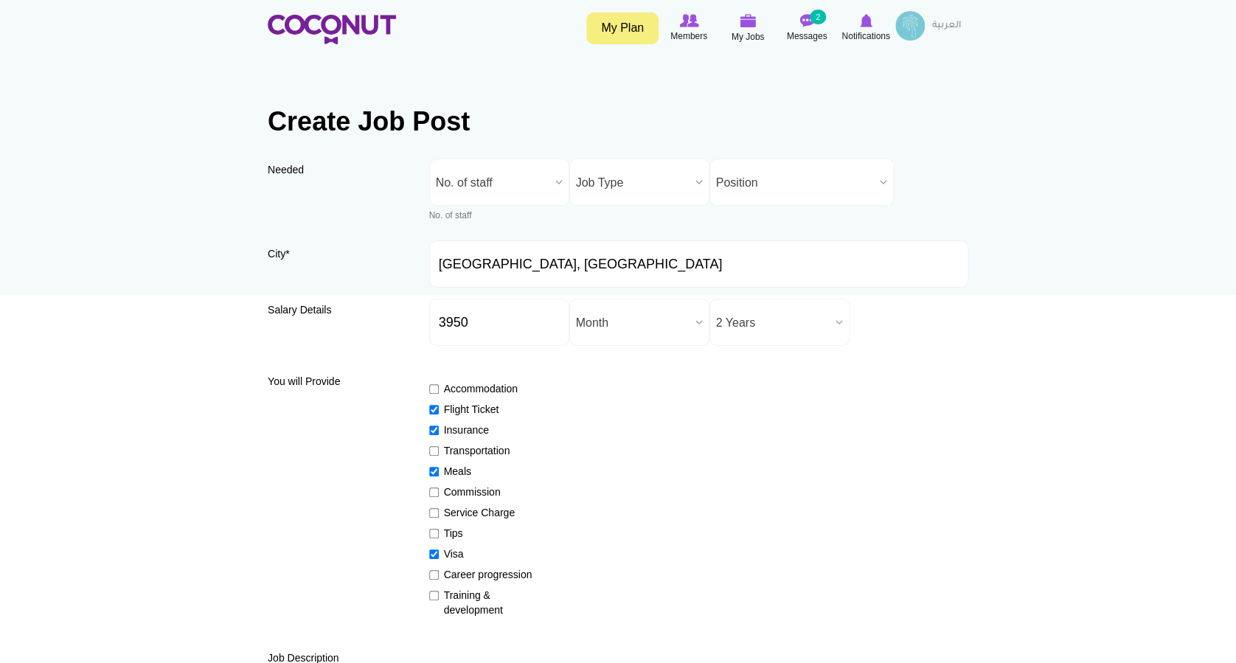
click at [439, 598] on input "Training & development" at bounding box center [434, 596] width 10 height 10
checkbox input "true"
click at [493, 571] on label "Career progression" at bounding box center [483, 574] width 108 height 15
click at [439, 571] on input "Career progression" at bounding box center [434, 575] width 10 height 10
checkbox input "true"
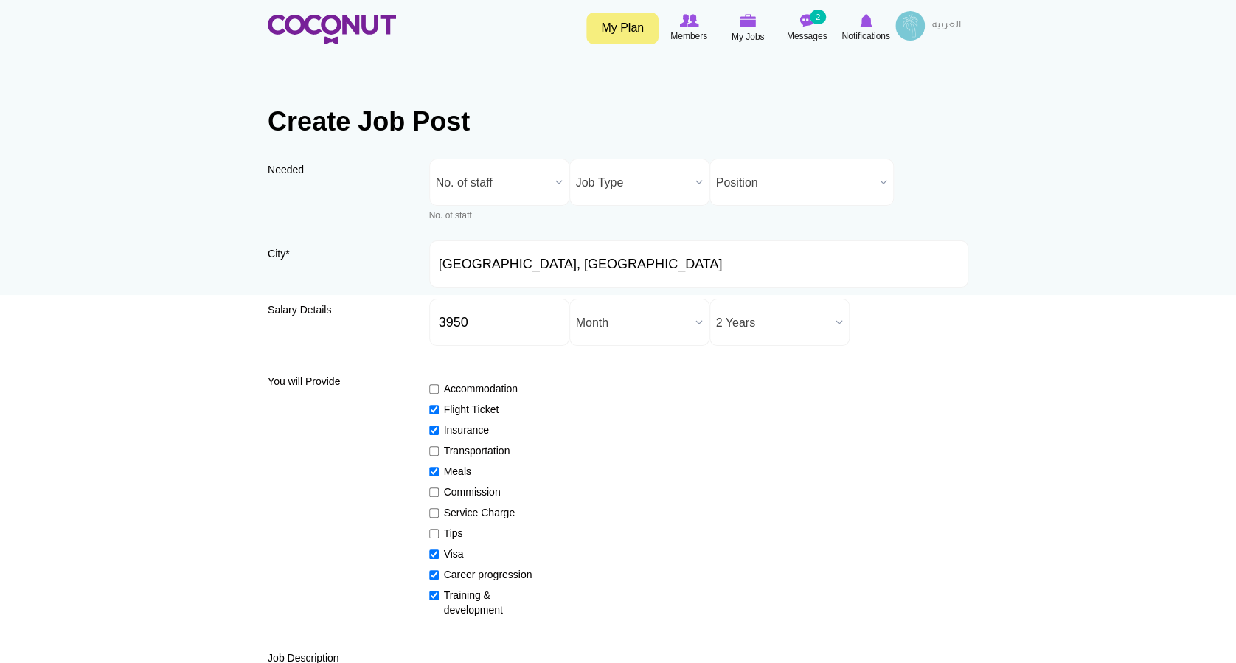
click at [448, 536] on label "Tips" at bounding box center [483, 533] width 108 height 15
click at [439, 536] on input "Tips" at bounding box center [434, 534] width 10 height 10
checkbox input "true"
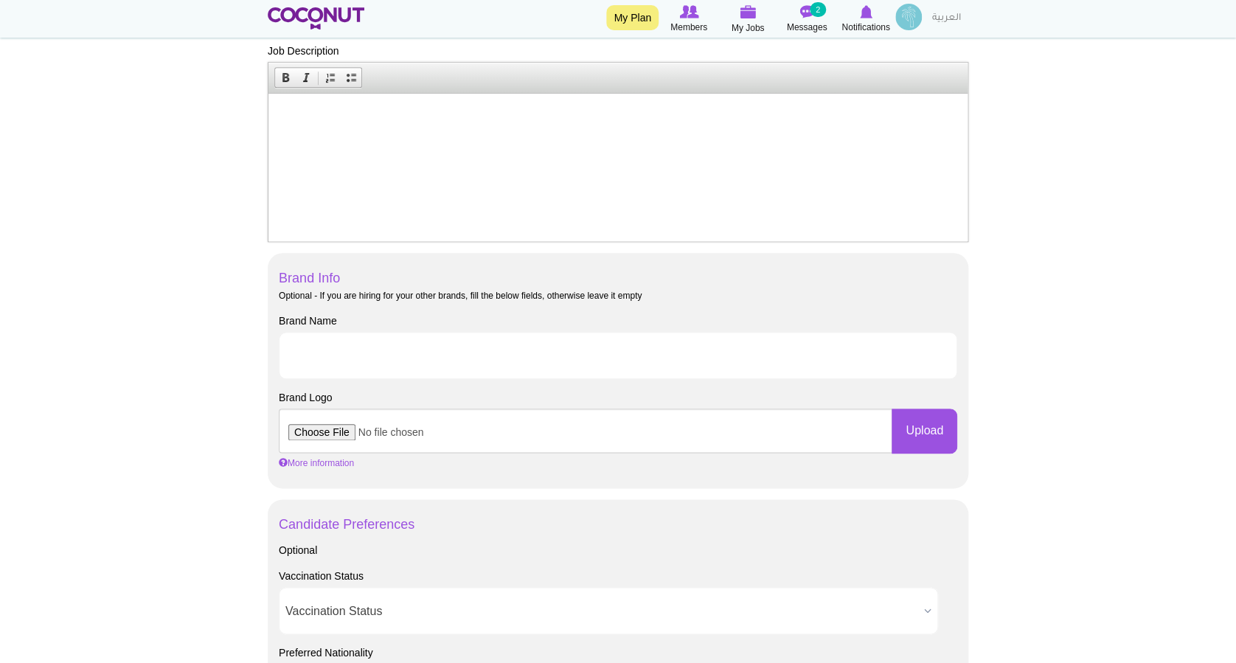
scroll to position [609, 0]
click at [410, 349] on input "Brand Name" at bounding box center [618, 353] width 678 height 47
type input "Level 43"
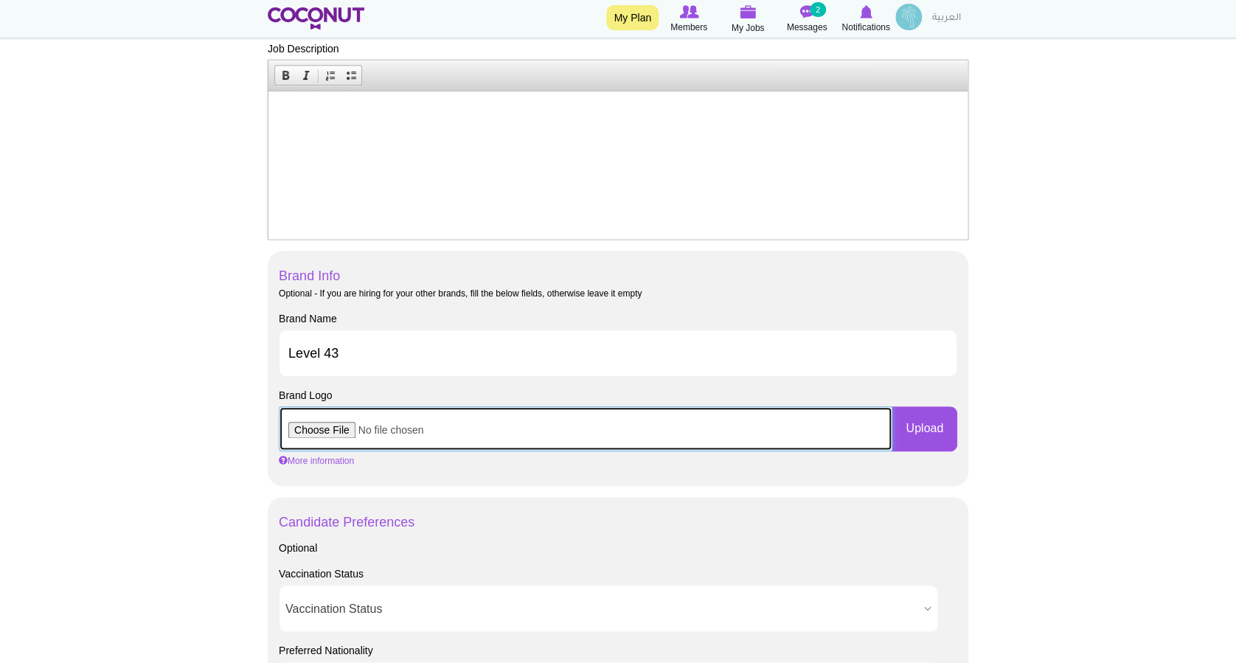
click at [320, 428] on input "file" at bounding box center [586, 428] width 614 height 44
type input "C:\fakepath\FPSZ2.jpg"
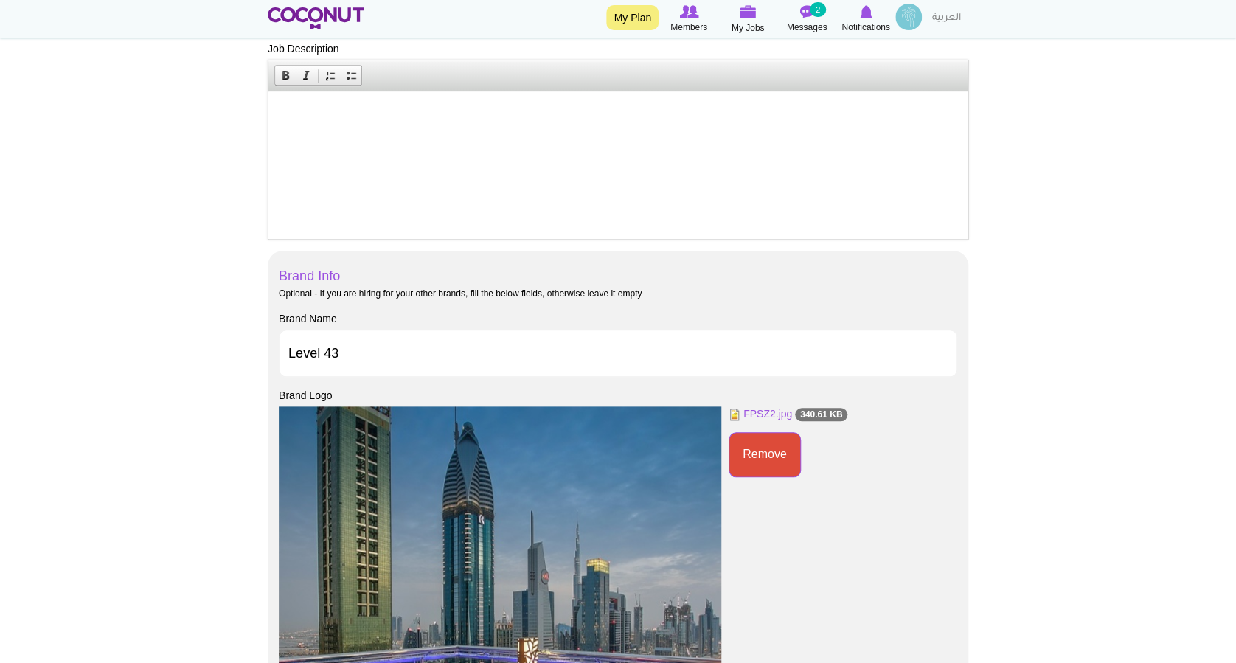
scroll to position [0, 0]
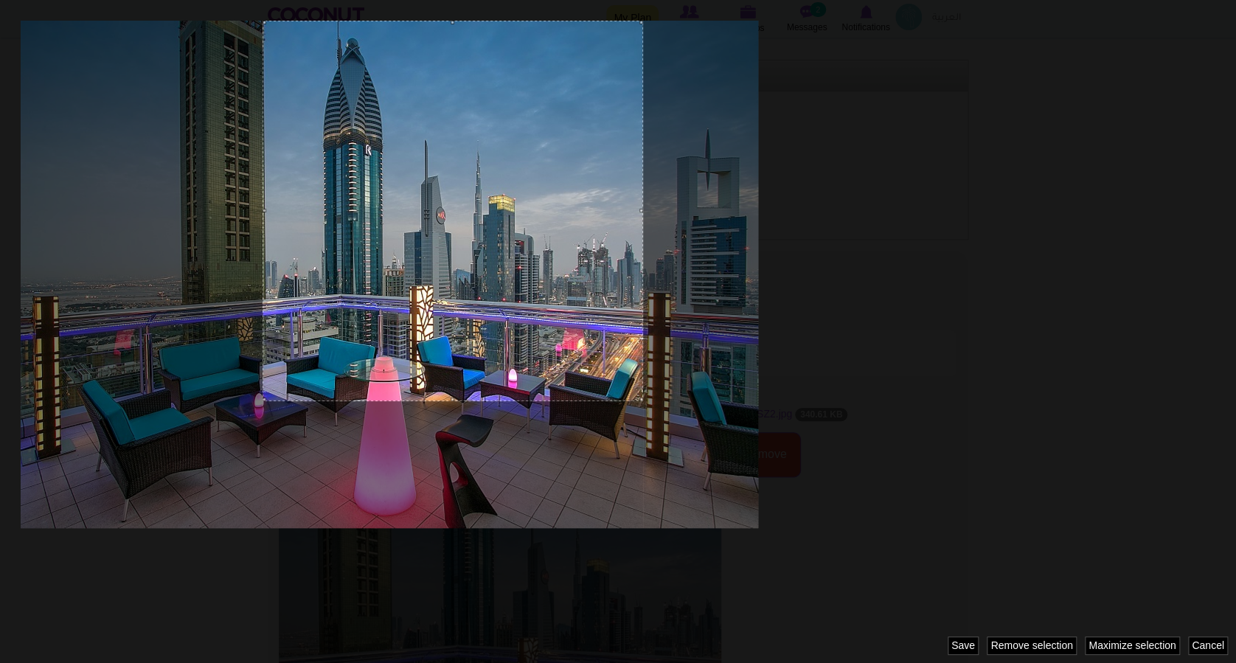
drag, startPoint x: 513, startPoint y: 149, endPoint x: 656, endPoint y: 50, distance: 173.9
click at [656, 50] on div at bounding box center [618, 331] width 1236 height 663
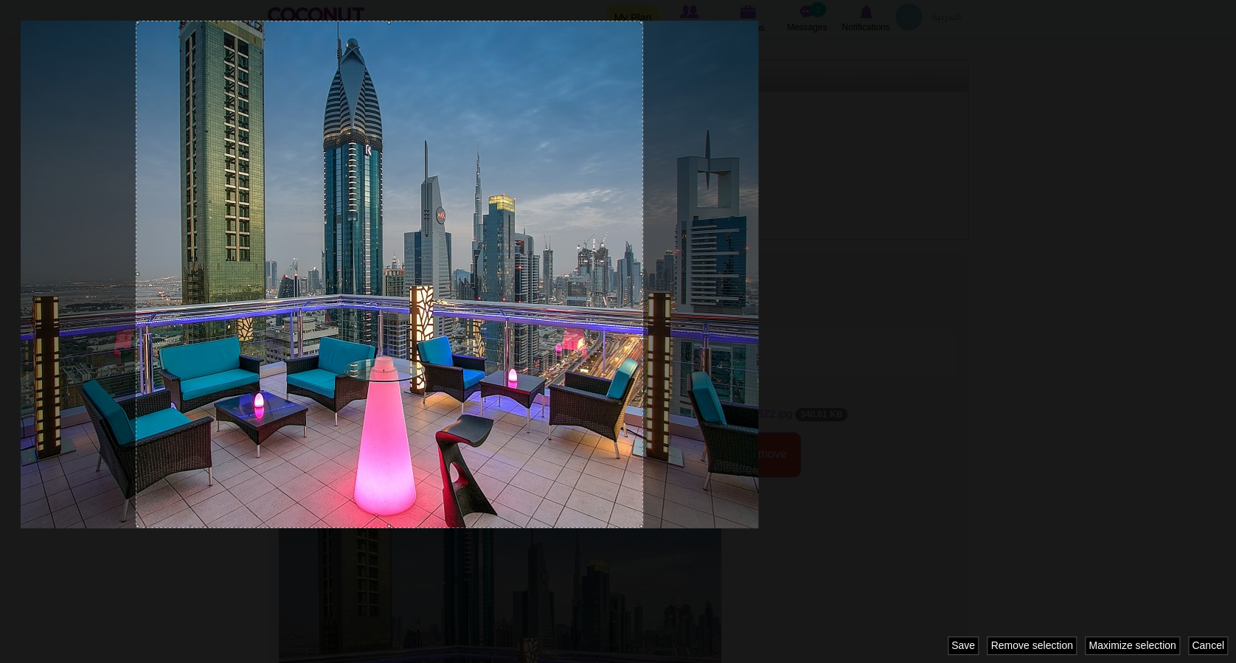
drag, startPoint x: 265, startPoint y: 399, endPoint x: 92, endPoint y: 484, distance: 192.6
click at [92, 484] on div at bounding box center [618, 331] width 1236 height 663
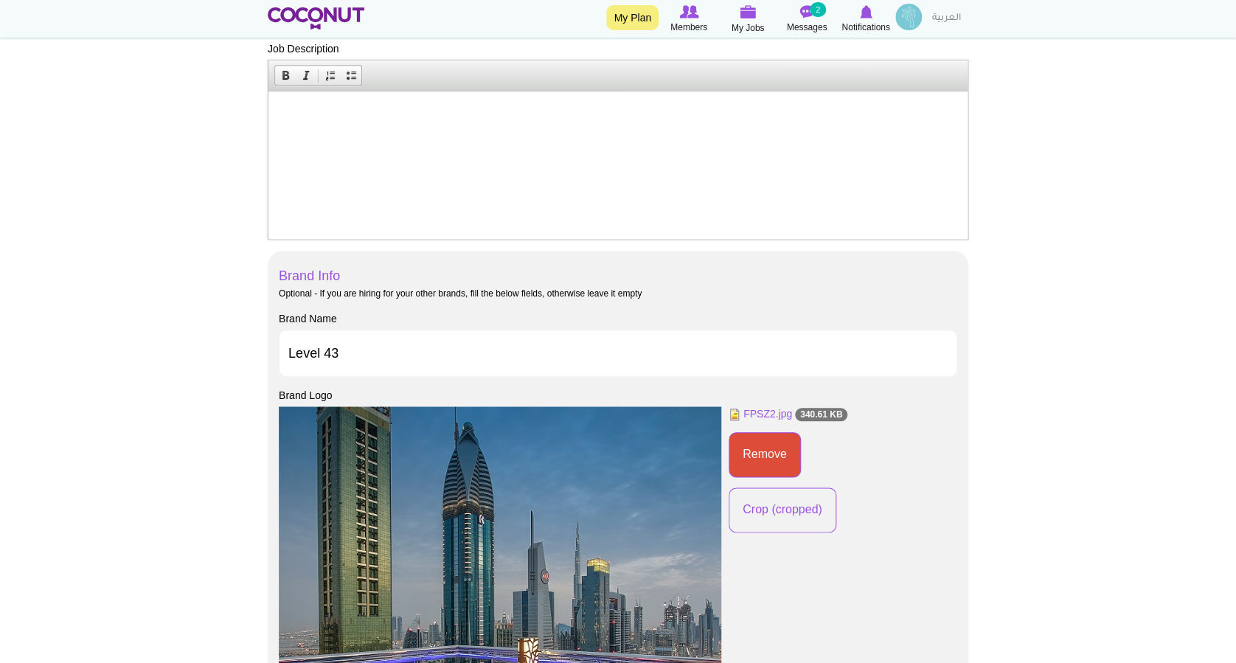
click at [307, 117] on p at bounding box center [618, 112] width 670 height 15
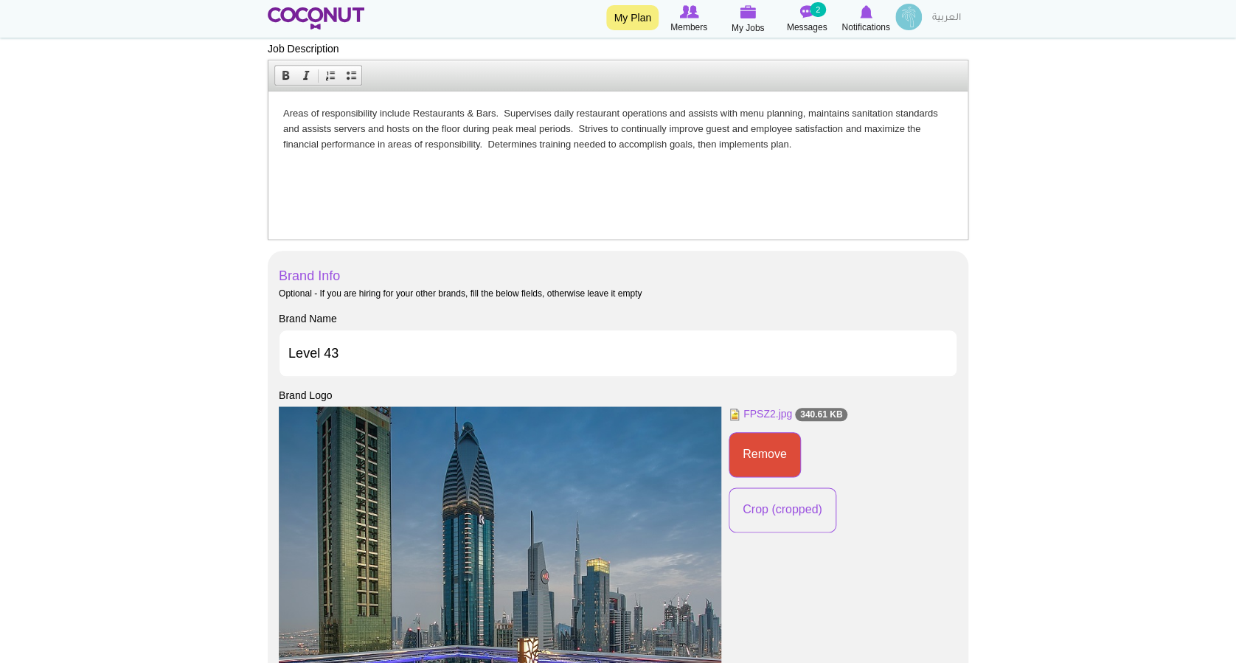
click at [496, 115] on p "Areas of responsibility include Restaurants & Bars. Supervises daily restaurant…" at bounding box center [618, 128] width 670 height 46
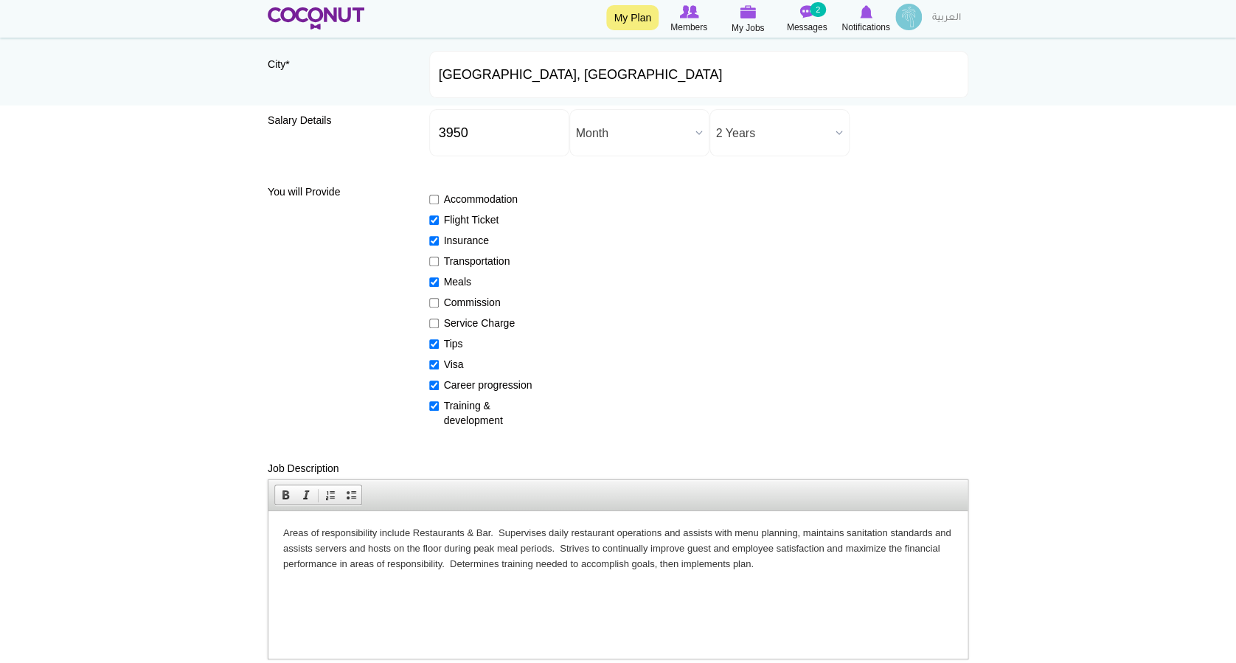
scroll to position [187, 0]
click at [501, 297] on label "Commission" at bounding box center [483, 304] width 108 height 15
click at [439, 300] on input "Commission" at bounding box center [434, 305] width 10 height 10
checkbox input "true"
click at [478, 287] on label "Meals" at bounding box center [483, 284] width 108 height 15
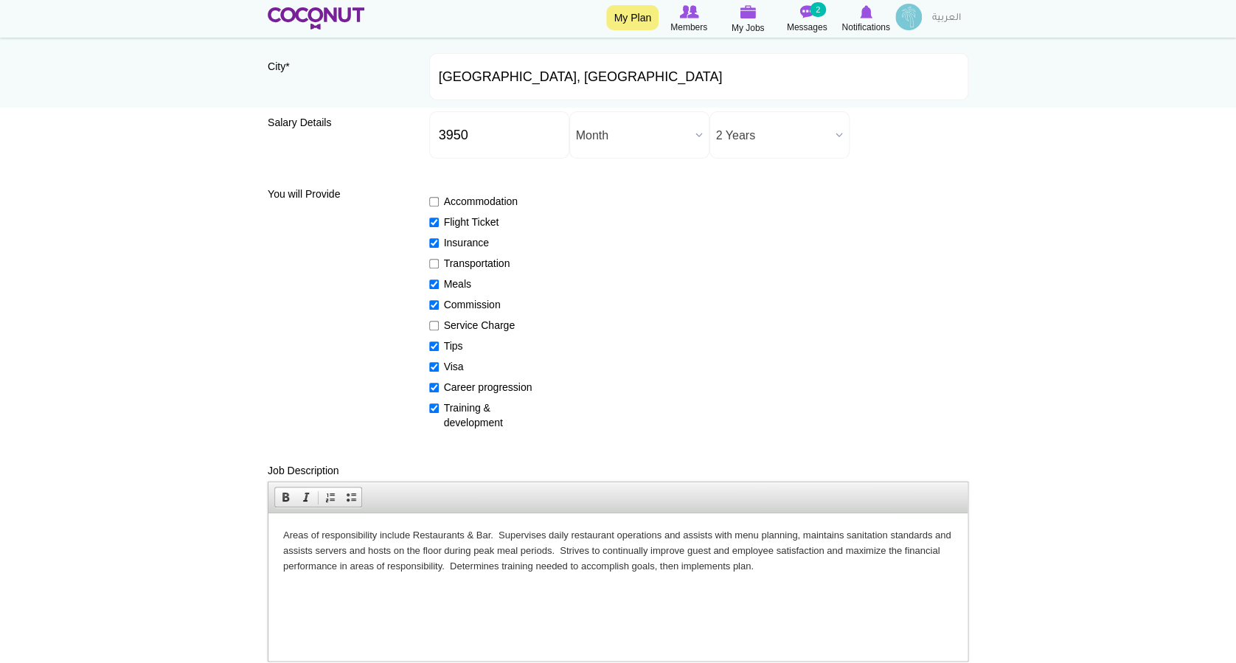
click at [439, 287] on input "Meals" at bounding box center [434, 284] width 10 height 10
click at [479, 286] on label "Meals" at bounding box center [483, 284] width 108 height 15
click at [439, 286] on input "Meals" at bounding box center [434, 284] width 10 height 10
checkbox input "true"
click at [482, 302] on label "Commission" at bounding box center [483, 304] width 108 height 15
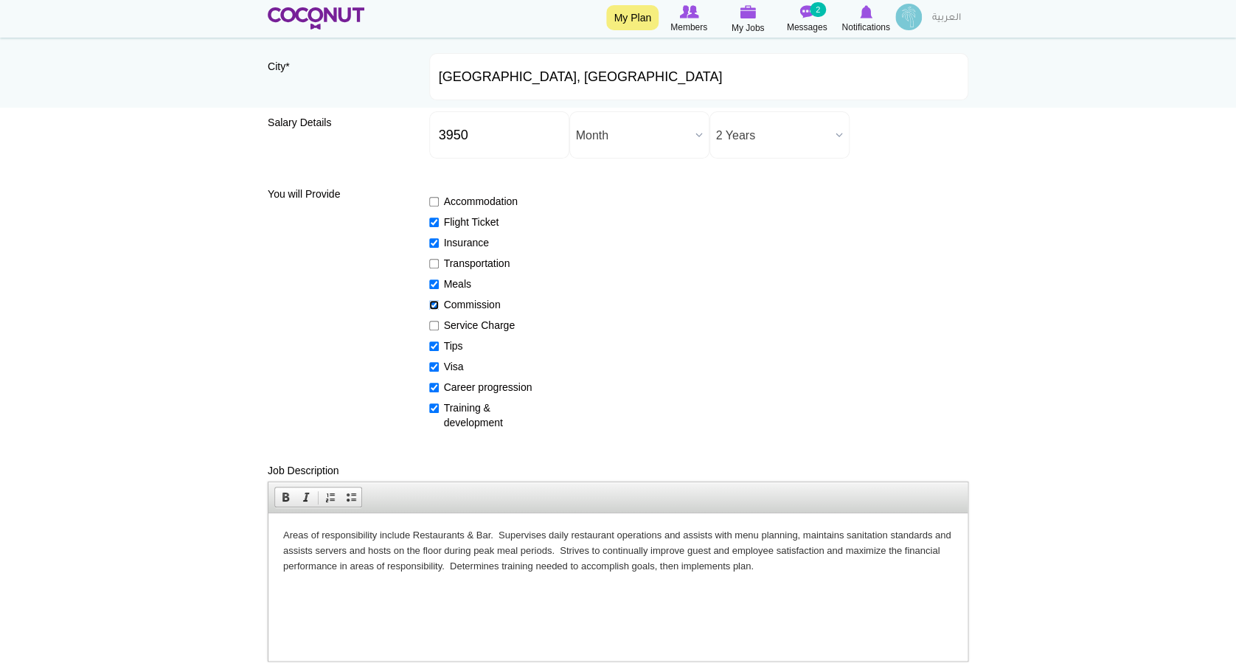
click at [439, 302] on input "Commission" at bounding box center [434, 305] width 10 height 10
checkbox input "false"
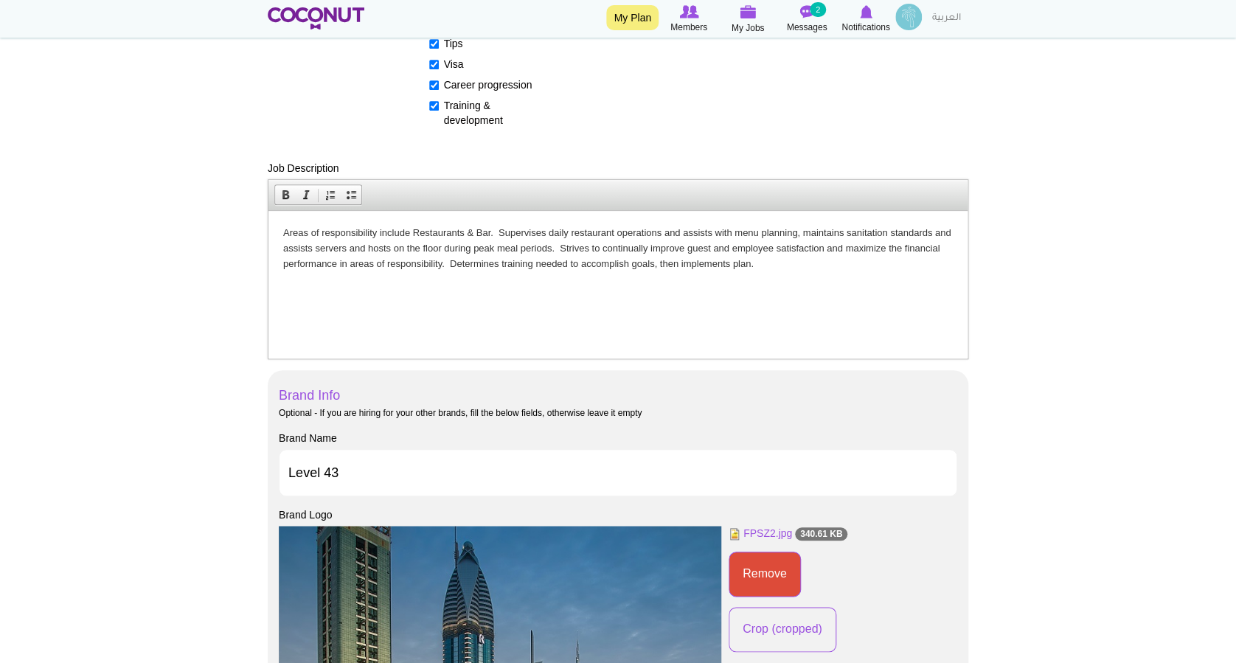
scroll to position [491, 0]
click at [283, 232] on p "Areas of responsibility include Restaurants & Bar . Supervises daily restaurant…" at bounding box center [618, 246] width 670 height 46
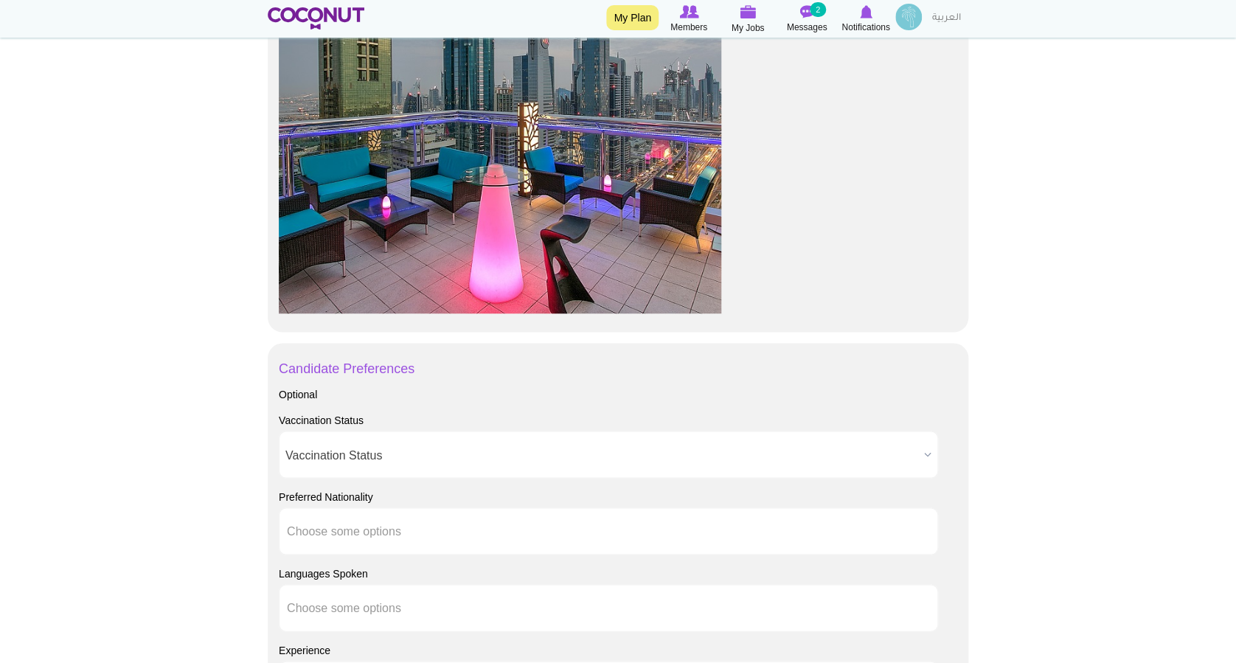
scroll to position [1278, 0]
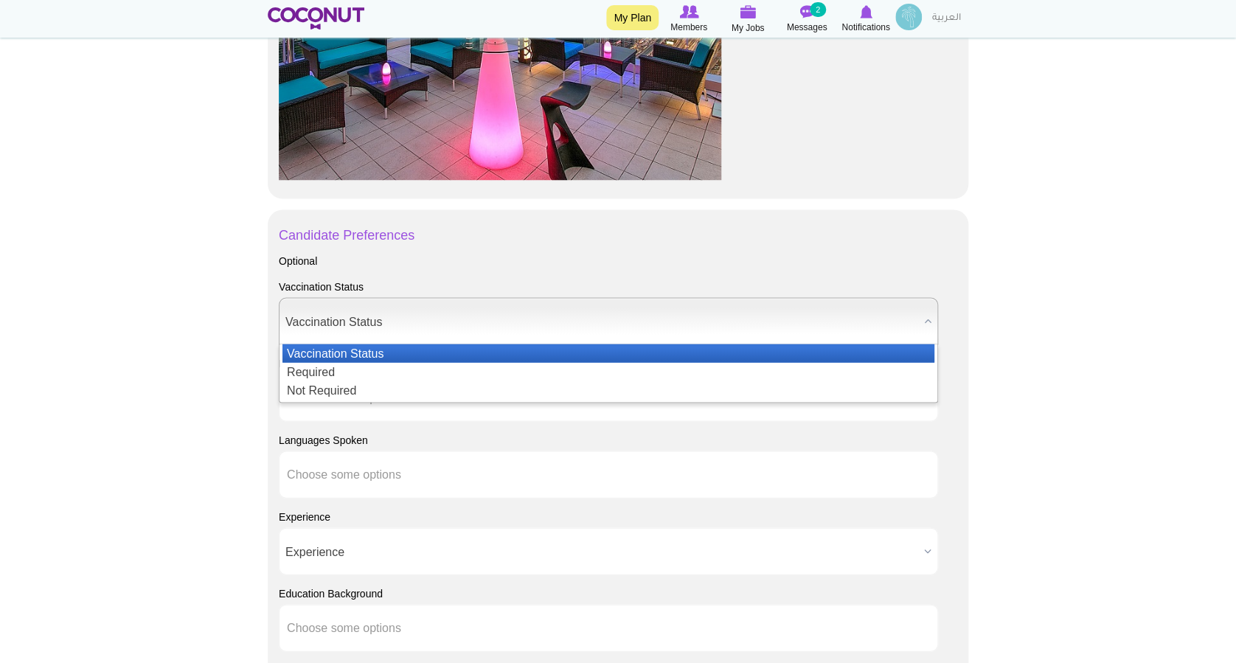
click at [708, 311] on span "Vaccination Status" at bounding box center [601, 321] width 633 height 47
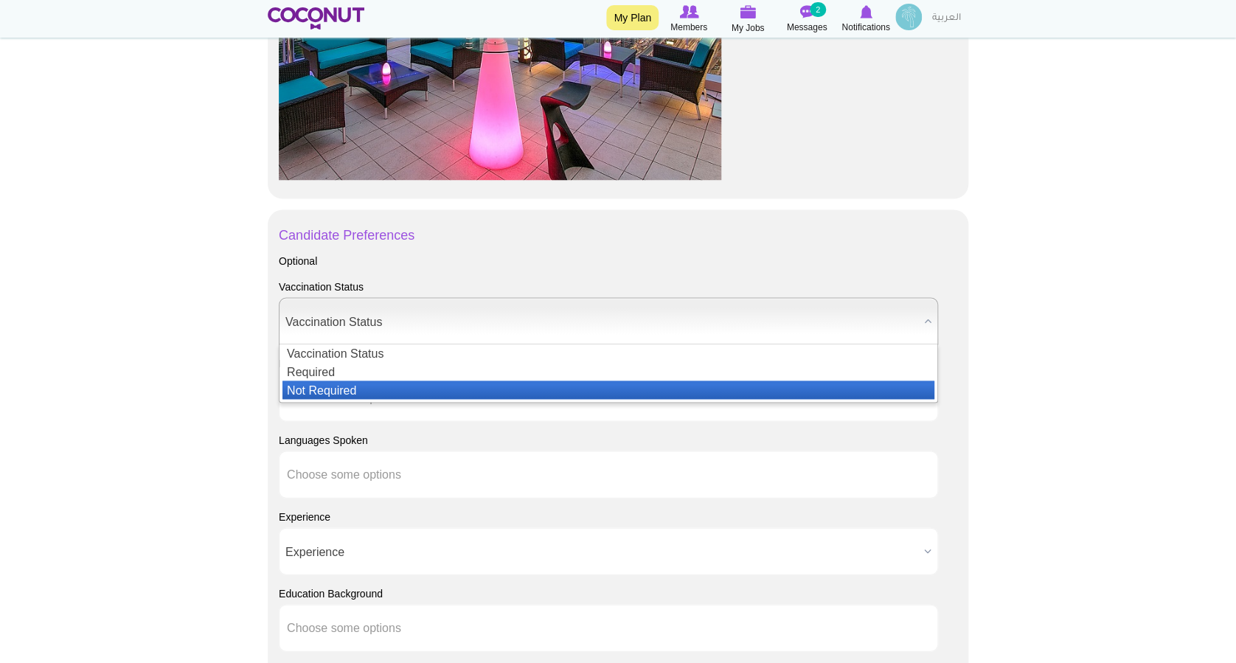
drag, startPoint x: 378, startPoint y: 375, endPoint x: 378, endPoint y: 393, distance: 18.4
click at [378, 393] on ul "Vaccination Status Required Not Required" at bounding box center [606, 371] width 655 height 55
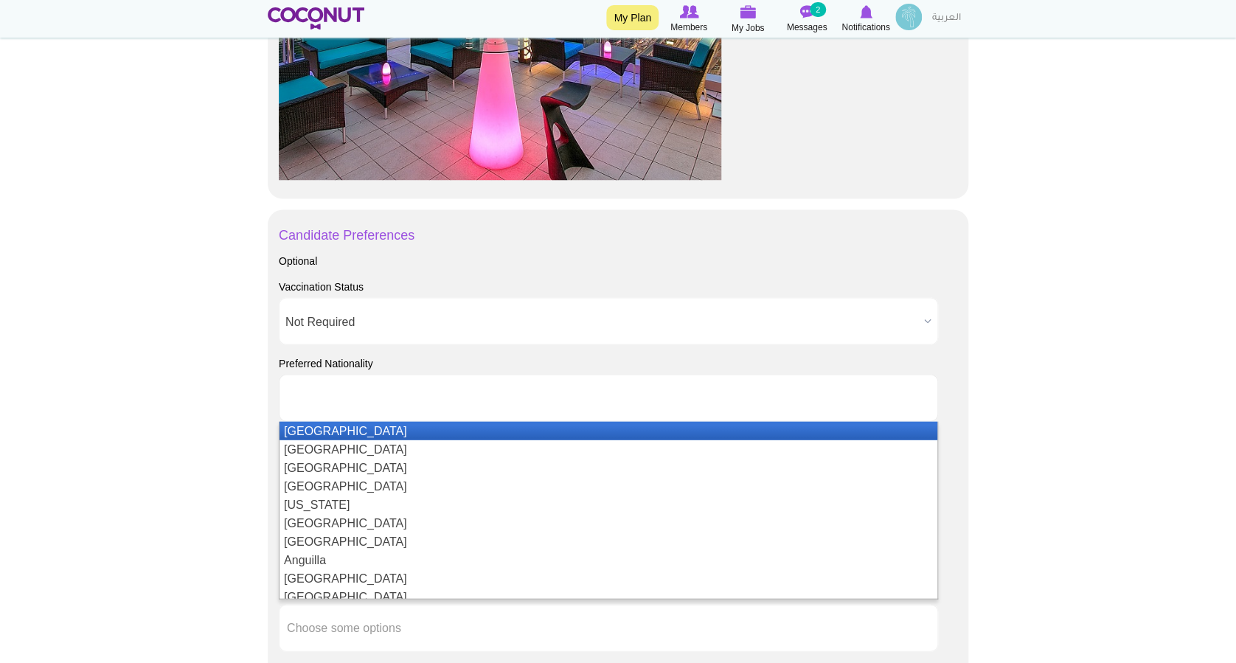
click at [364, 395] on input "text" at bounding box center [353, 397] width 133 height 13
type input "Choose some options"
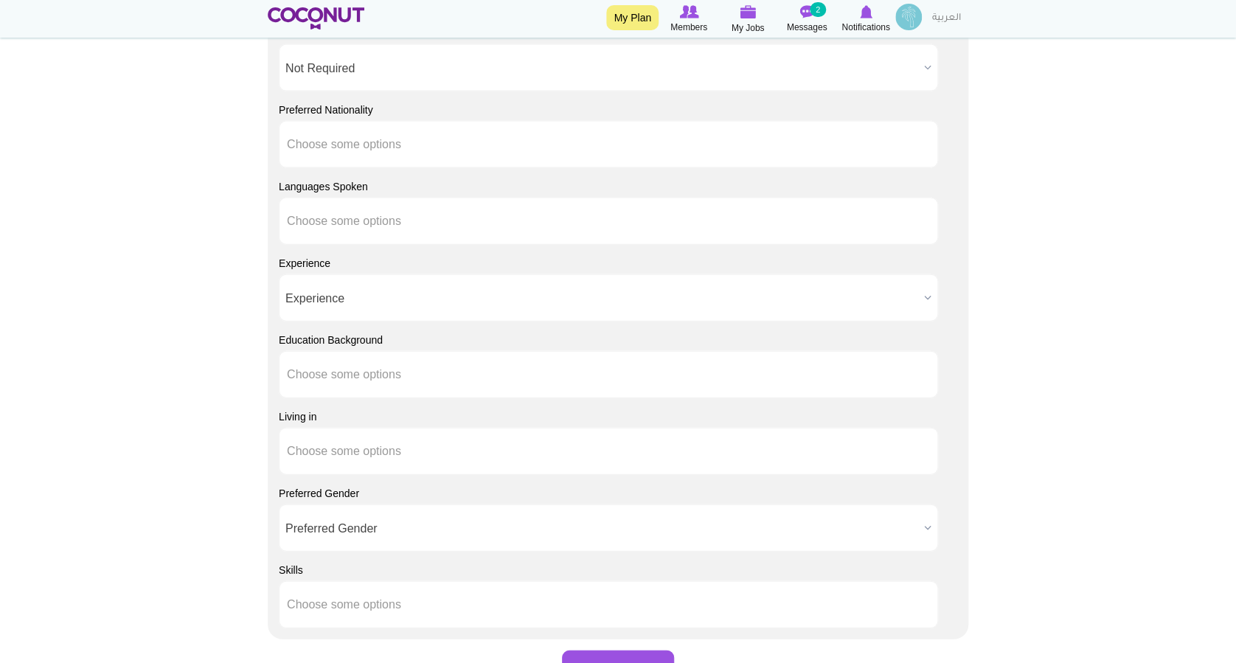
scroll to position [1573, 0]
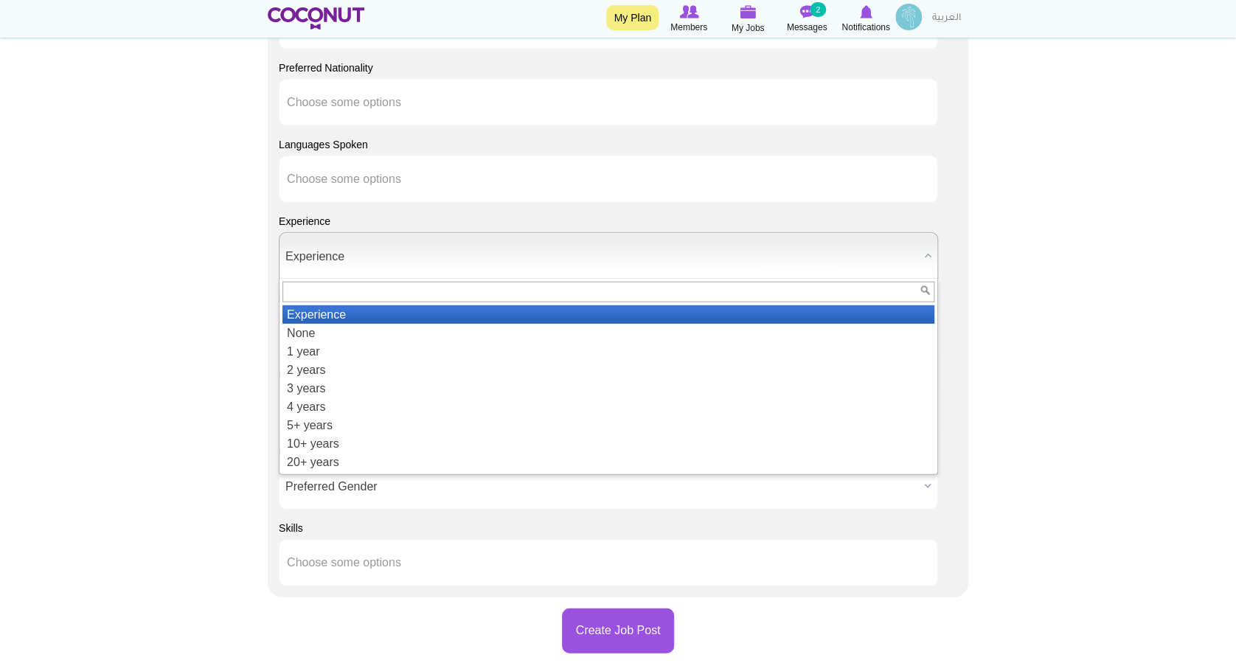
click at [454, 265] on span "Experience" at bounding box center [601, 256] width 633 height 47
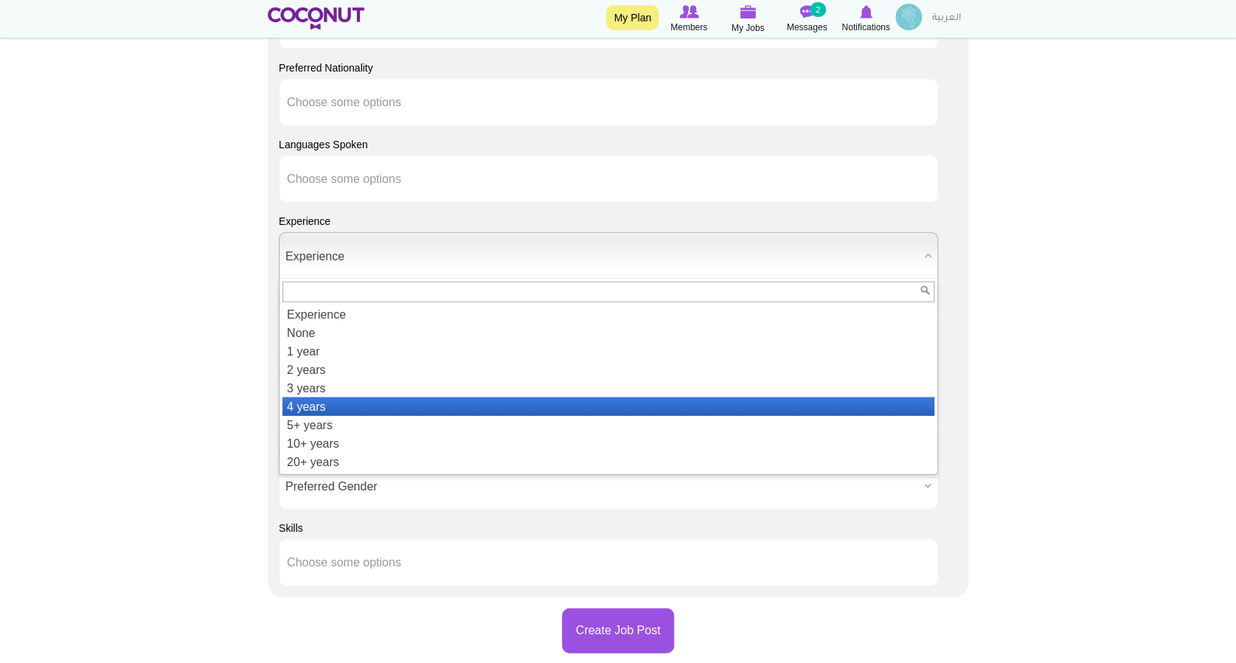
click at [316, 403] on li "4 years" at bounding box center [608, 406] width 652 height 18
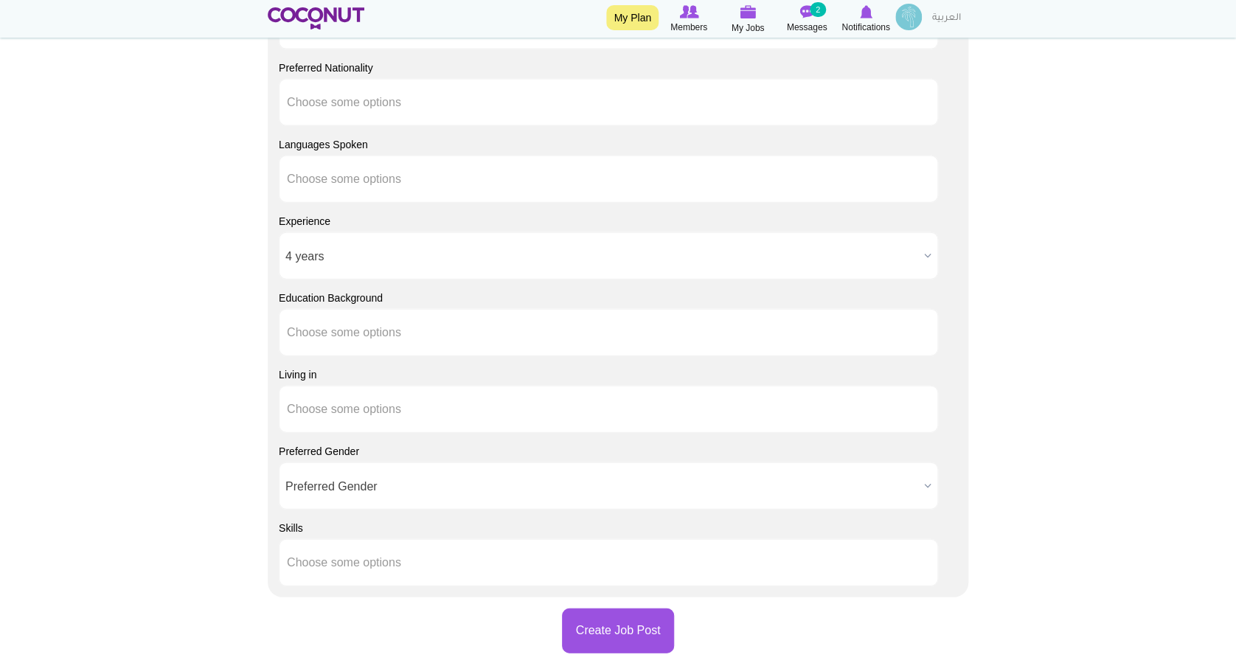
click at [372, 254] on span "4 years" at bounding box center [601, 256] width 633 height 47
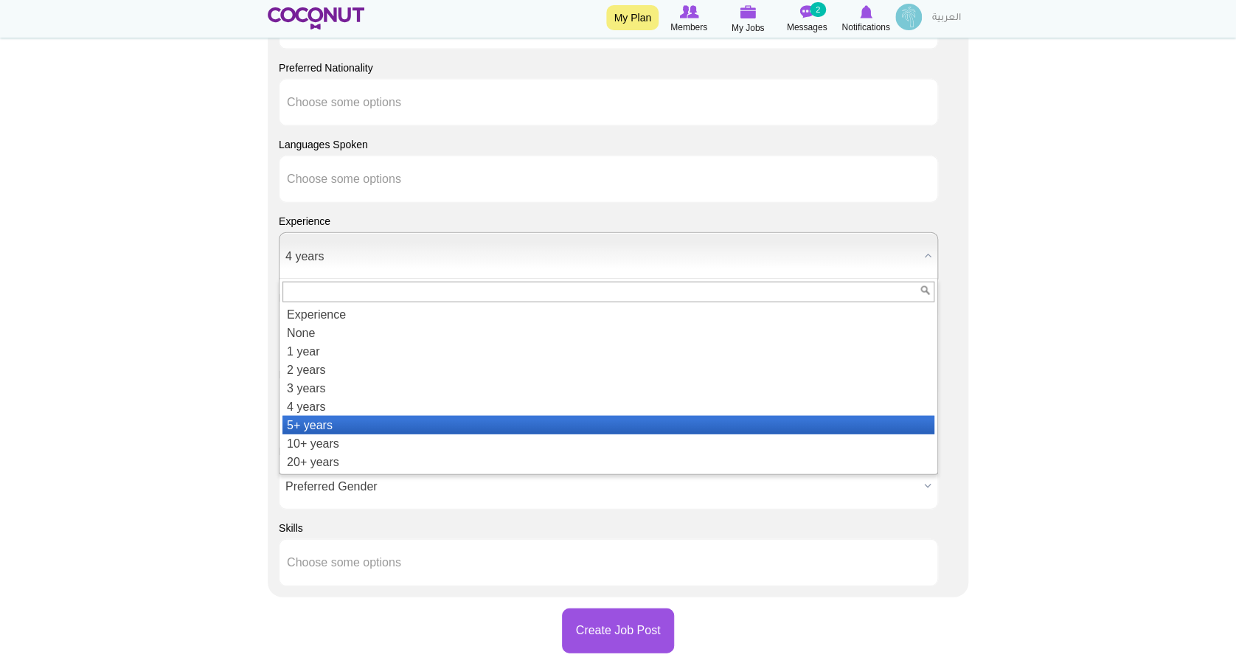
click at [330, 425] on li "5+ years" at bounding box center [608, 425] width 652 height 18
click at [422, 248] on span "5+ years" at bounding box center [601, 256] width 633 height 47
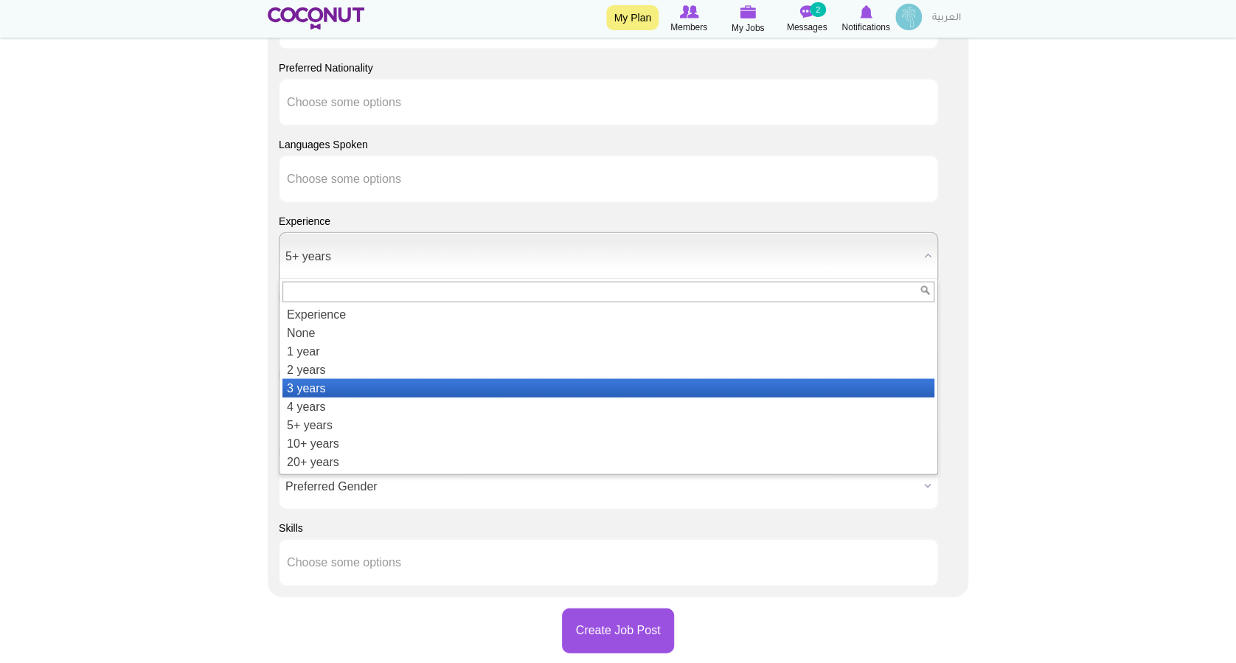
click at [303, 385] on li "3 years" at bounding box center [608, 388] width 652 height 18
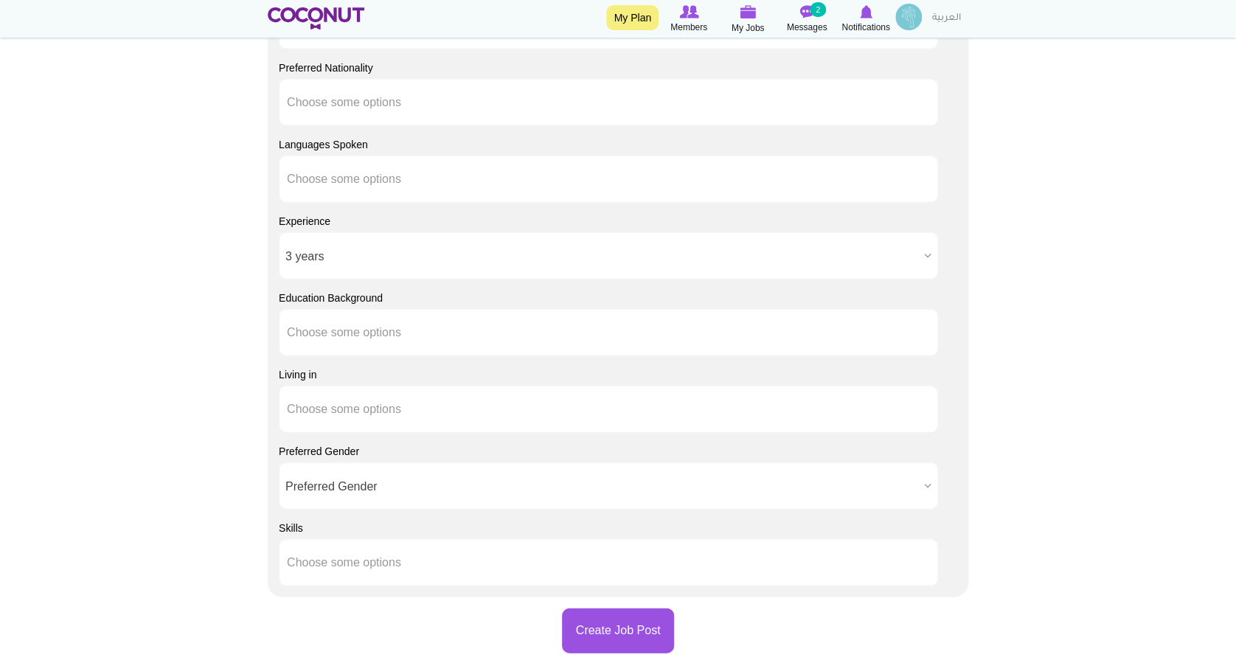
click at [495, 339] on ul at bounding box center [608, 332] width 659 height 47
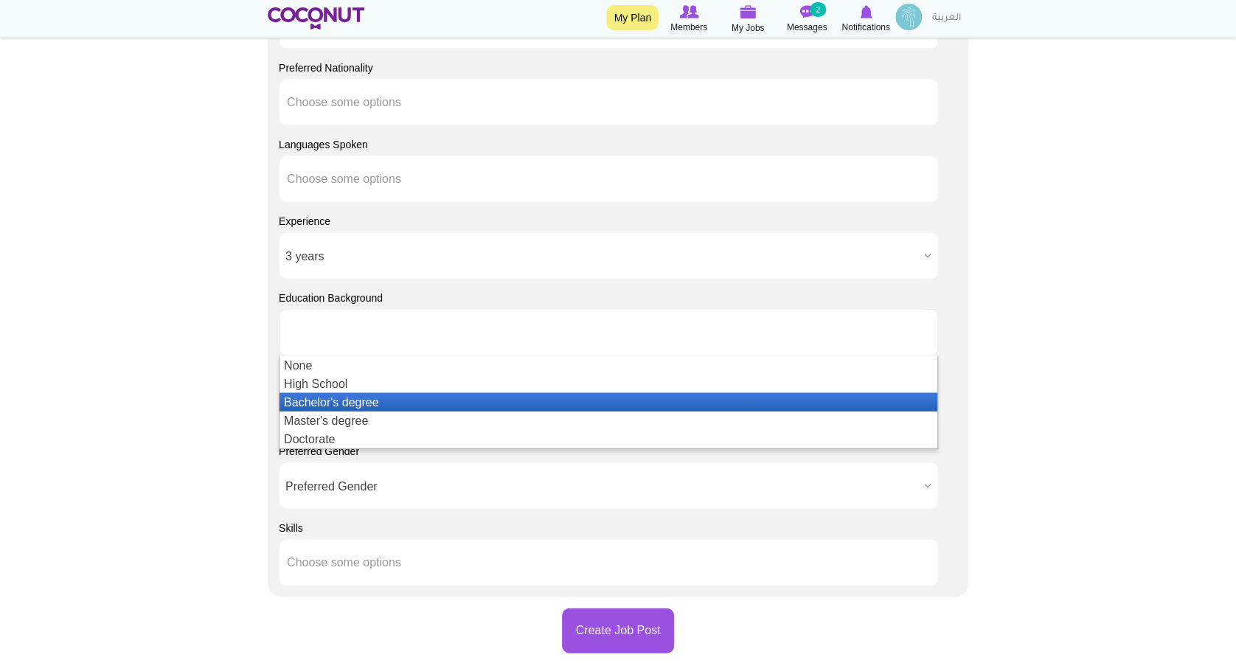
click at [350, 401] on li "Bachelor's degree" at bounding box center [608, 402] width 658 height 18
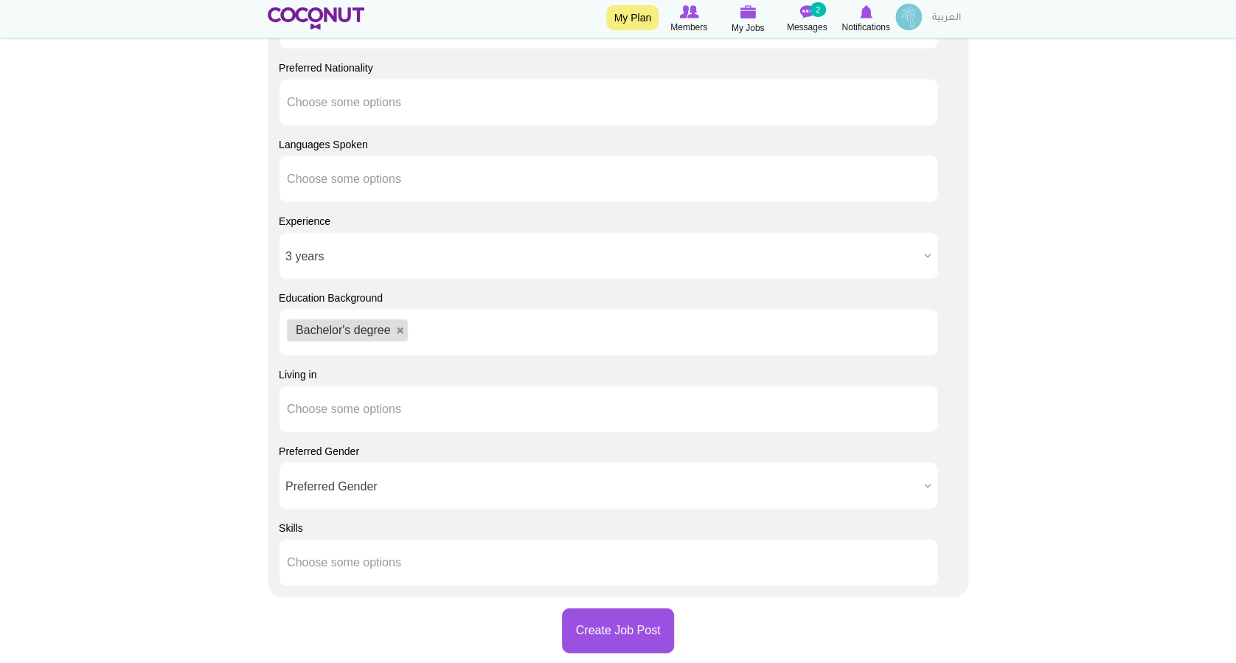
scroll to position [1770, 0]
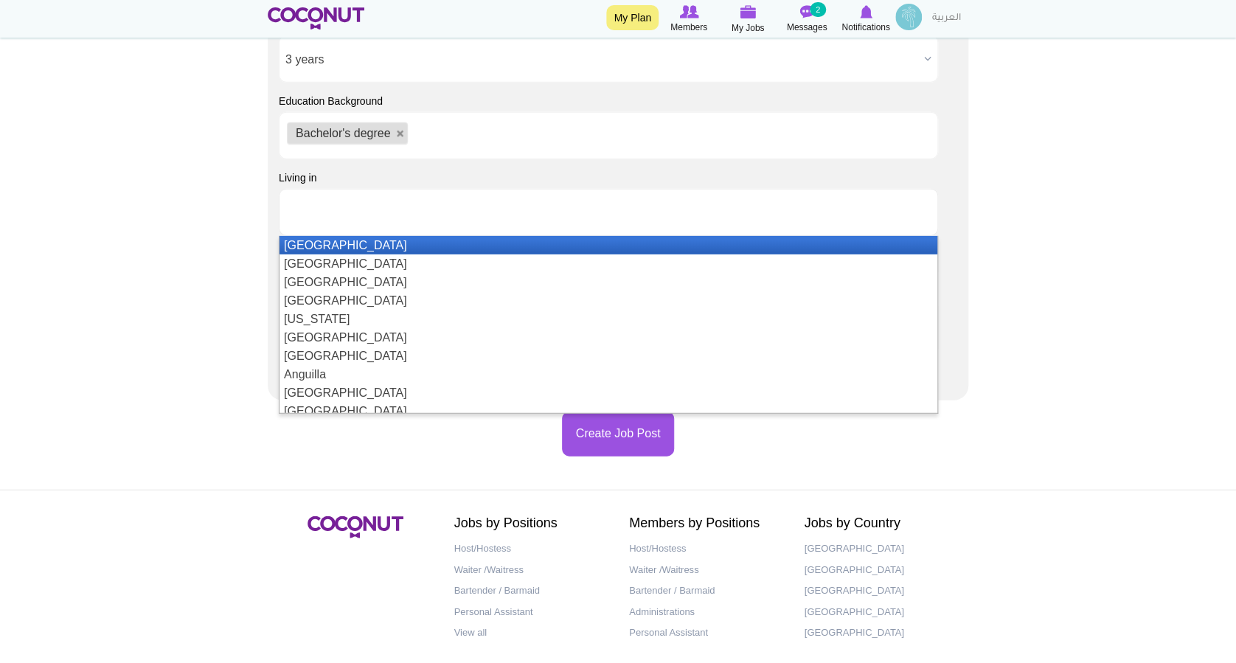
click at [433, 218] on ul at bounding box center [608, 212] width 659 height 47
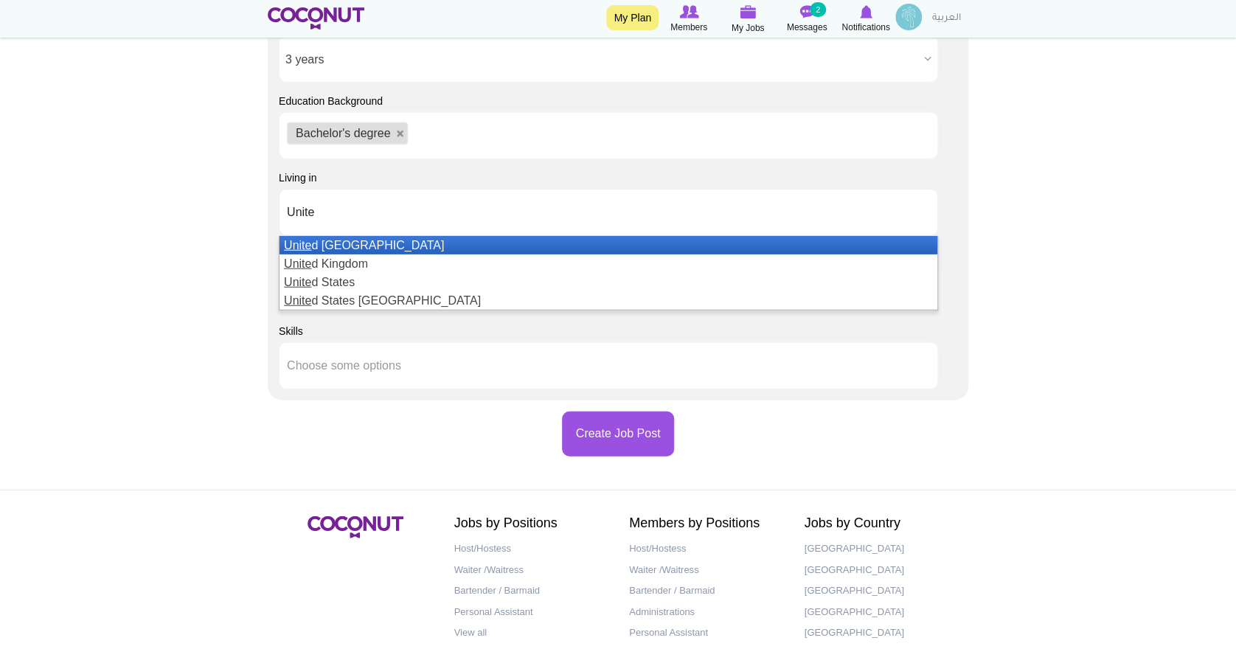
type input "Unite"
click at [405, 243] on li "Unite d Arab Emirates" at bounding box center [608, 245] width 658 height 18
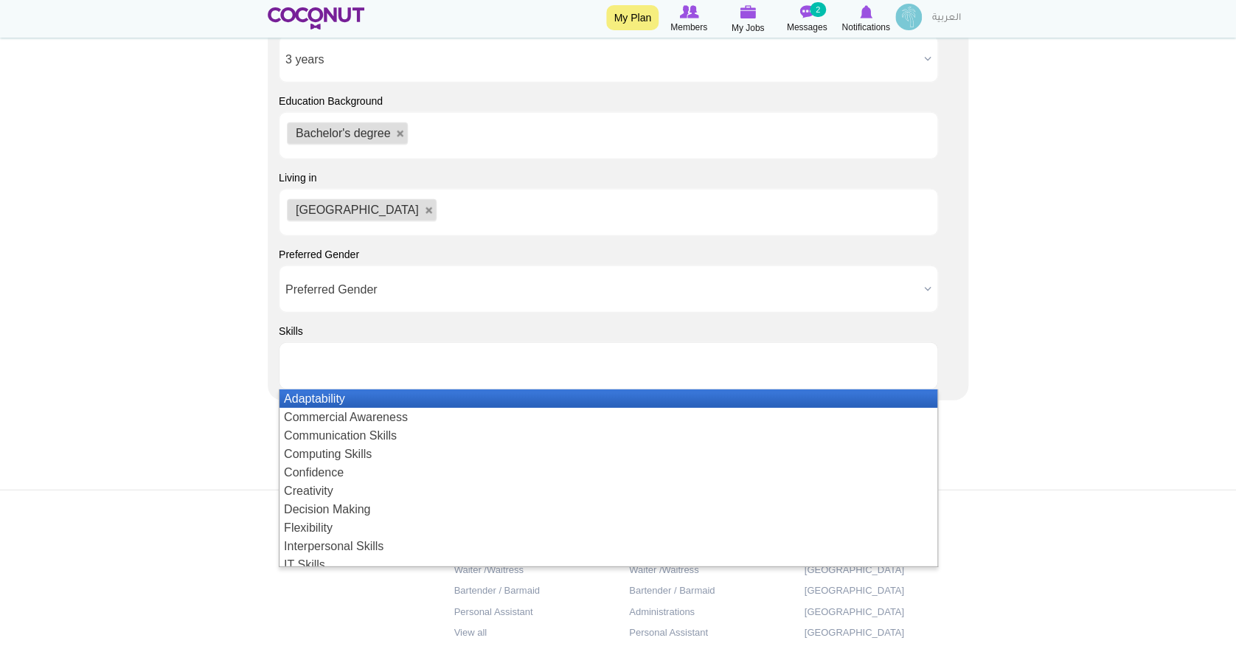
click at [441, 372] on ul at bounding box center [608, 365] width 659 height 47
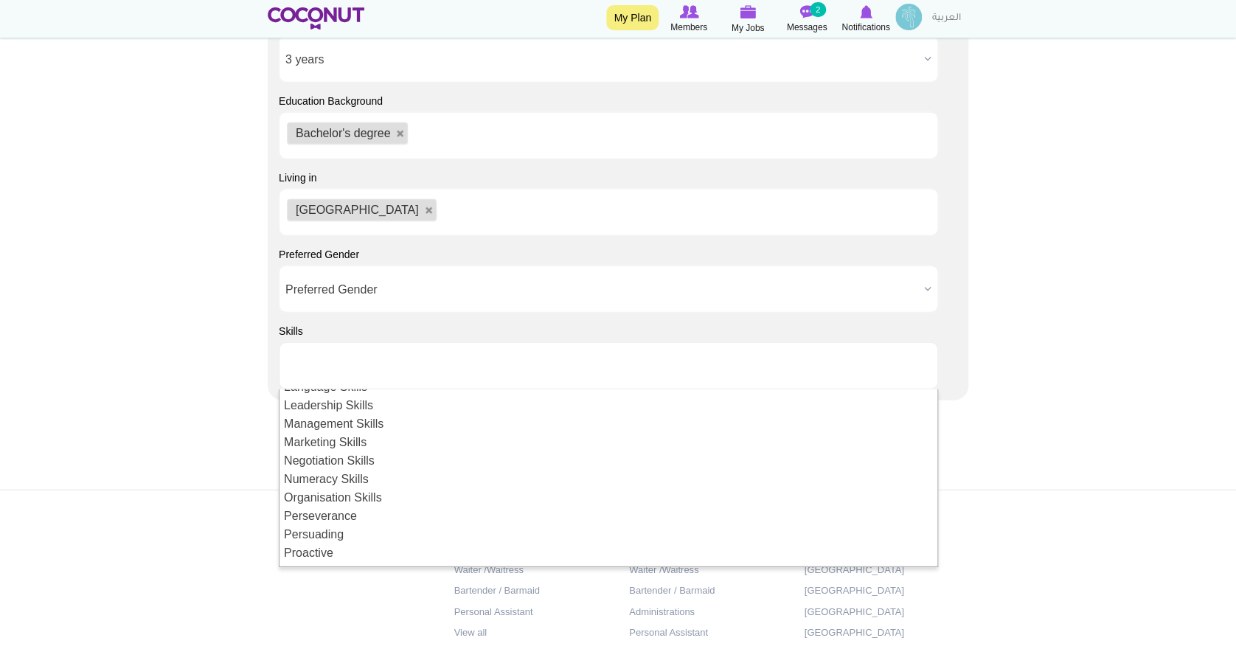
scroll to position [0, 0]
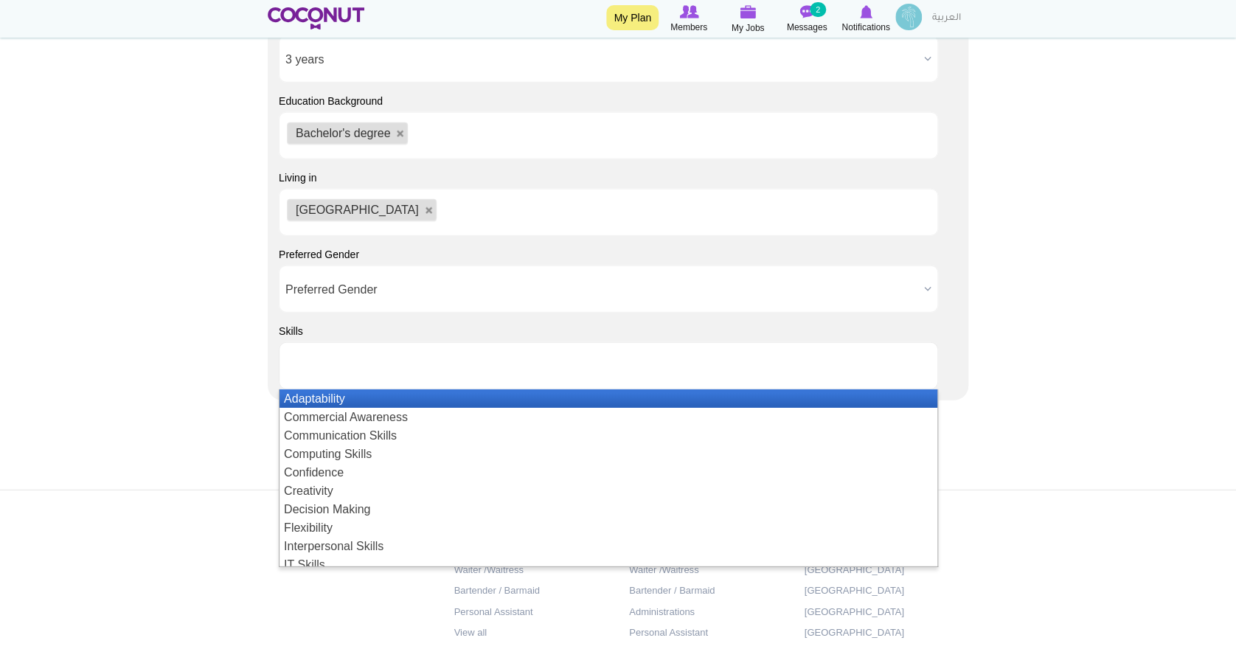
click at [355, 397] on li "Adaptability" at bounding box center [608, 398] width 658 height 18
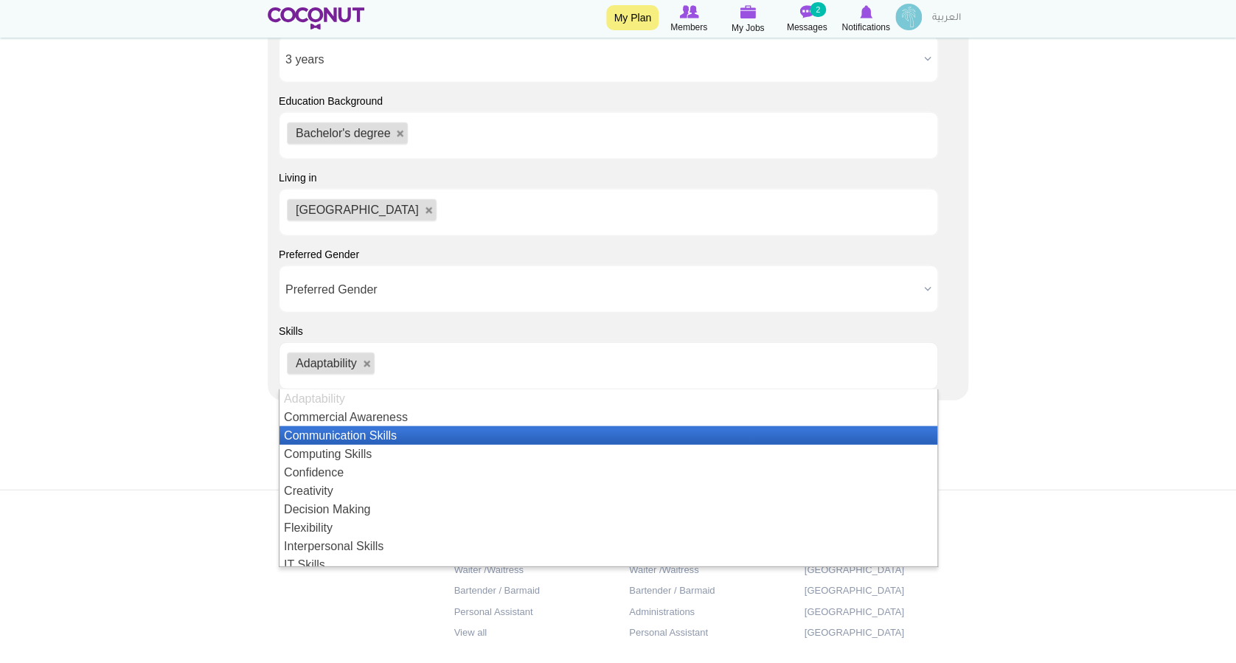
click at [366, 430] on li "Communication Skills" at bounding box center [608, 435] width 658 height 18
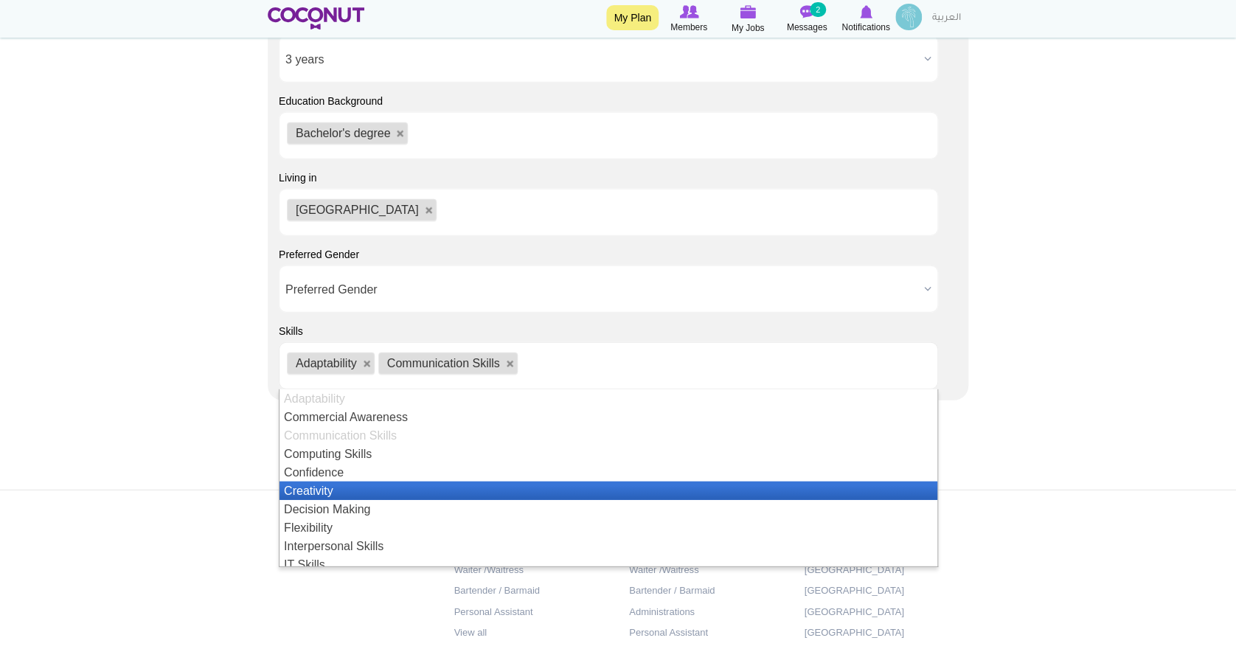
click at [330, 490] on li "Creativity" at bounding box center [608, 491] width 658 height 18
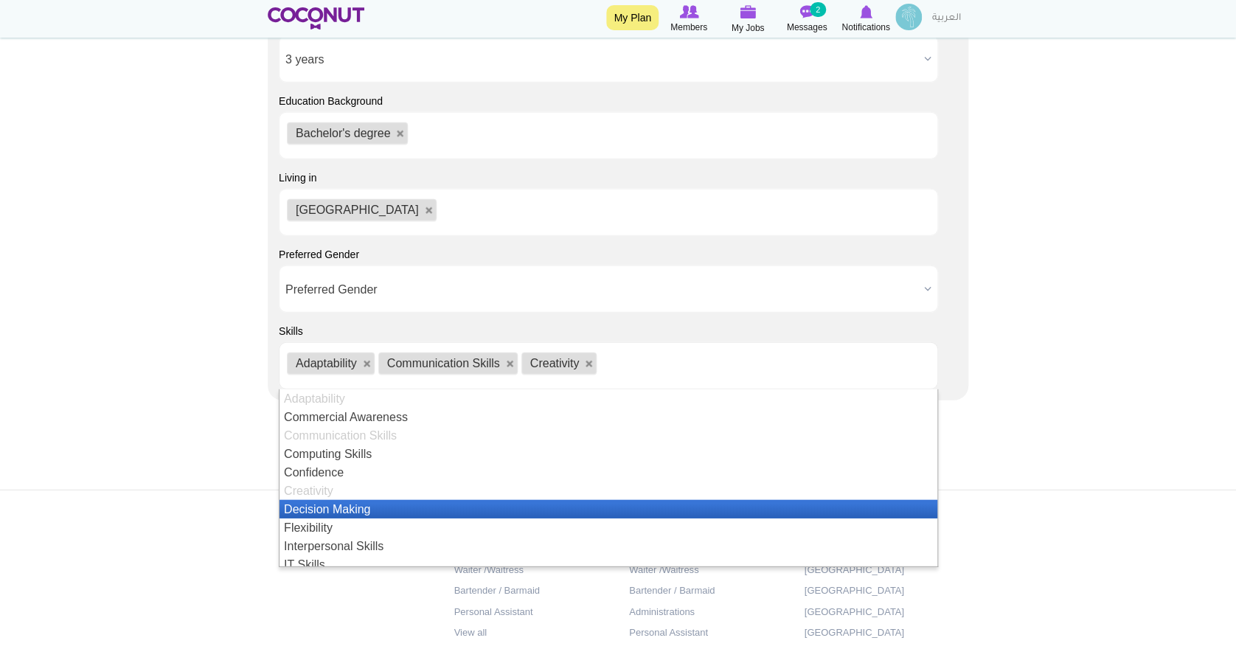
click at [339, 510] on li "Decision Making" at bounding box center [608, 509] width 658 height 18
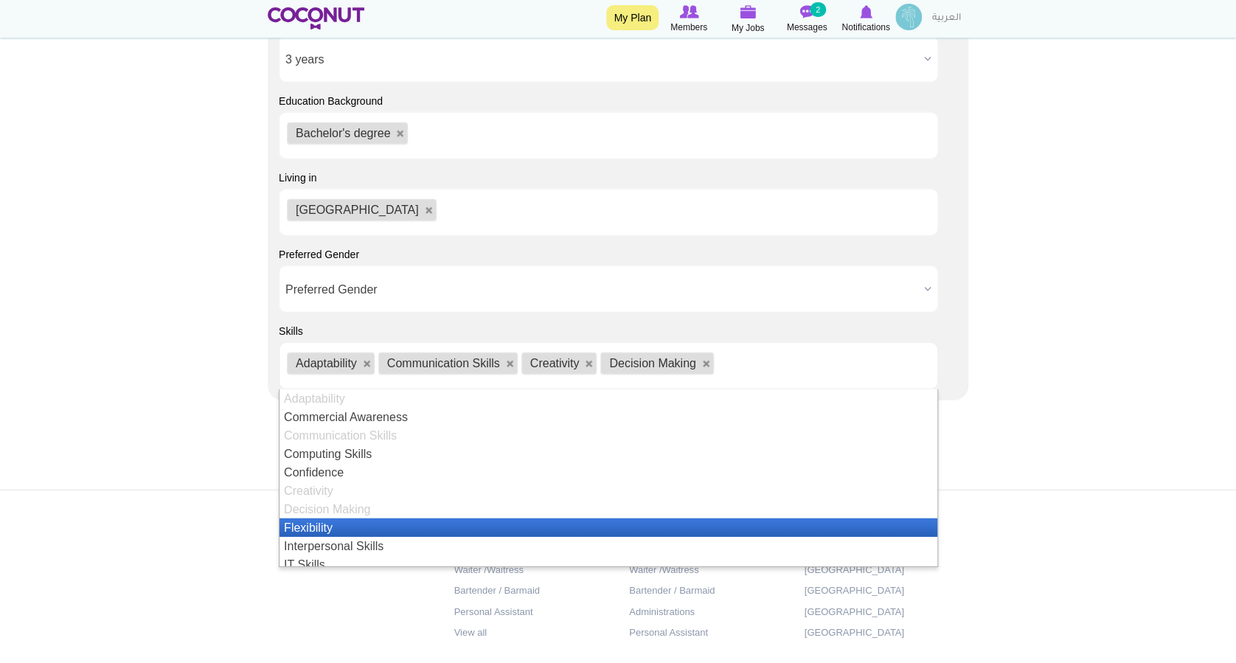
click at [322, 525] on li "Flexibility" at bounding box center [608, 527] width 658 height 18
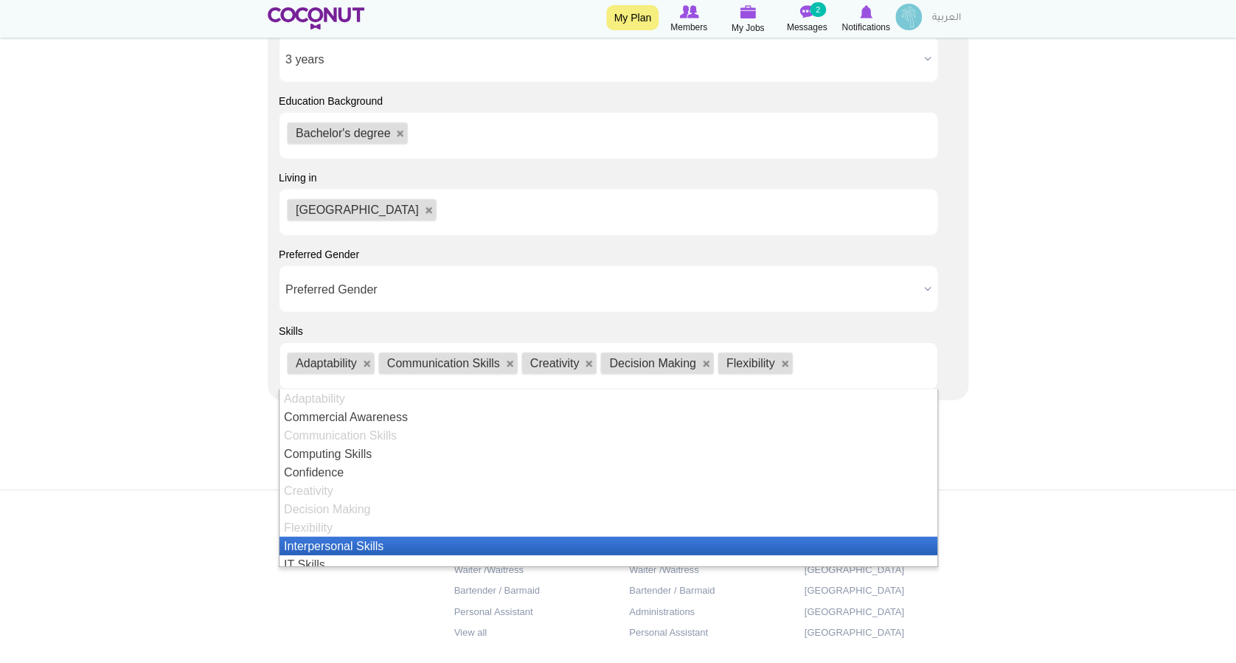
click at [330, 545] on li "Interpersonal Skills" at bounding box center [608, 546] width 658 height 18
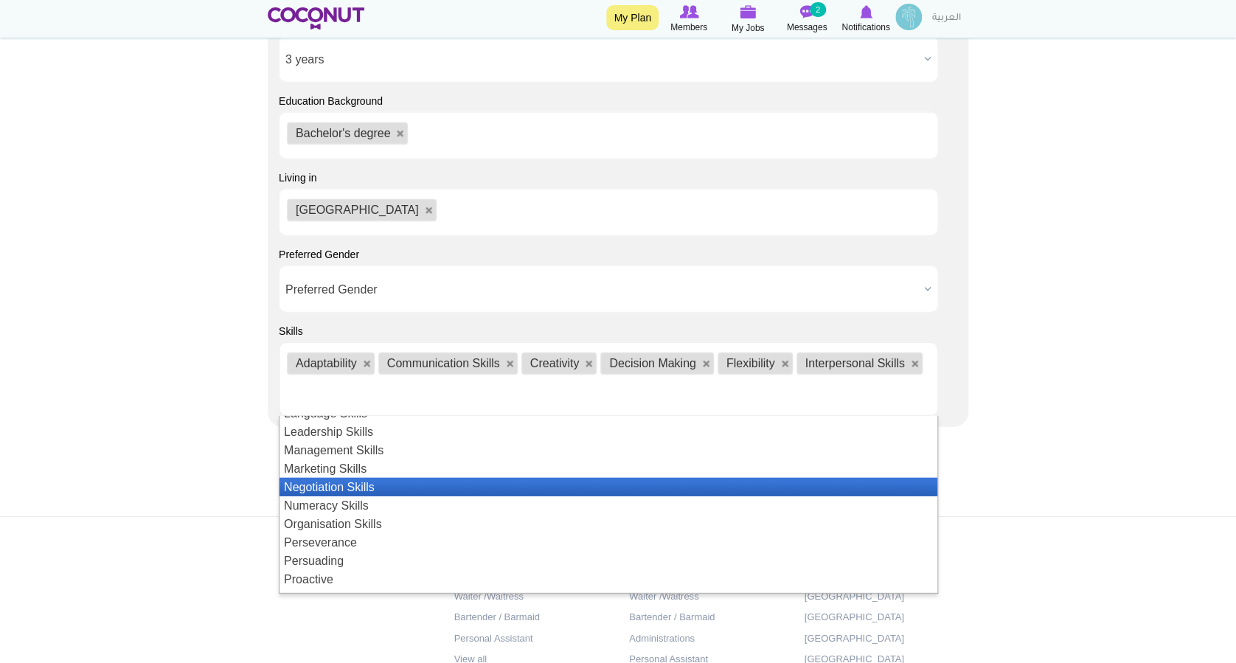
scroll to position [98, 0]
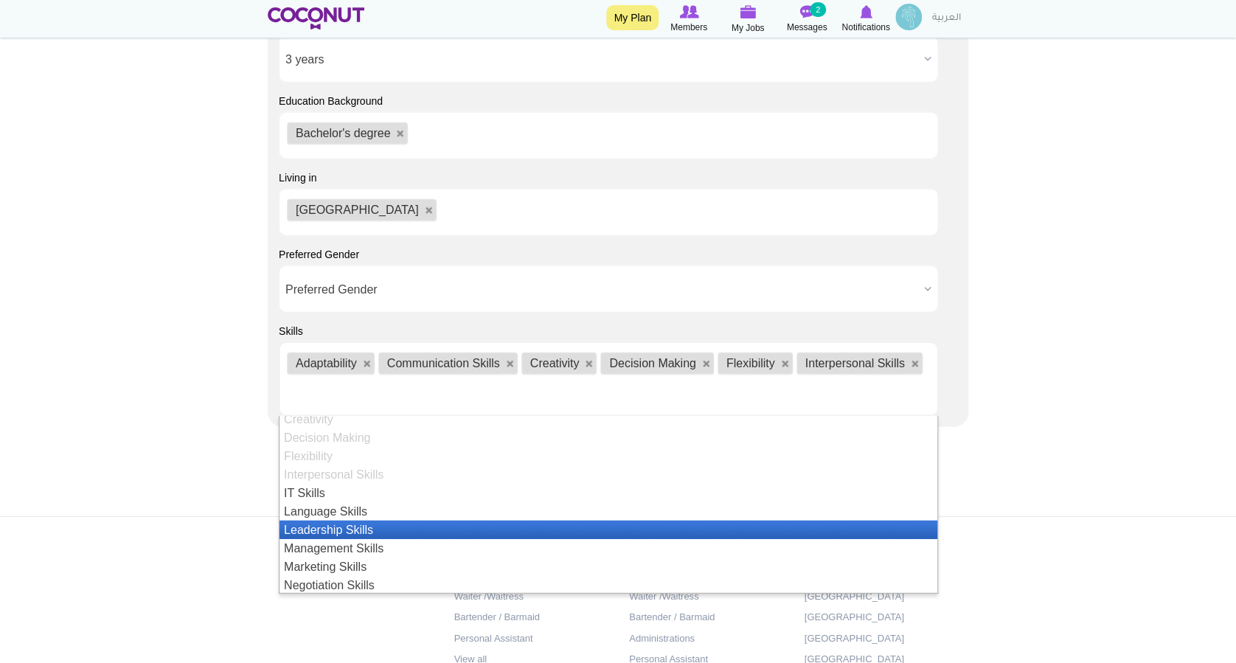
click at [372, 524] on li "Leadership Skills" at bounding box center [608, 530] width 658 height 18
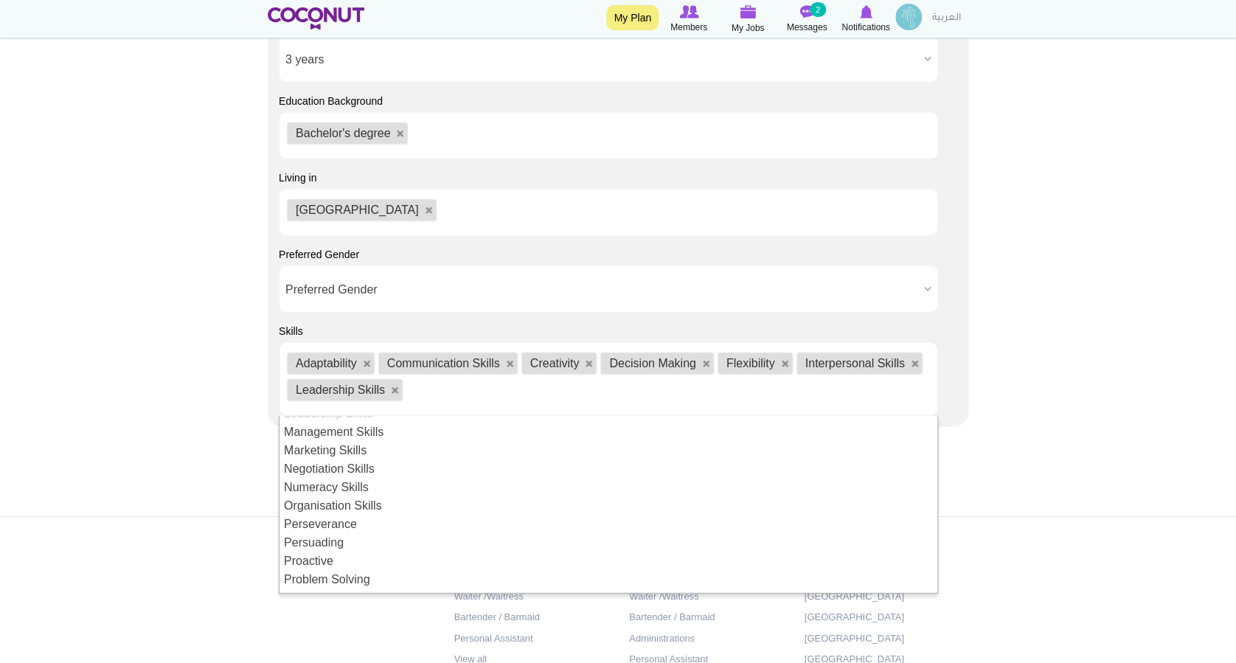
scroll to position [117, 0]
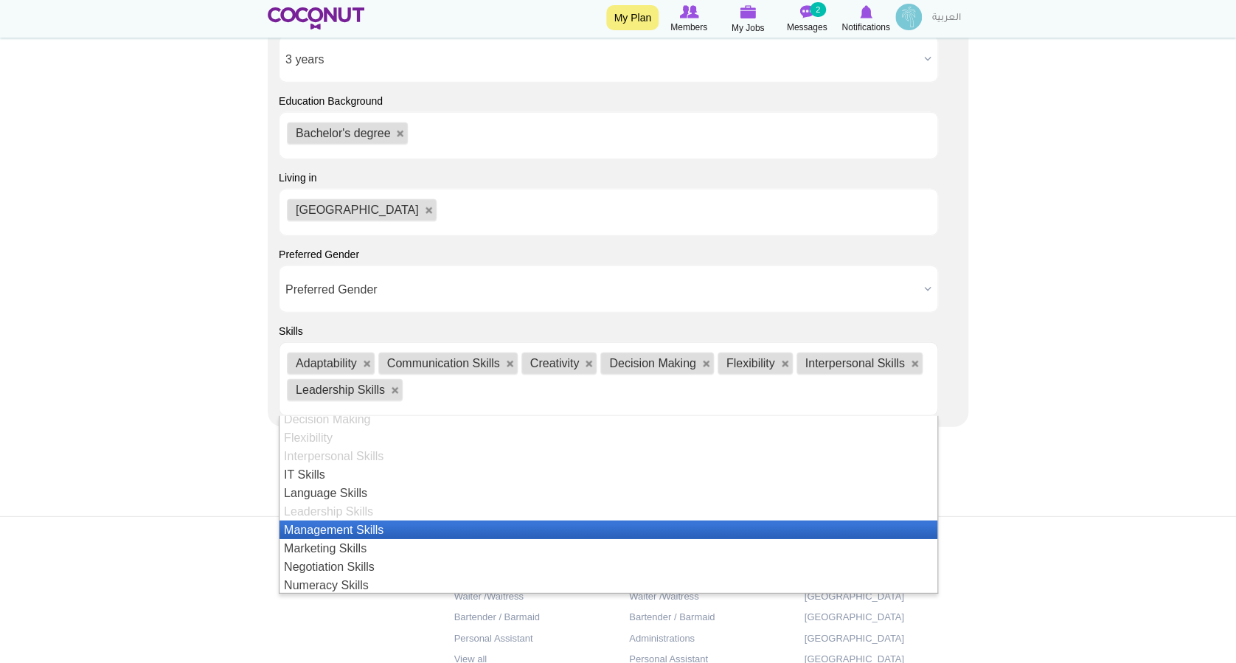
click at [352, 529] on li "Management Skills" at bounding box center [608, 530] width 658 height 18
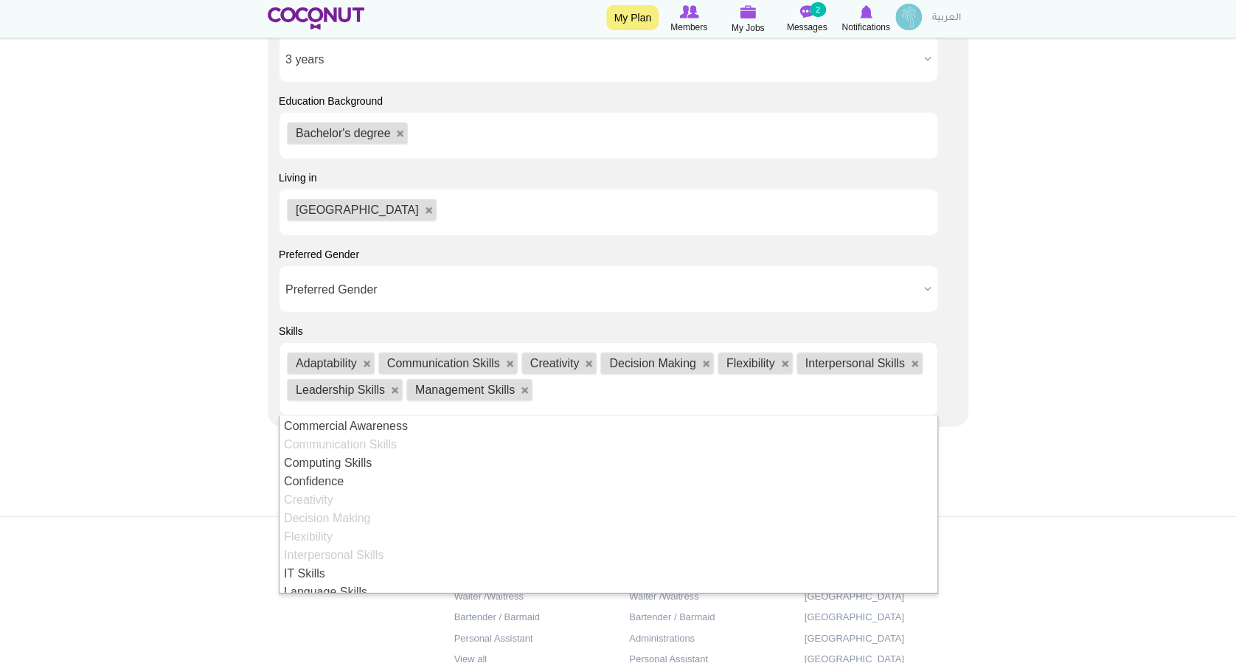
scroll to position [215, 0]
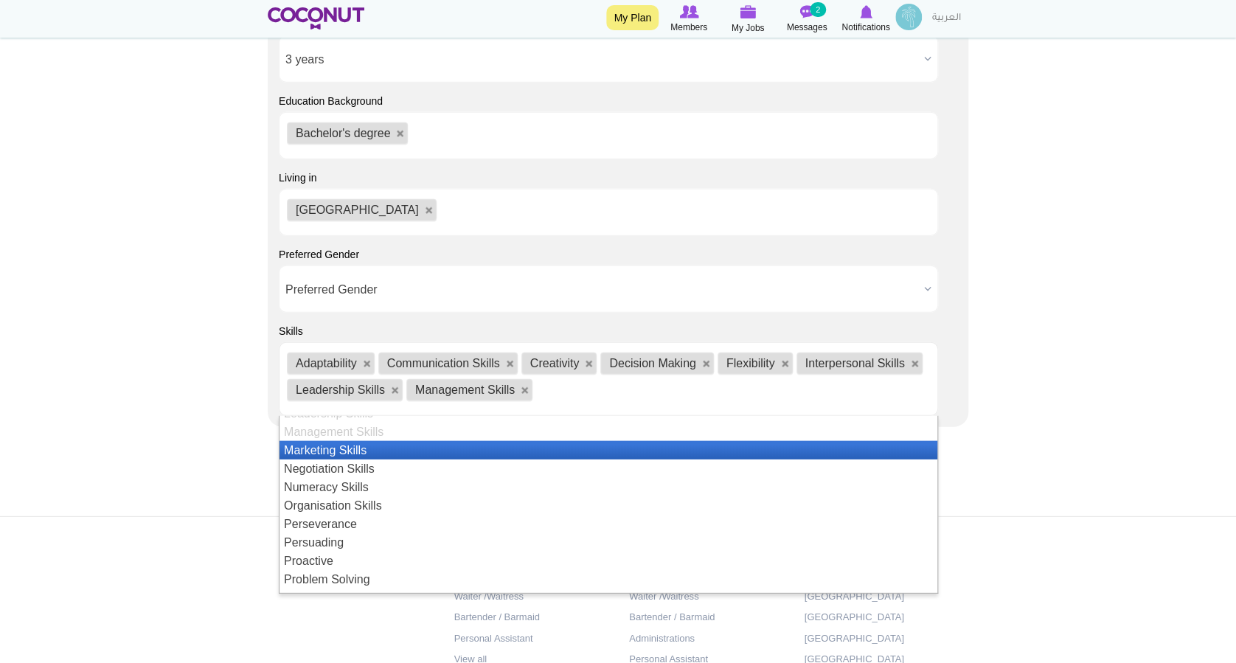
click at [351, 450] on li "Marketing Skills" at bounding box center [608, 450] width 658 height 18
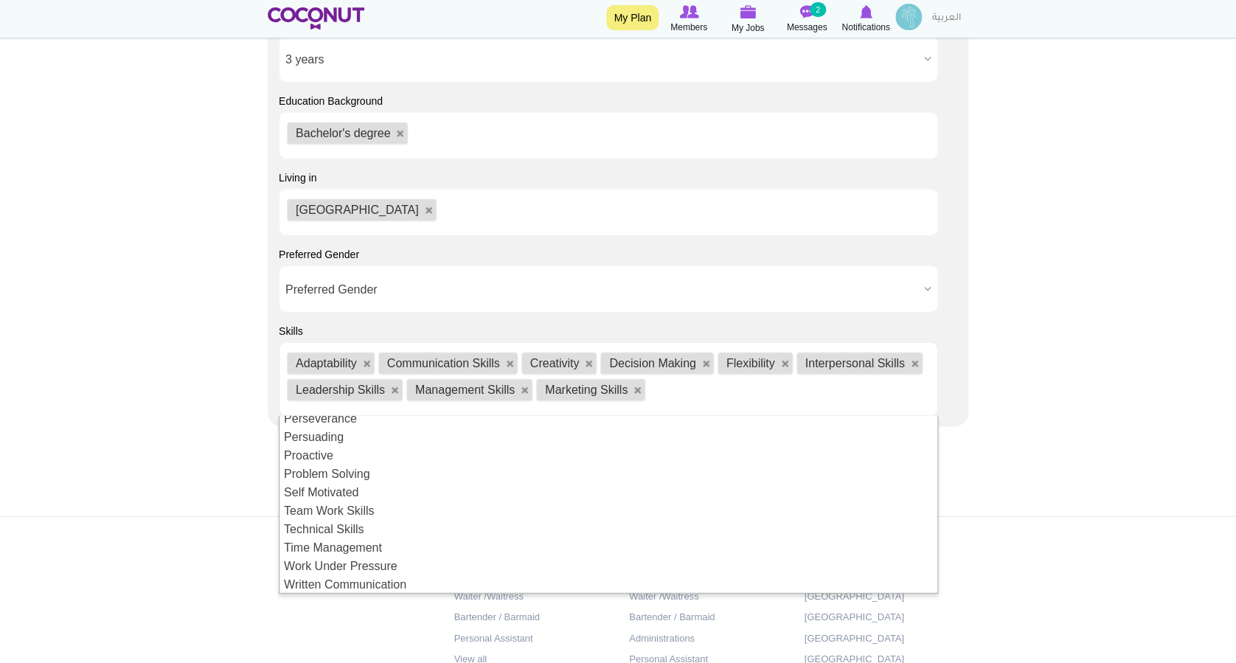
scroll to position [222, 0]
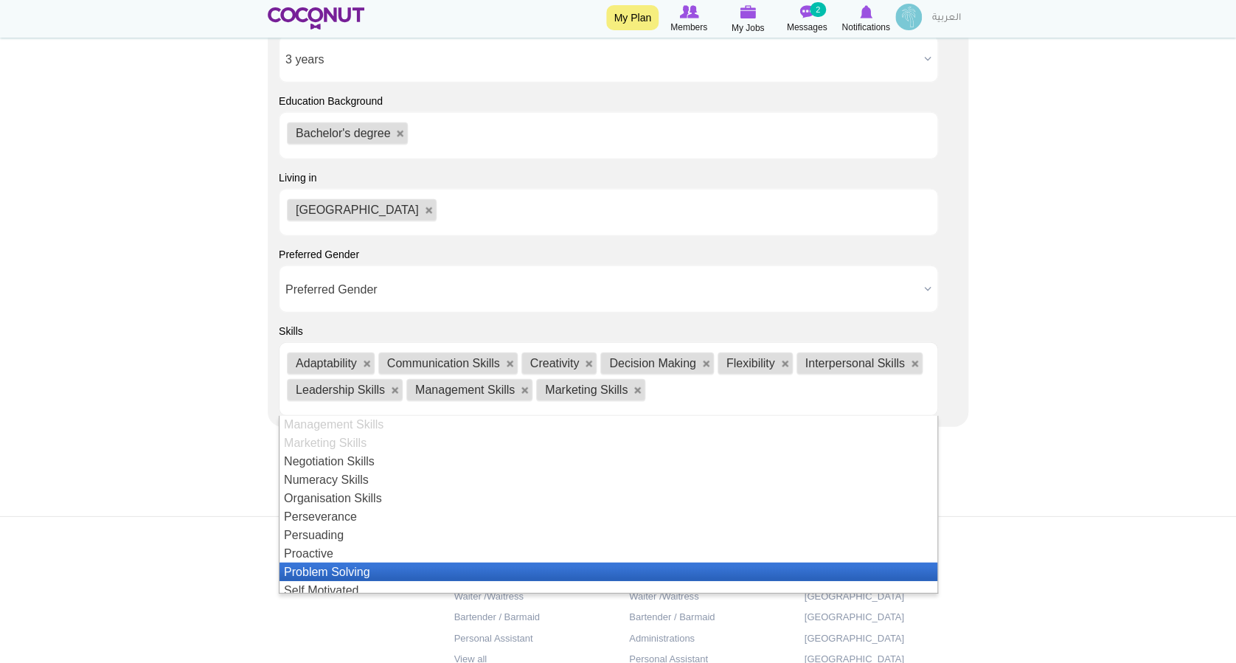
click at [341, 569] on li "Problem Solving" at bounding box center [608, 572] width 658 height 18
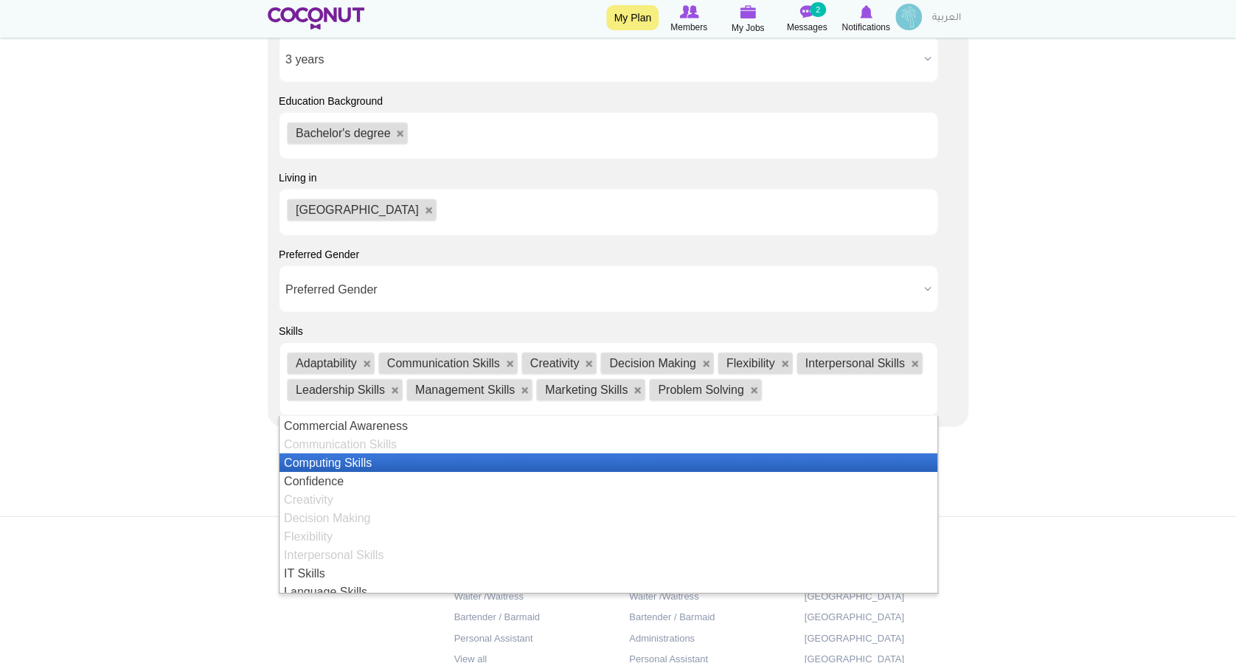
scroll to position [313, 0]
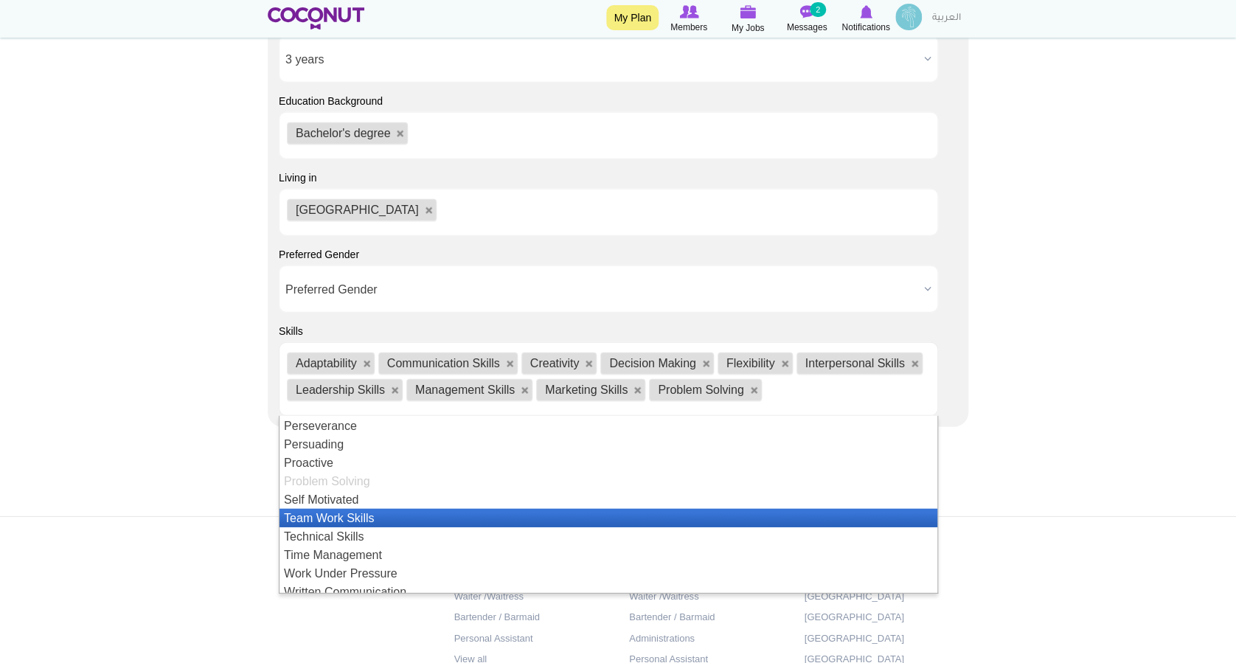
click at [346, 520] on li "Team Work Skills" at bounding box center [608, 518] width 658 height 18
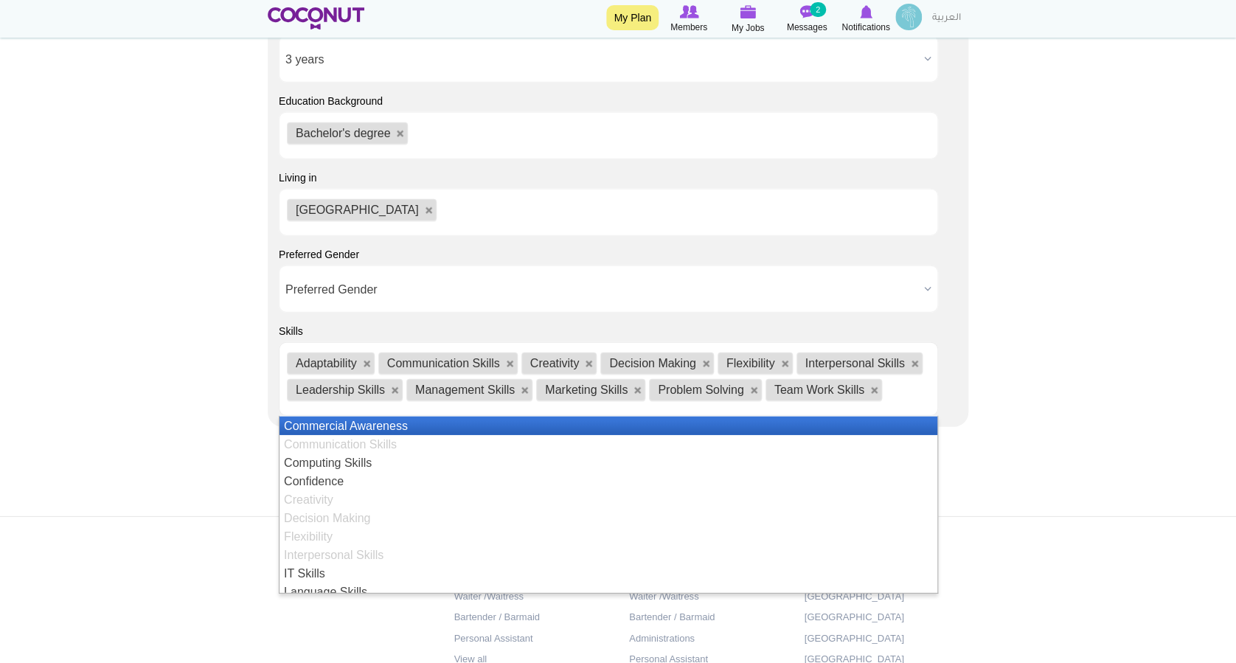
scroll to position [320, 0]
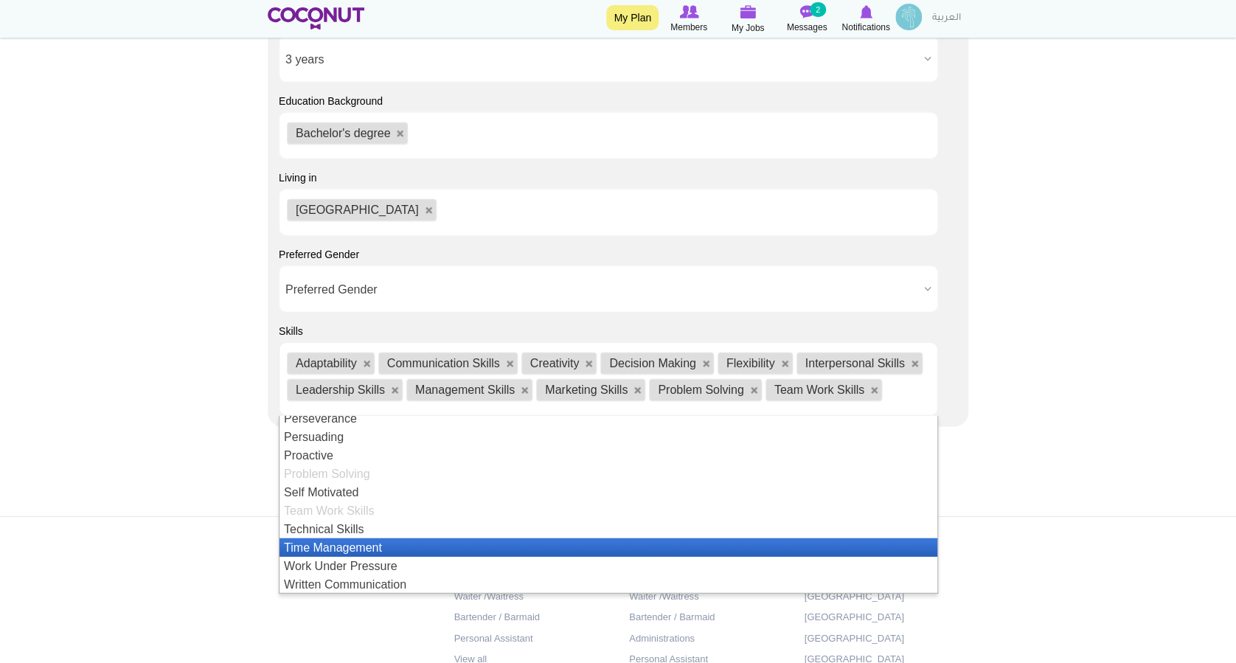
click at [364, 545] on li "Time Management" at bounding box center [608, 547] width 658 height 18
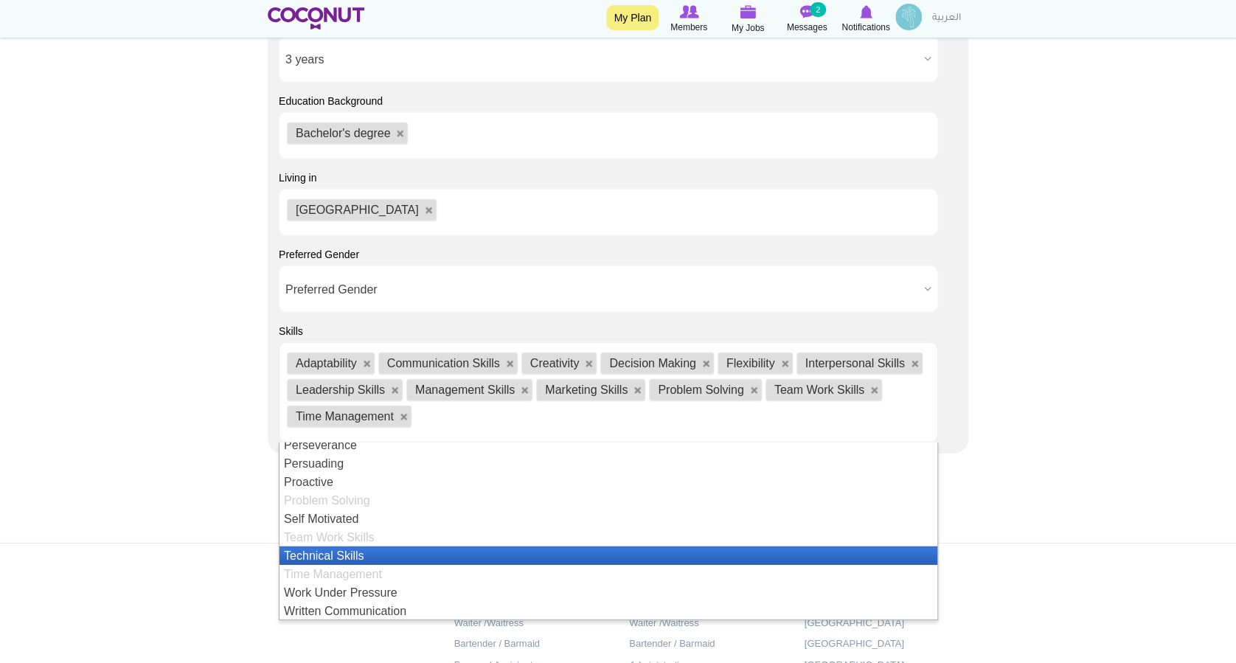
click at [338, 553] on li "Technical Skills" at bounding box center [608, 555] width 658 height 18
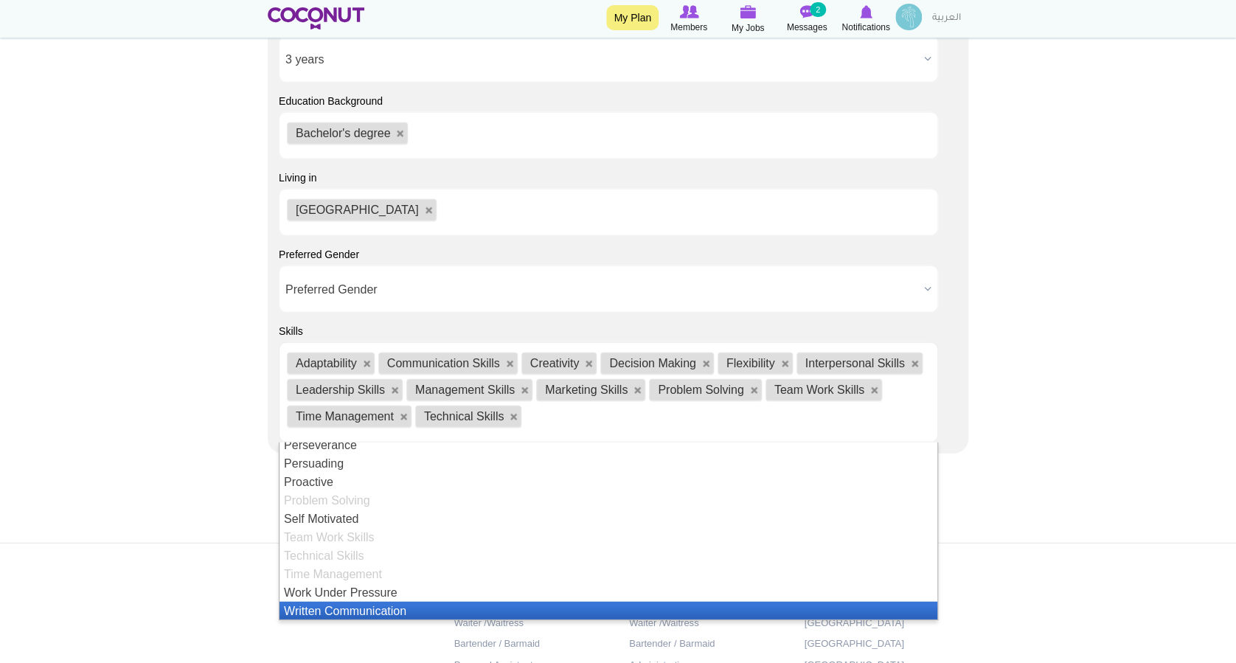
click at [386, 609] on li "Written Communication" at bounding box center [608, 611] width 658 height 18
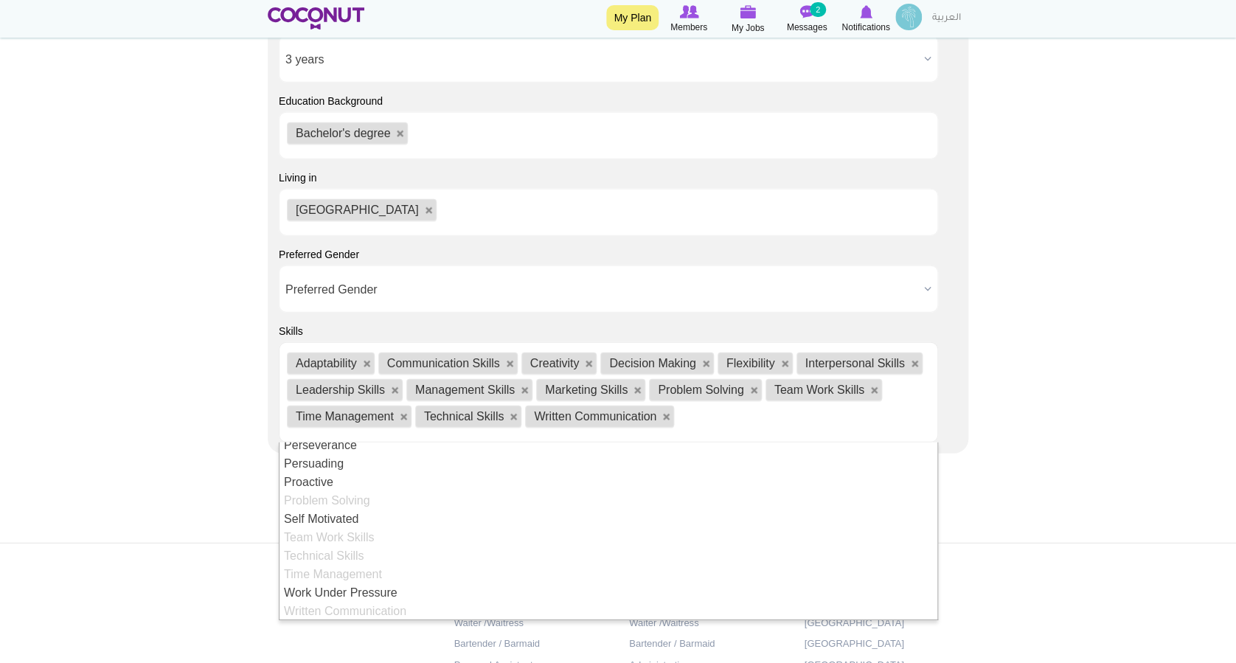
scroll to position [25, 0]
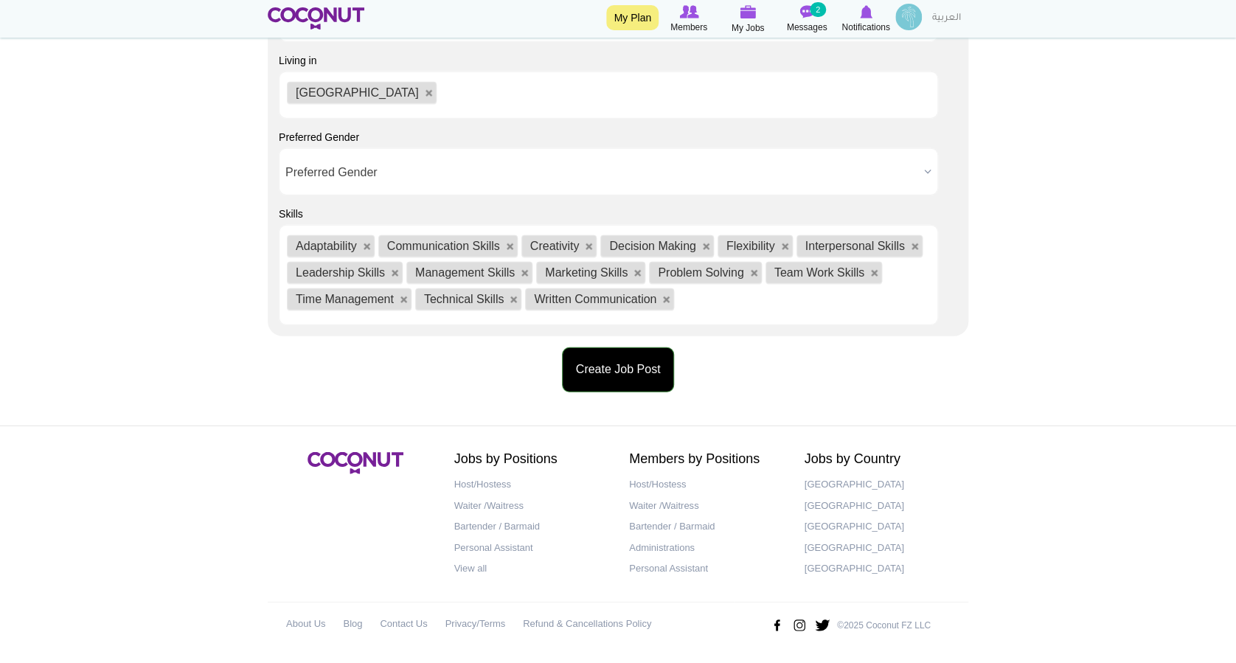
click at [641, 379] on button "Create Job Post" at bounding box center [618, 369] width 113 height 45
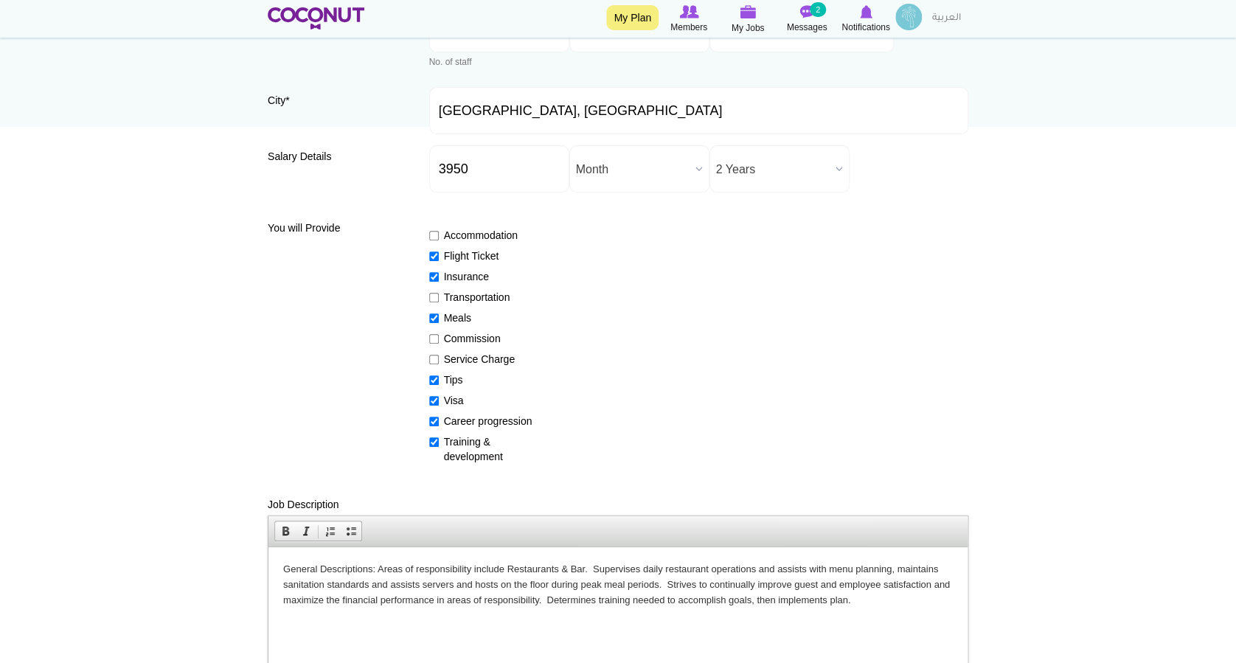
scroll to position [69, 0]
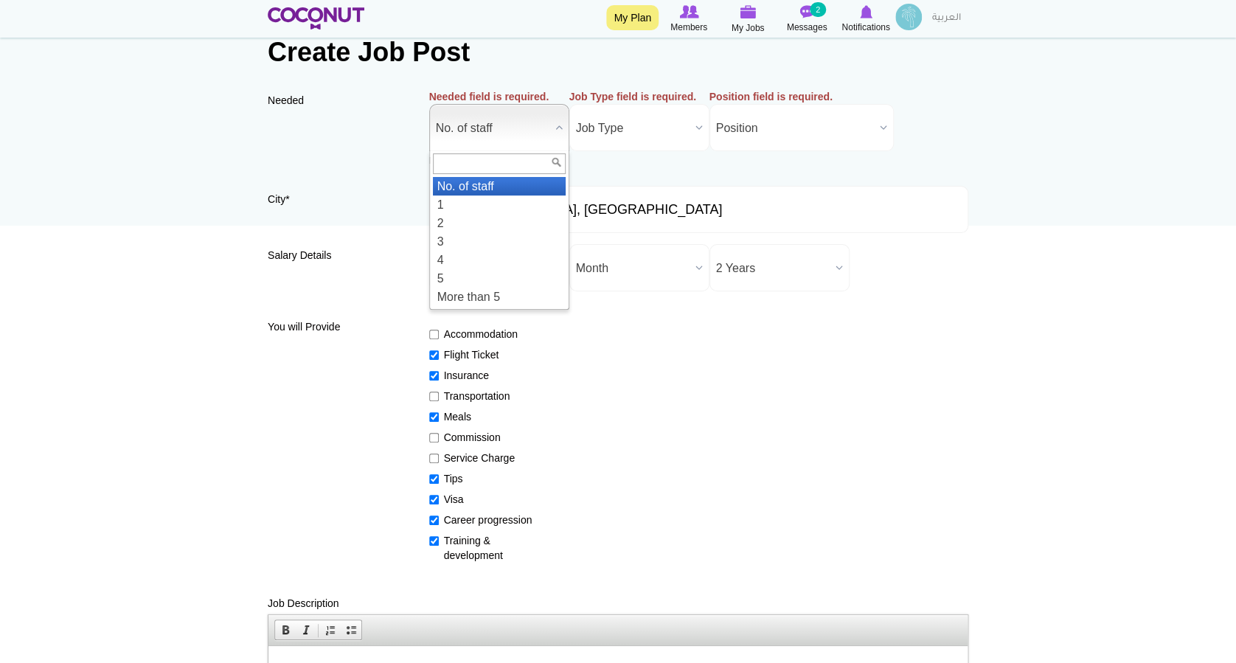
click at [524, 125] on span "No. of staff" at bounding box center [493, 128] width 114 height 47
click at [471, 201] on li "1" at bounding box center [499, 204] width 133 height 18
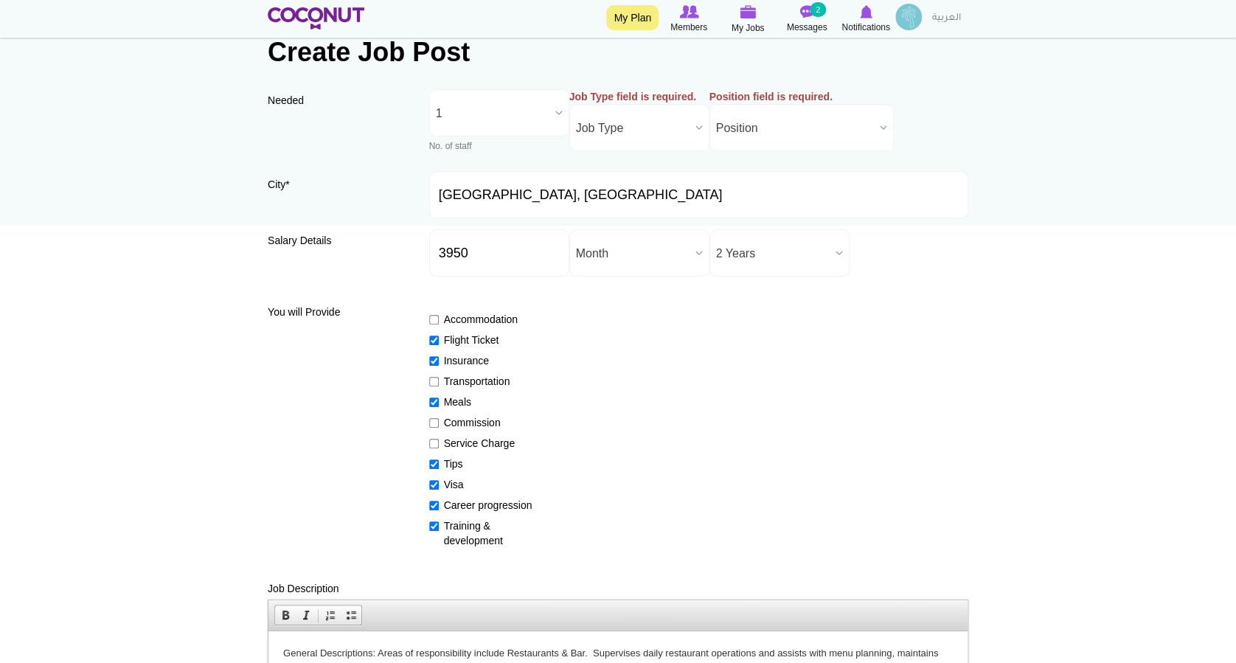
click at [595, 125] on span "Job Type" at bounding box center [633, 128] width 114 height 47
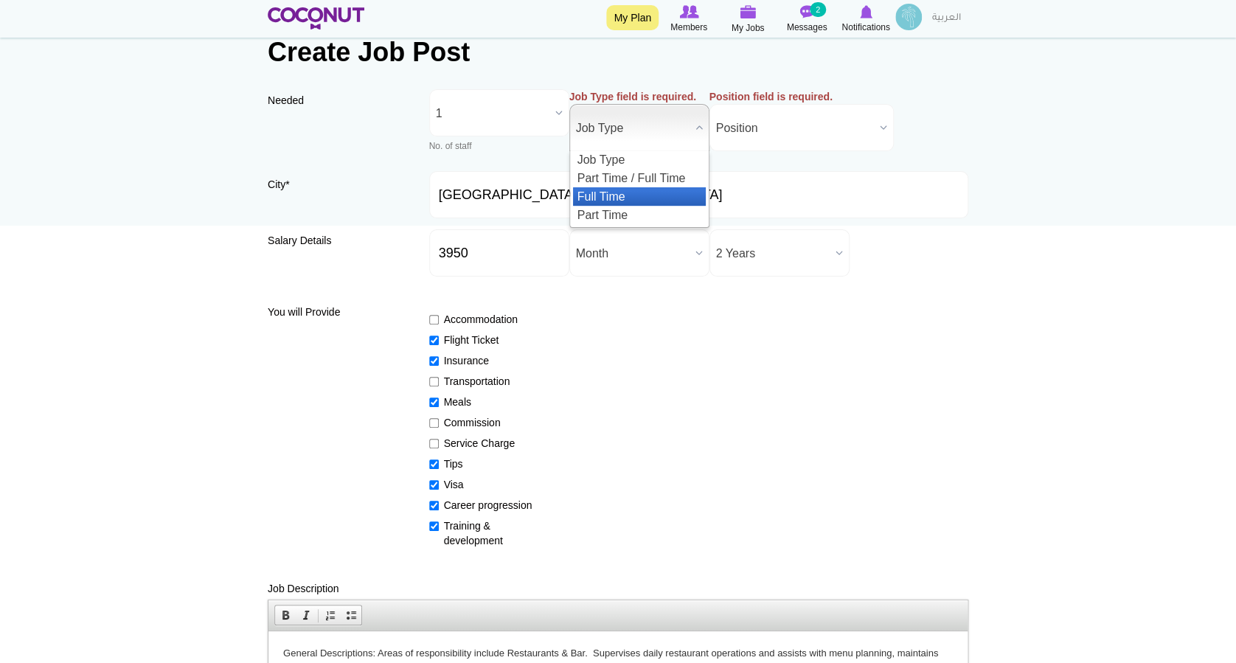
click at [601, 198] on li "Full Time" at bounding box center [639, 196] width 133 height 18
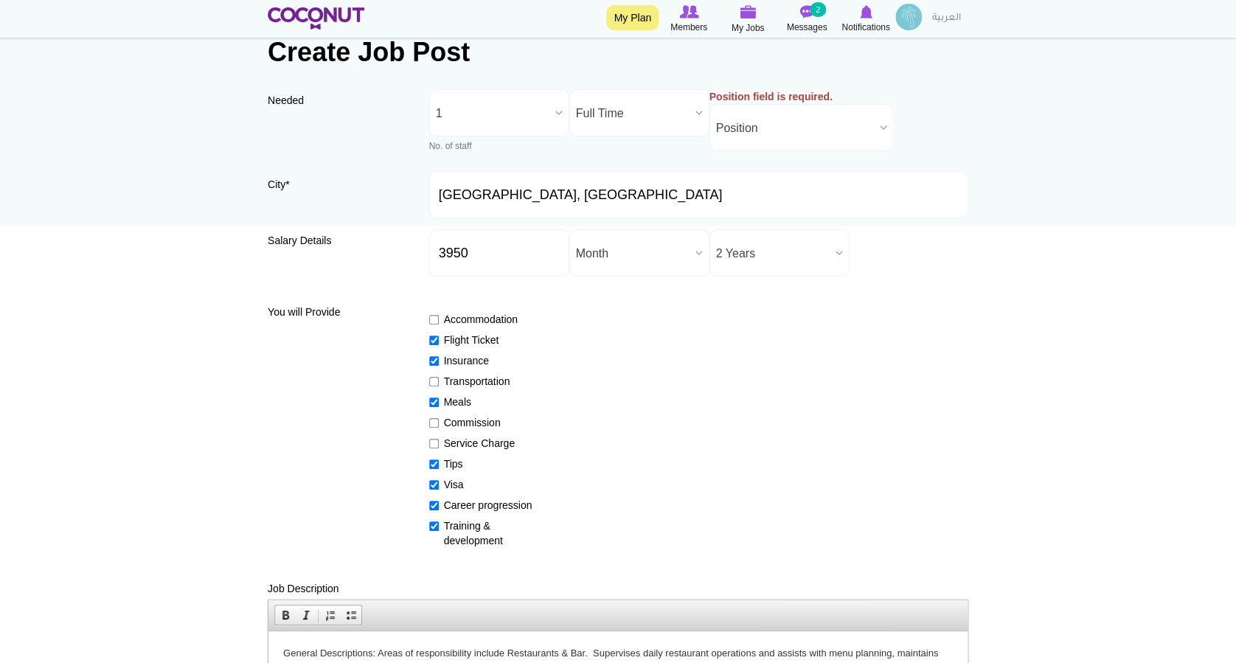
click at [754, 131] on span "Position" at bounding box center [795, 128] width 158 height 47
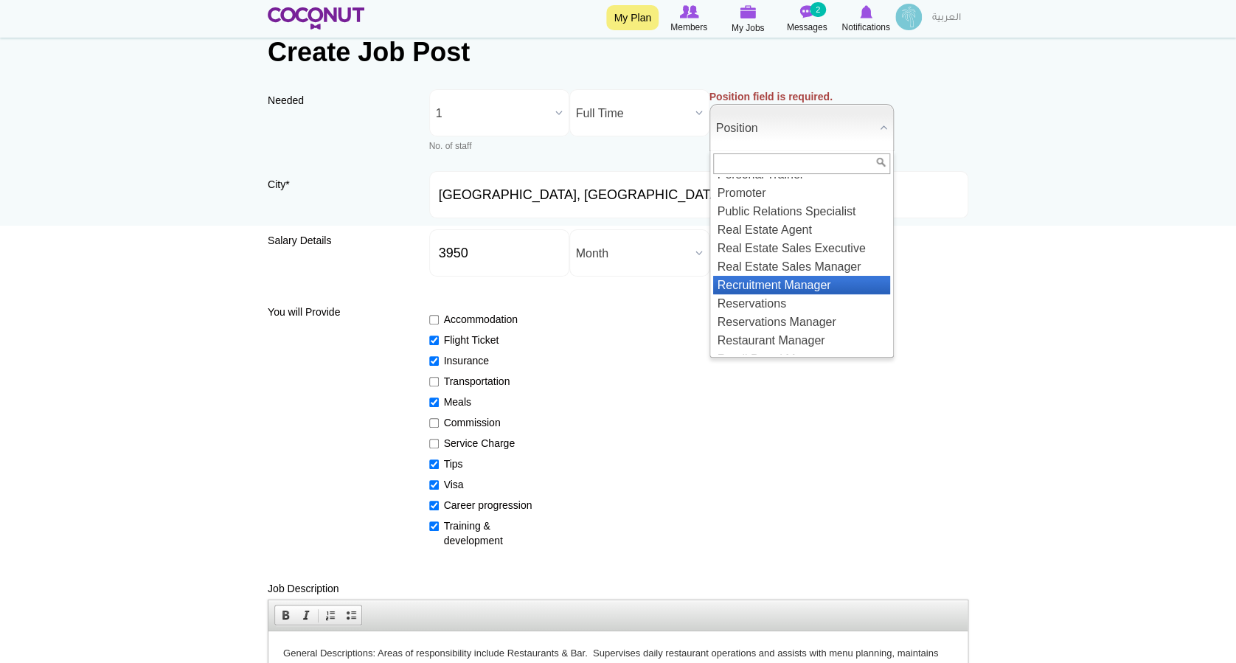
scroll to position [1475, 0]
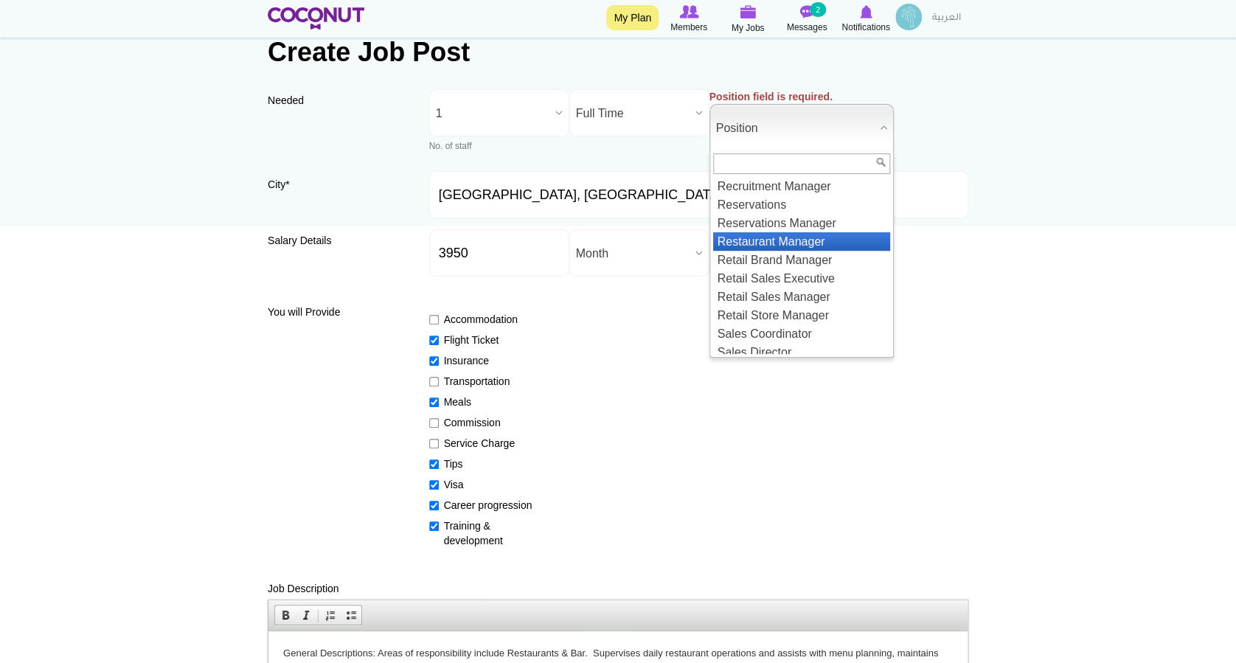
click at [765, 251] on li "Restaurant Manager" at bounding box center [801, 241] width 177 height 18
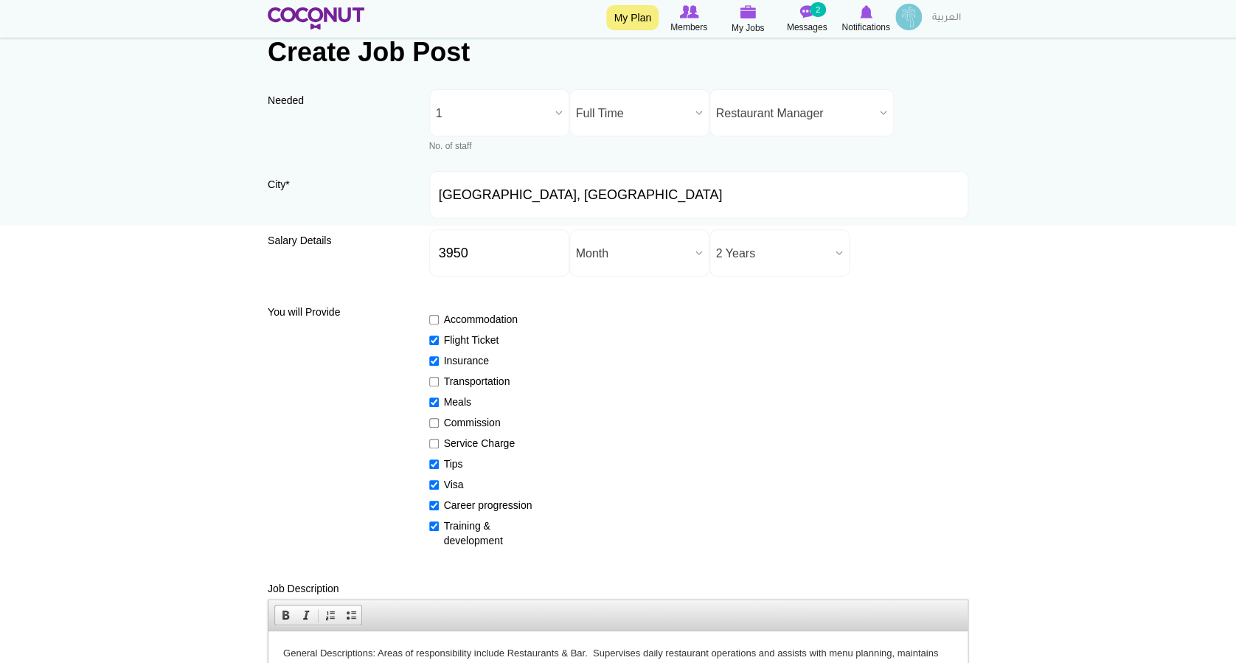
click at [910, 307] on div "Accommodation Flight Ticket Insurance Transportation Meals Commission Service C…" at bounding box center [699, 423] width 540 height 249
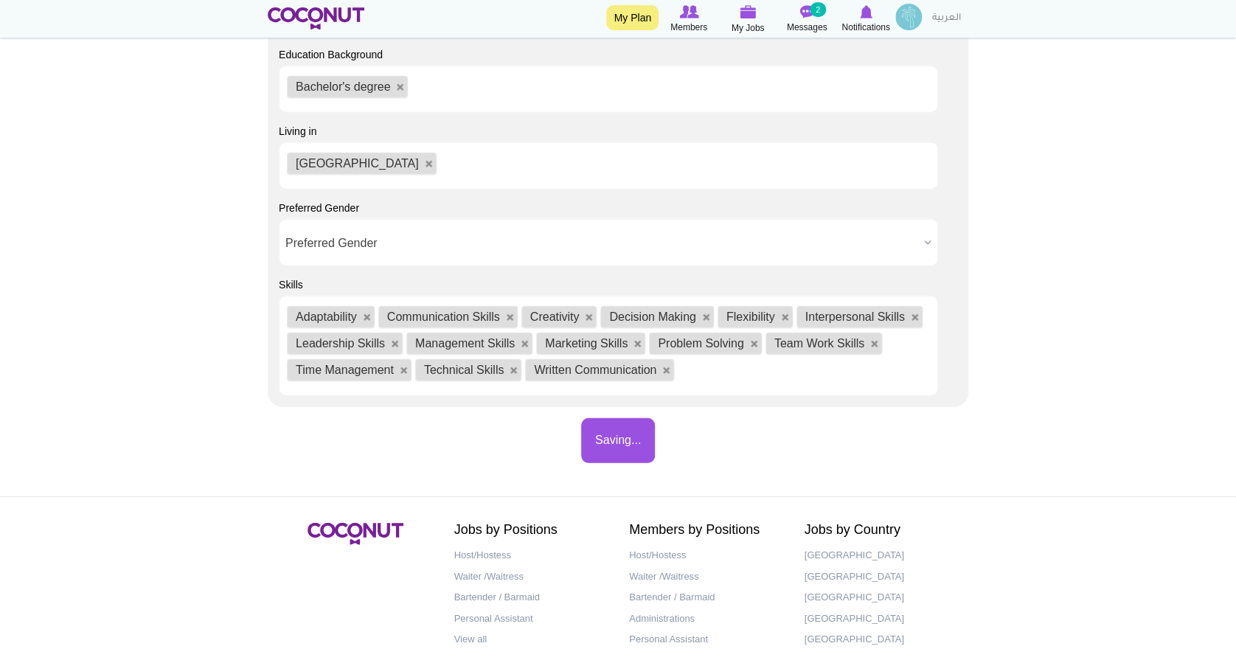
scroll to position [1887, 0]
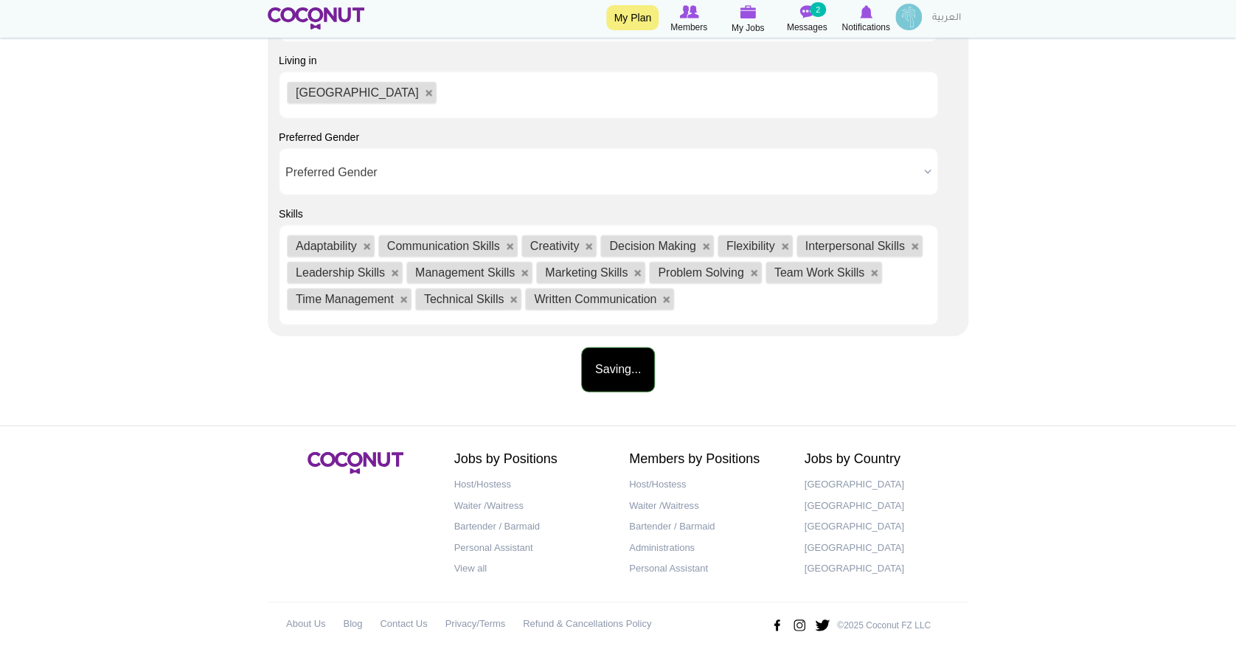
click at [633, 374] on button "Saving..." at bounding box center [618, 369] width 74 height 45
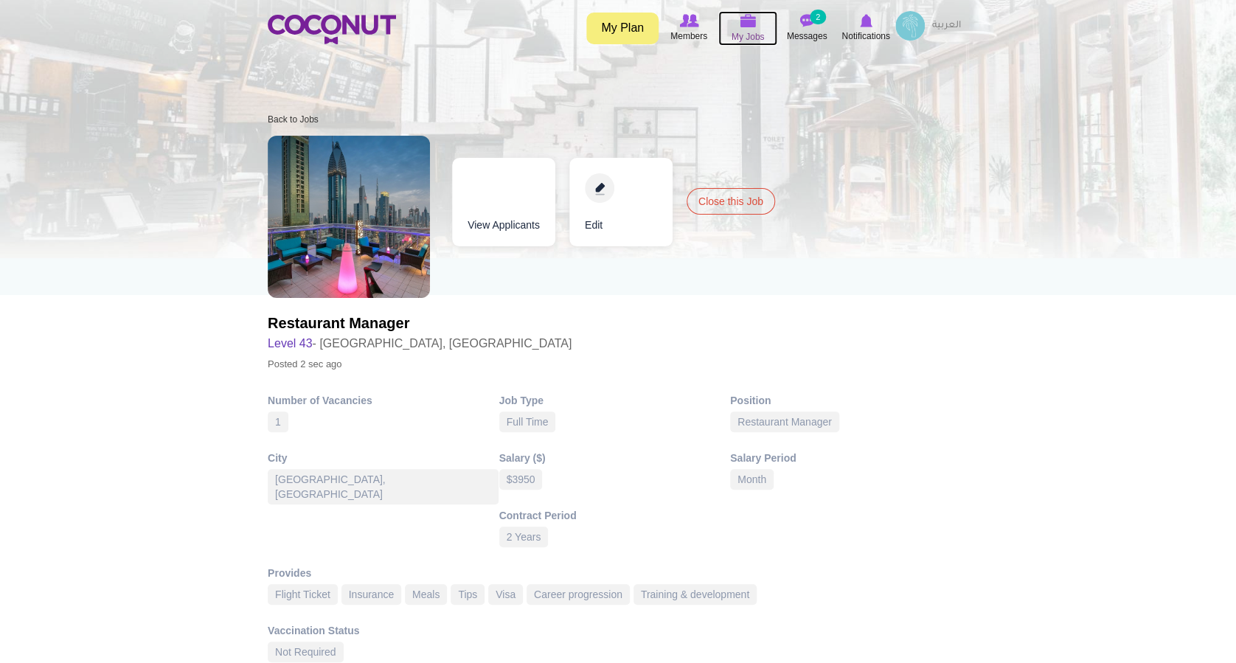
click at [761, 26] on icon at bounding box center [748, 21] width 56 height 17
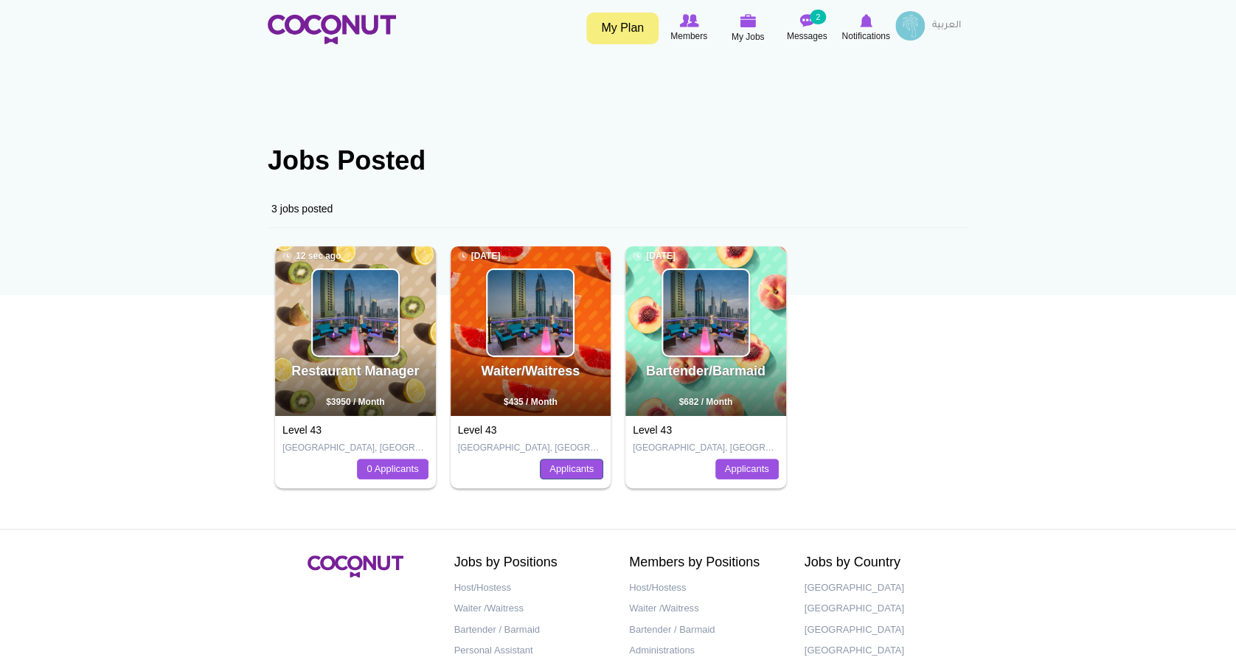
click at [556, 472] on link "Applicants" at bounding box center [571, 469] width 63 height 21
